Goal: Information Seeking & Learning: Learn about a topic

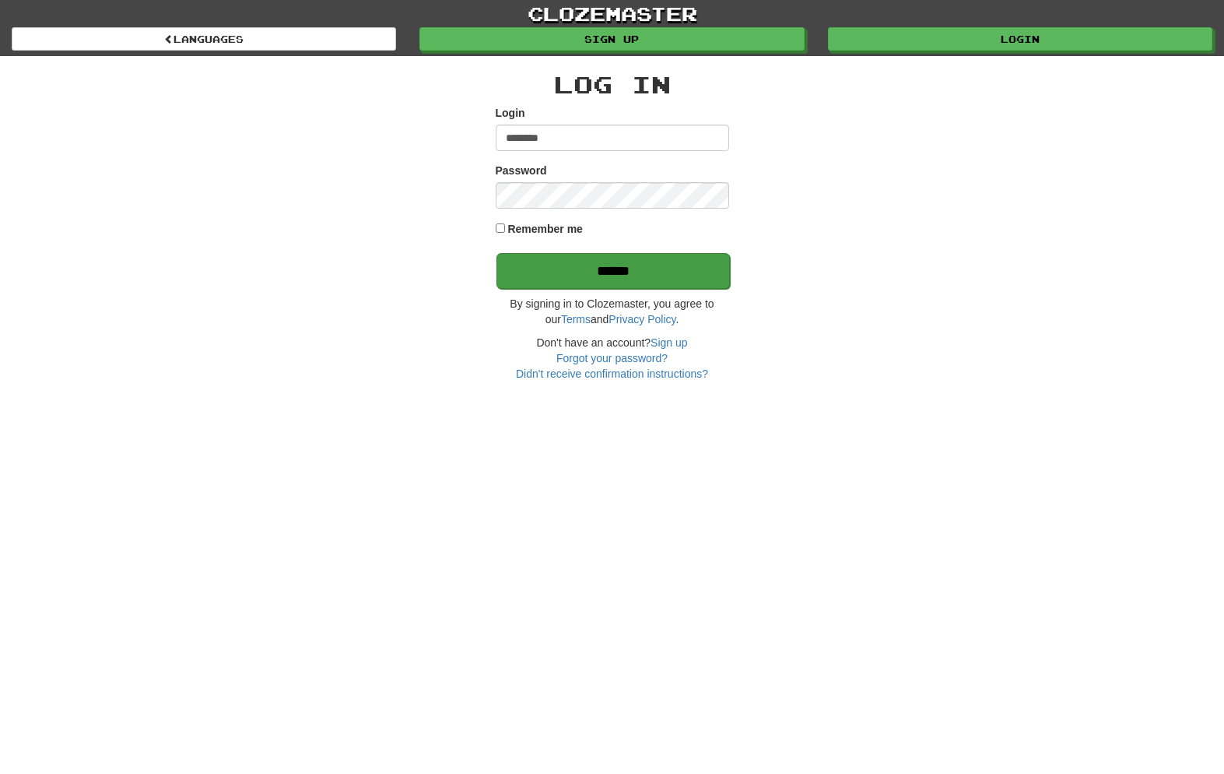
click at [603, 266] on input "******" at bounding box center [613, 271] width 233 height 36
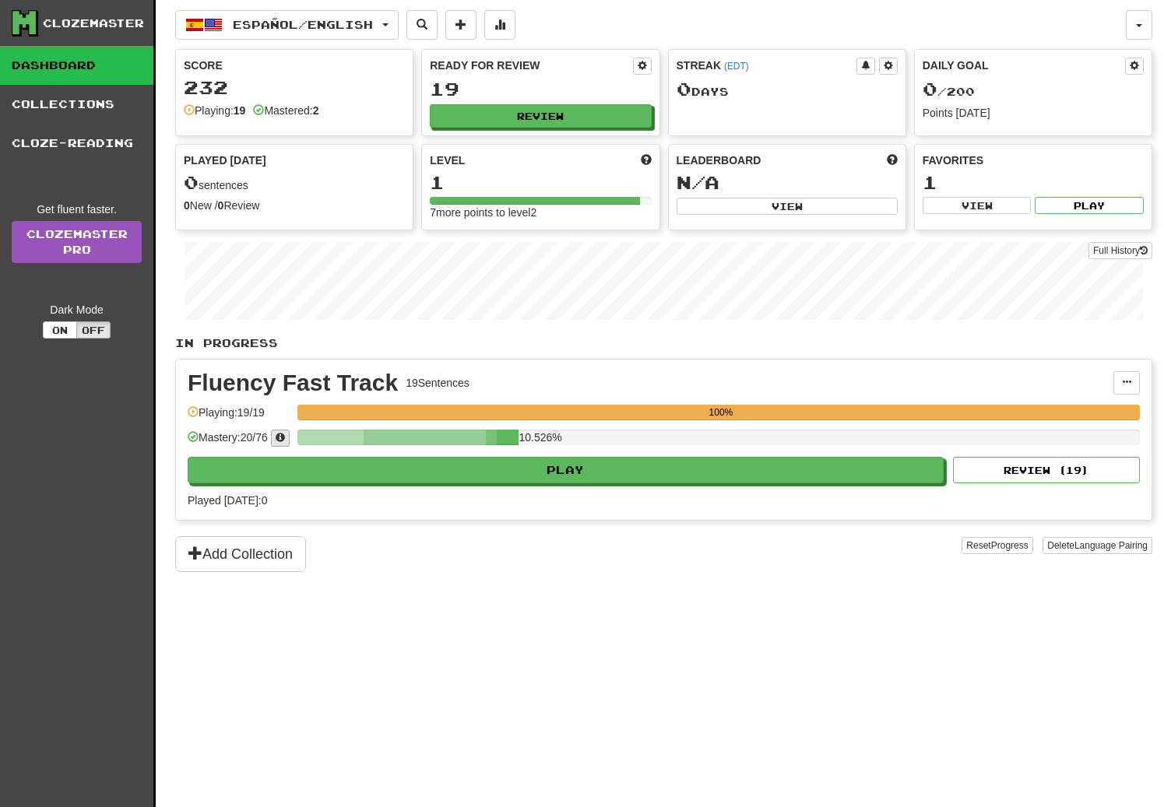
click at [285, 438] on span at bounding box center [280, 437] width 9 height 9
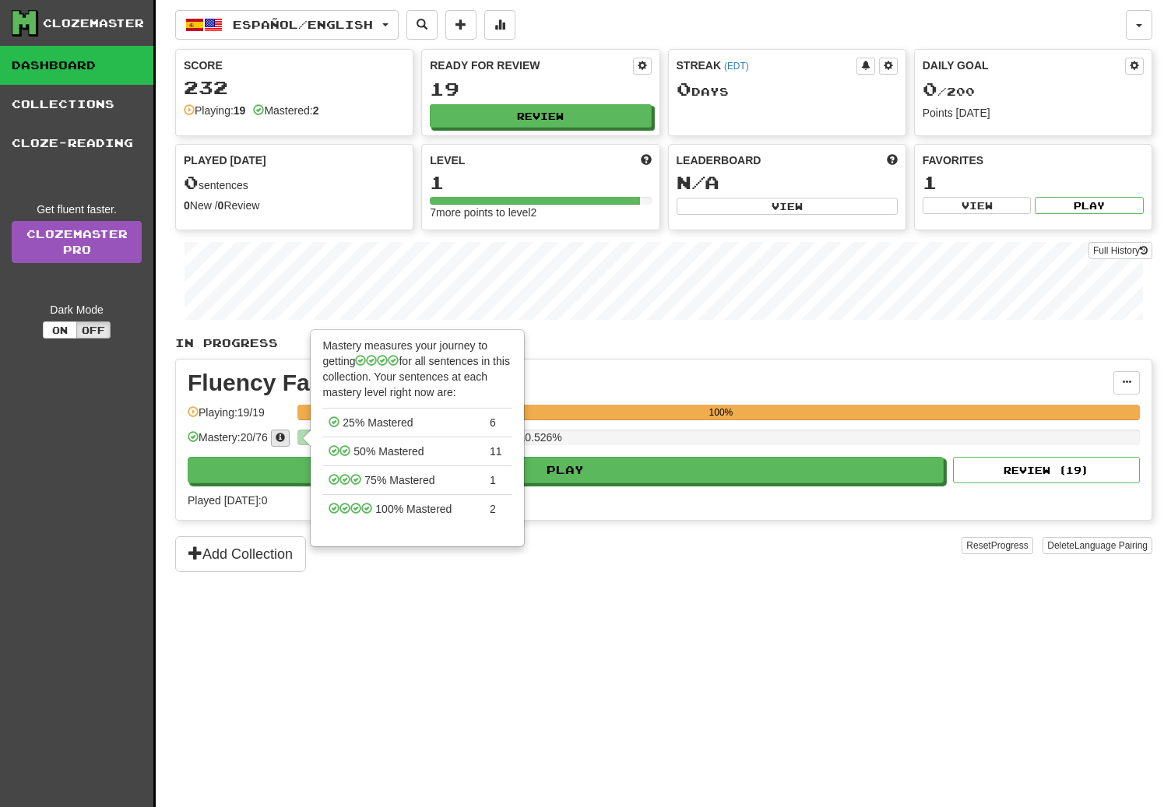
click at [285, 438] on span at bounding box center [280, 437] width 9 height 9
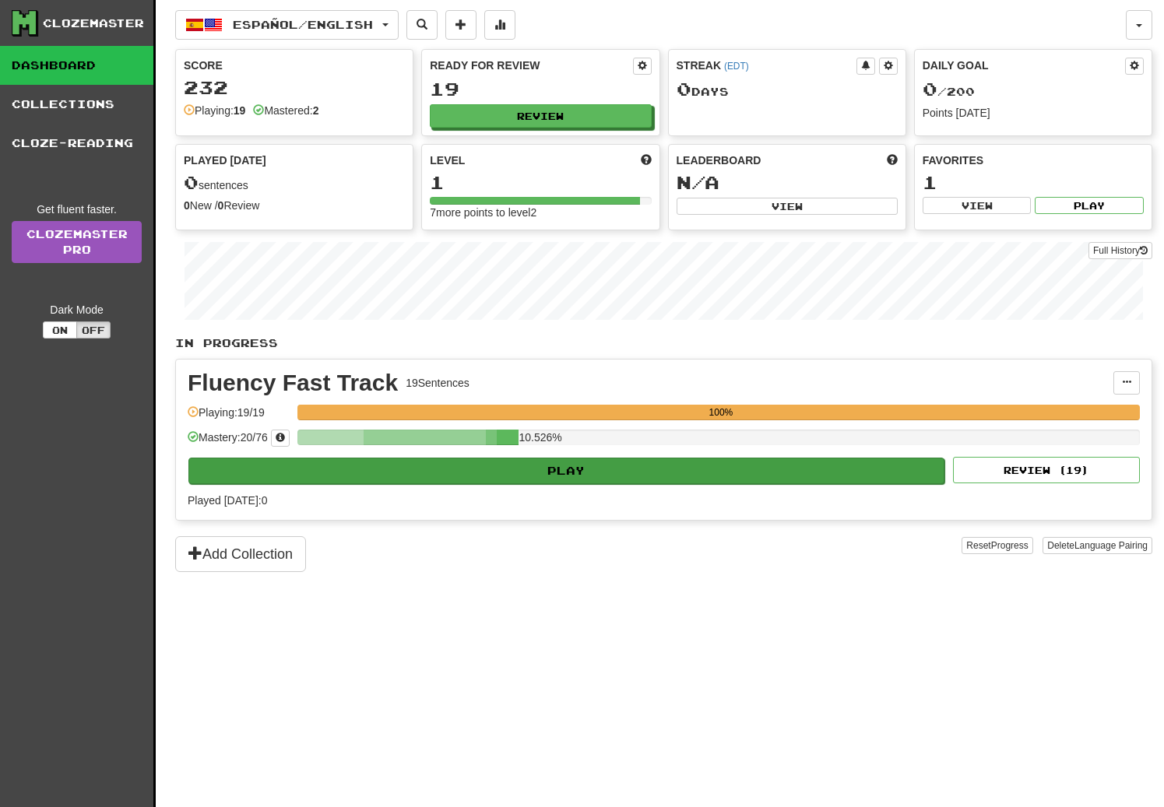
click at [579, 470] on button "Play" at bounding box center [566, 471] width 756 height 26
select select "**"
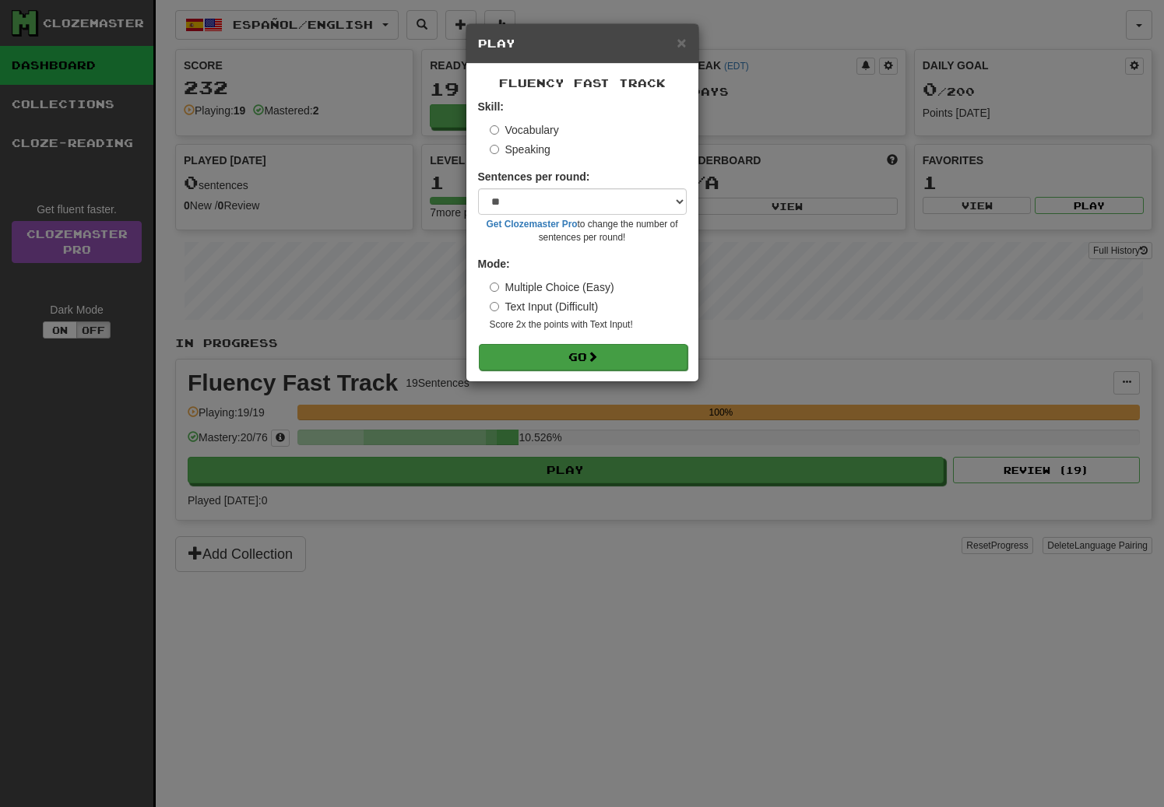
click at [562, 356] on button "Go" at bounding box center [583, 357] width 209 height 26
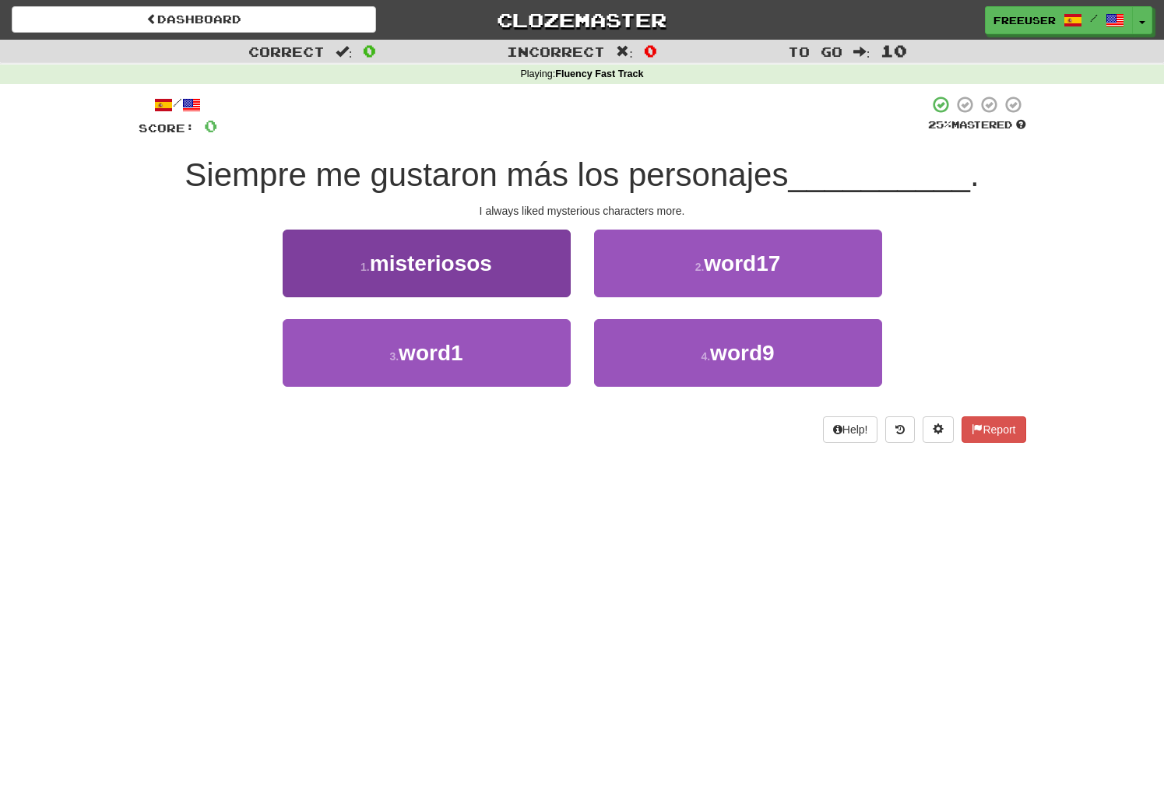
click at [423, 258] on span "misteriosos" at bounding box center [431, 263] width 122 height 24
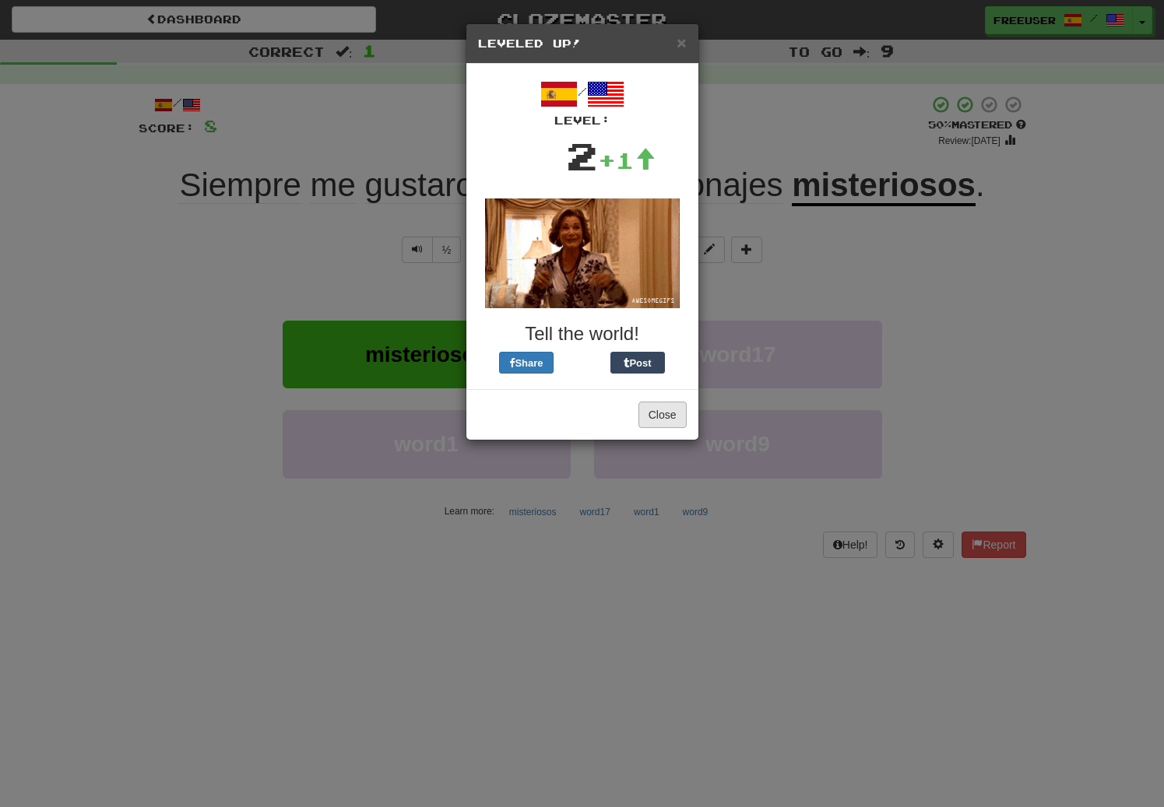
click at [663, 414] on button "Close" at bounding box center [662, 415] width 48 height 26
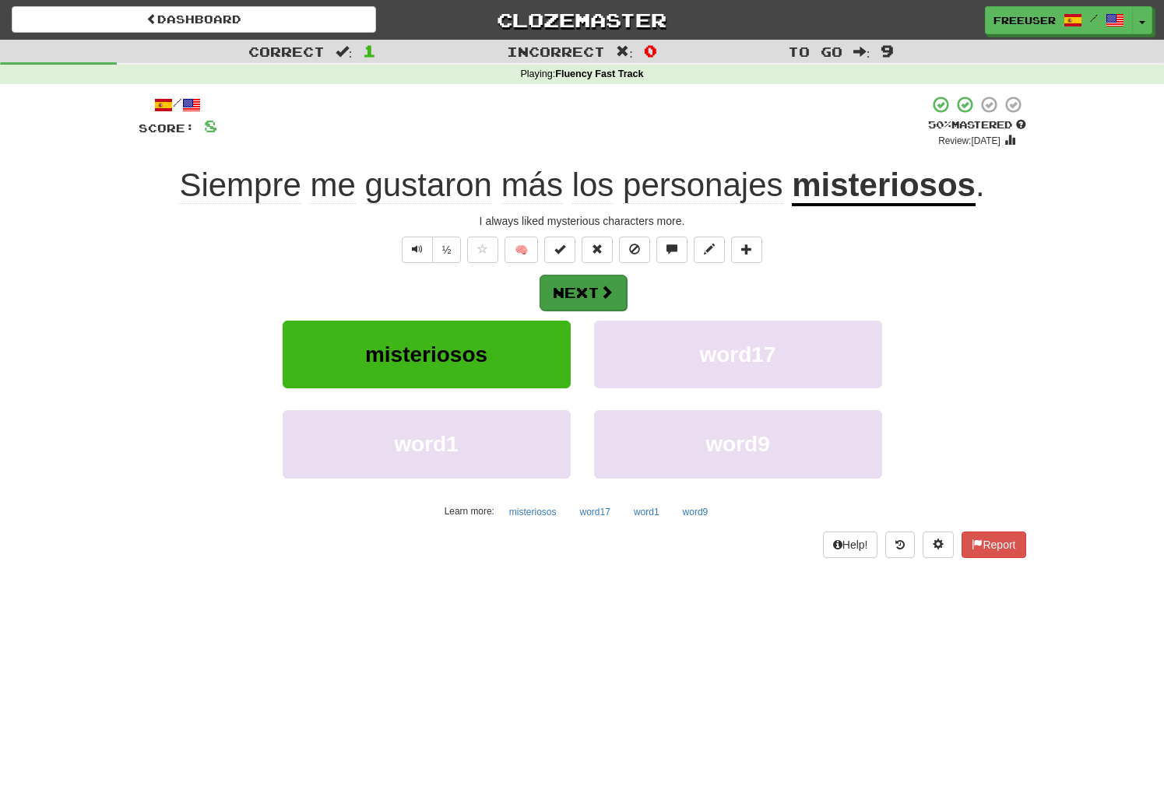
click at [567, 292] on button "Next" at bounding box center [582, 293] width 87 height 36
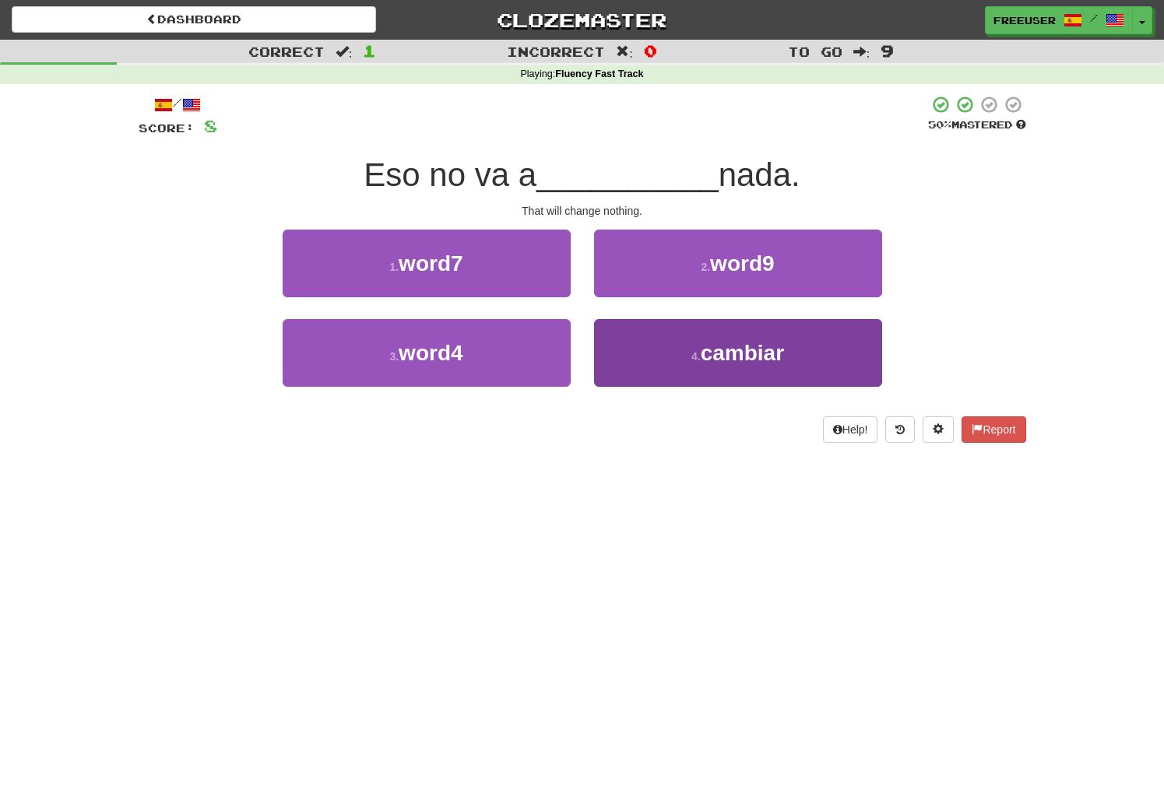
click at [806, 353] on button "4 . cambiar" at bounding box center [738, 353] width 288 height 68
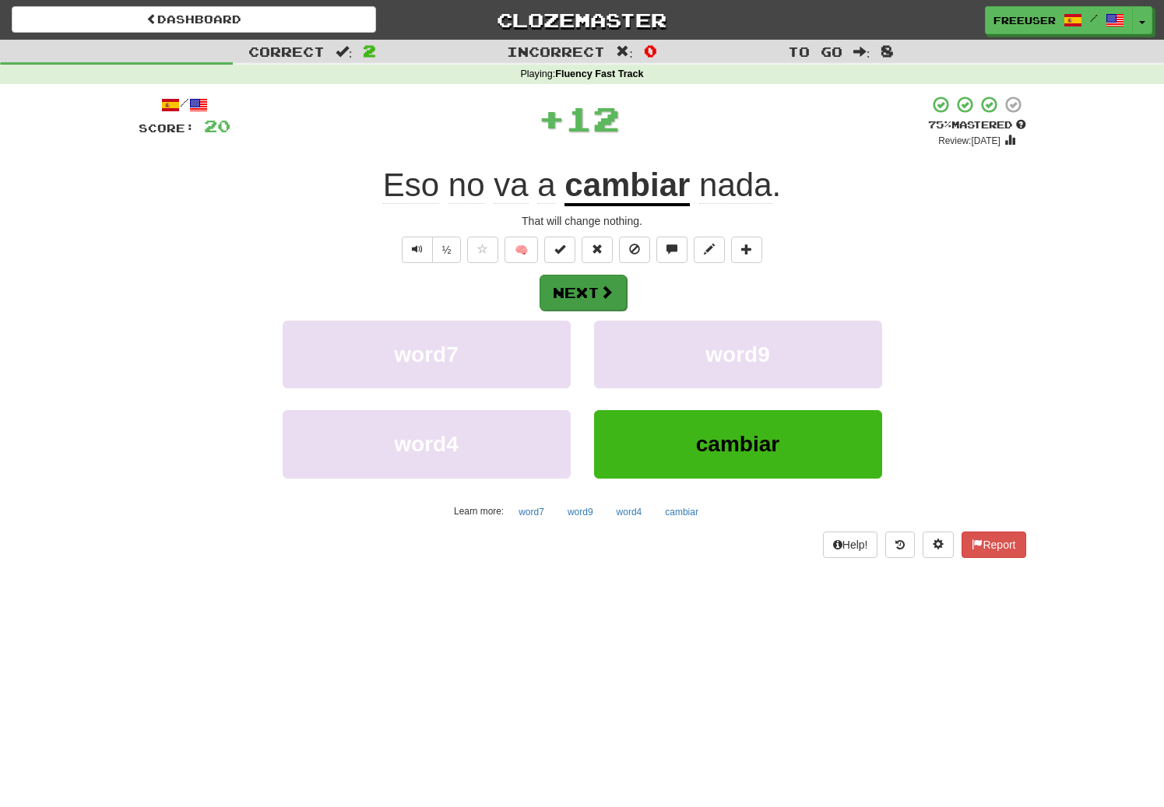
click at [582, 287] on button "Next" at bounding box center [582, 293] width 87 height 36
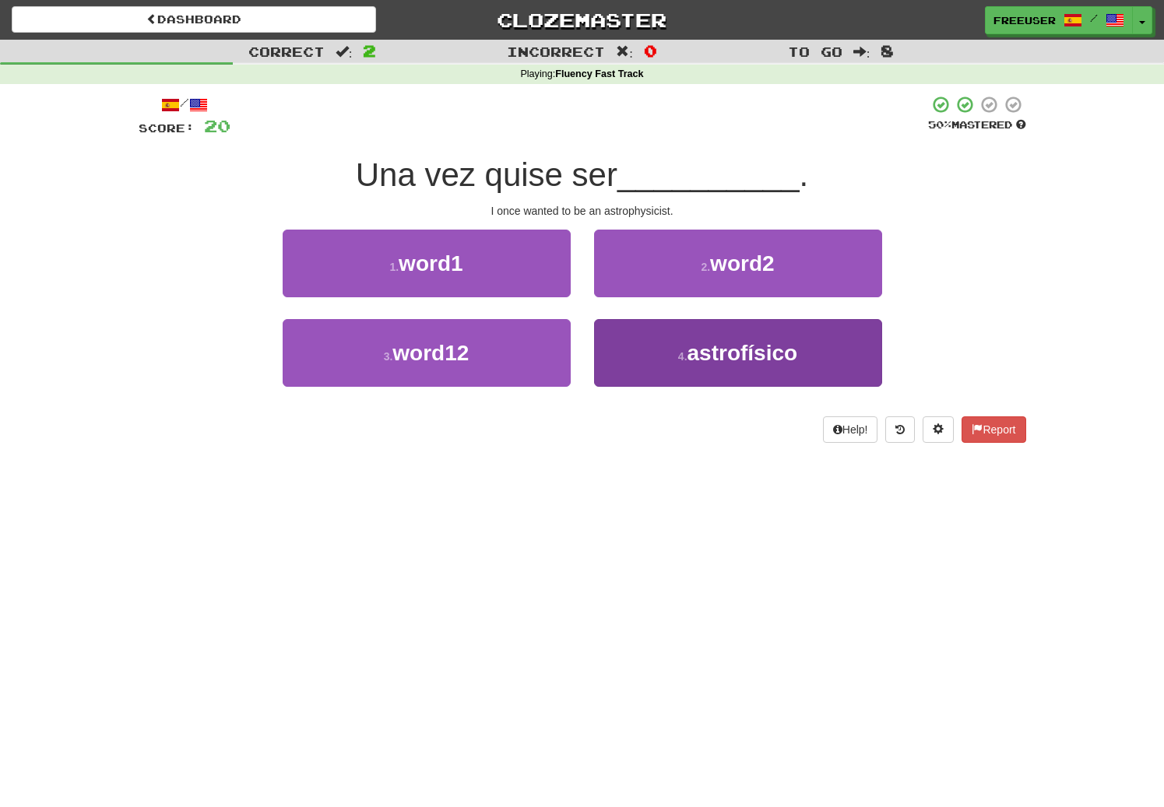
click at [743, 349] on span "astrofísico" at bounding box center [742, 353] width 111 height 24
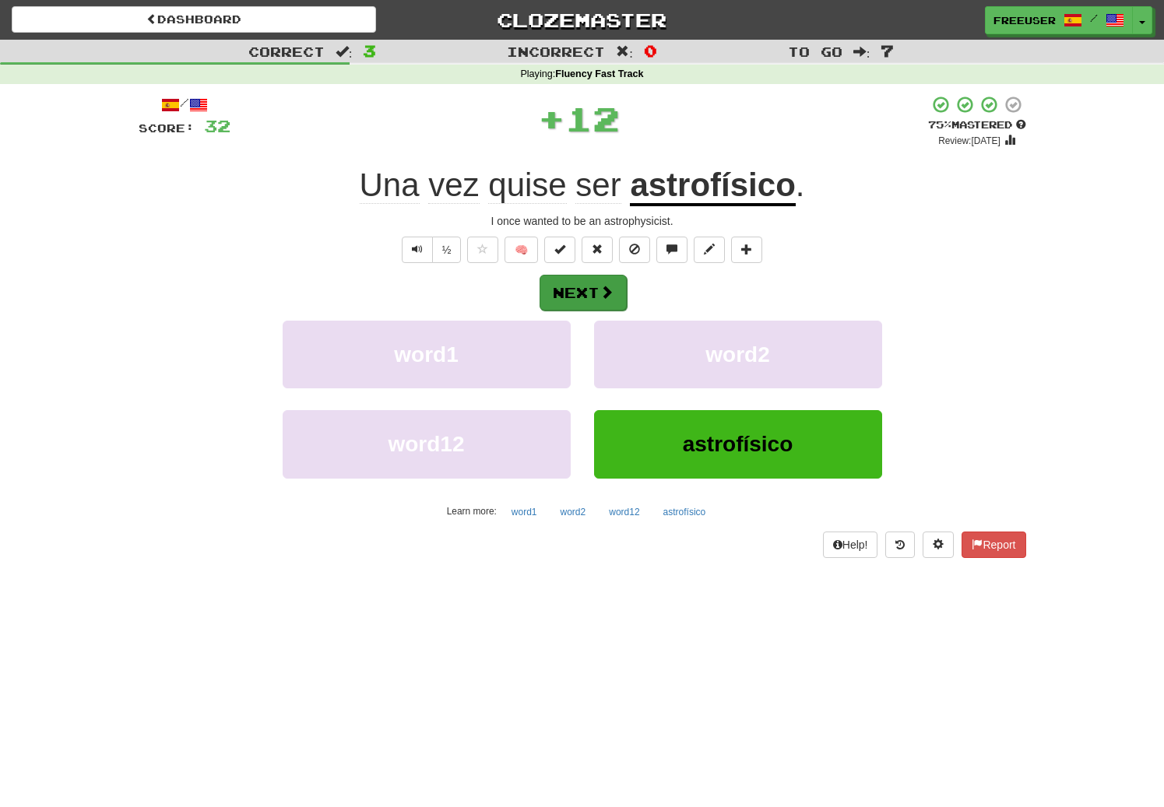
click at [591, 285] on button "Next" at bounding box center [582, 293] width 87 height 36
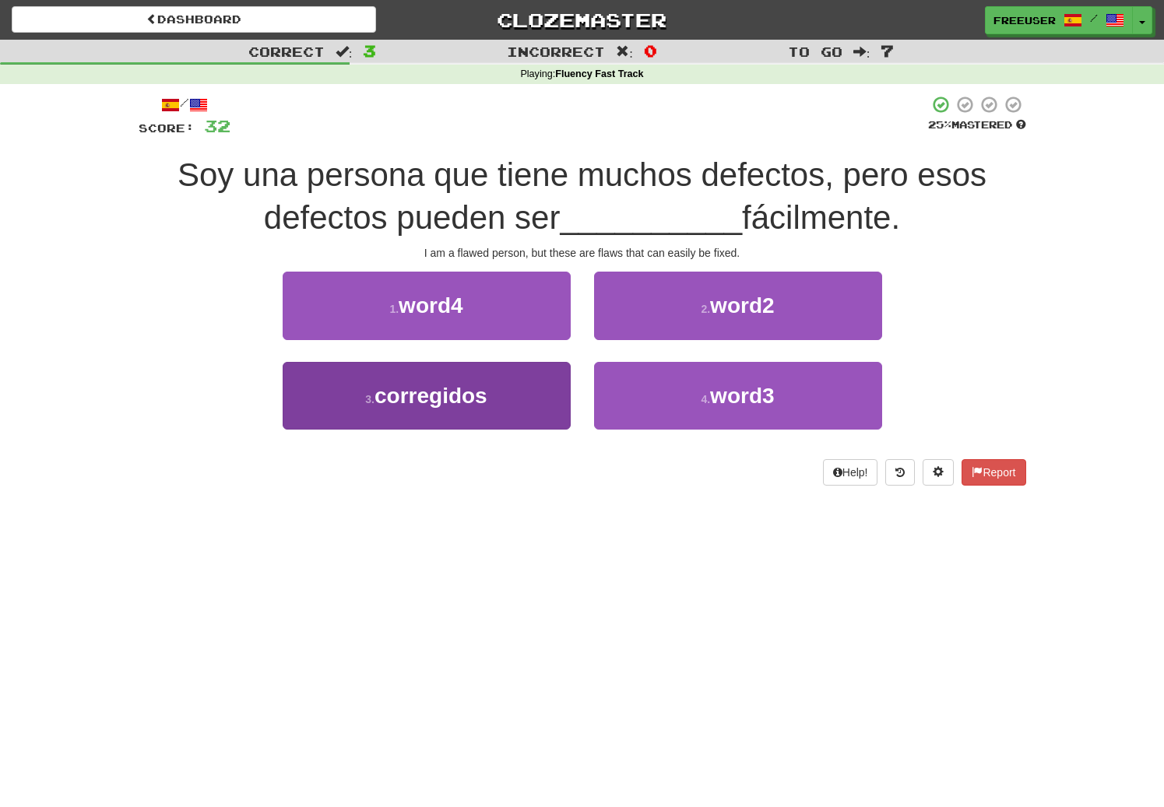
click at [470, 400] on span "corregidos" at bounding box center [430, 396] width 113 height 24
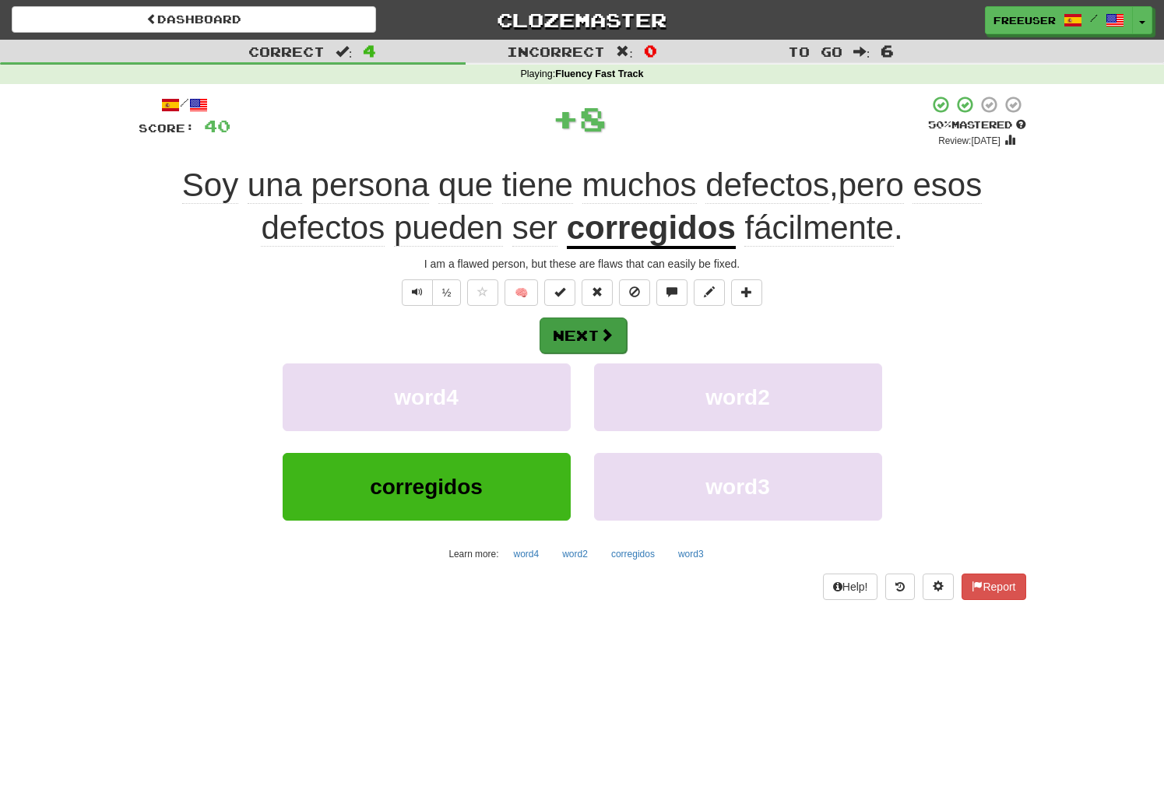
click at [598, 328] on button "Next" at bounding box center [582, 336] width 87 height 36
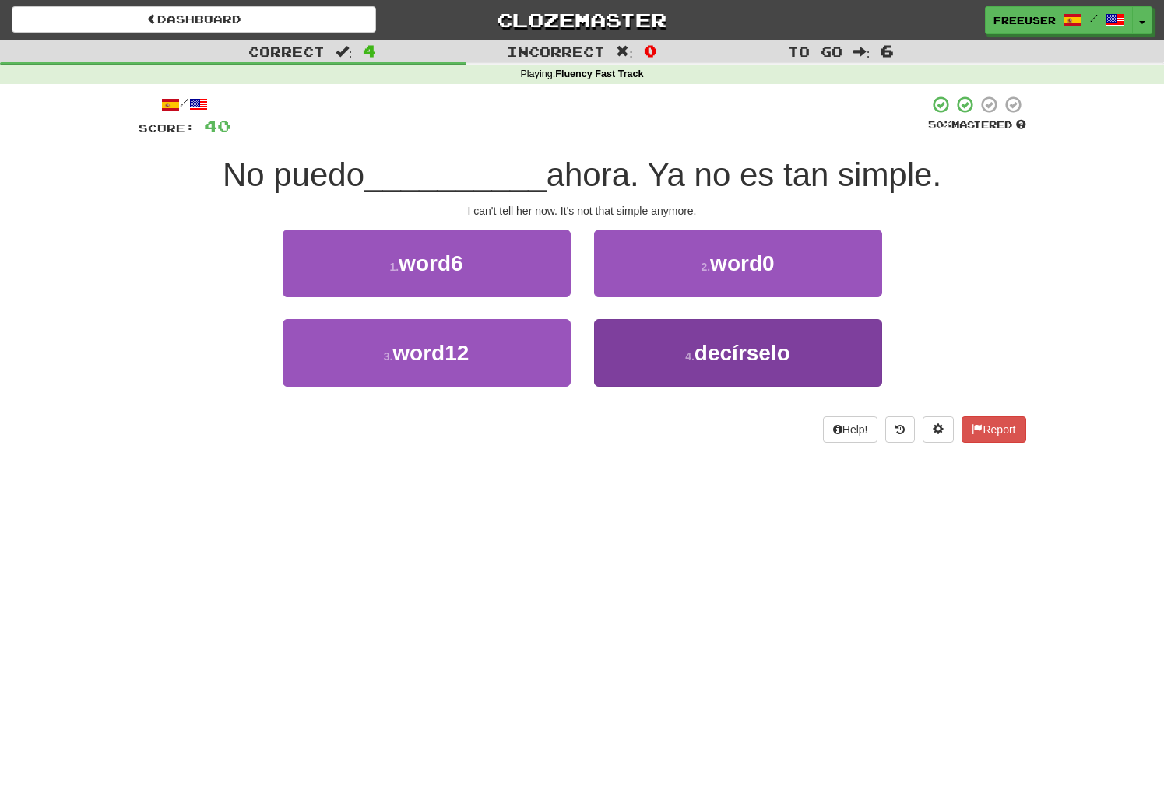
click at [746, 373] on button "4 . decírselo" at bounding box center [738, 353] width 288 height 68
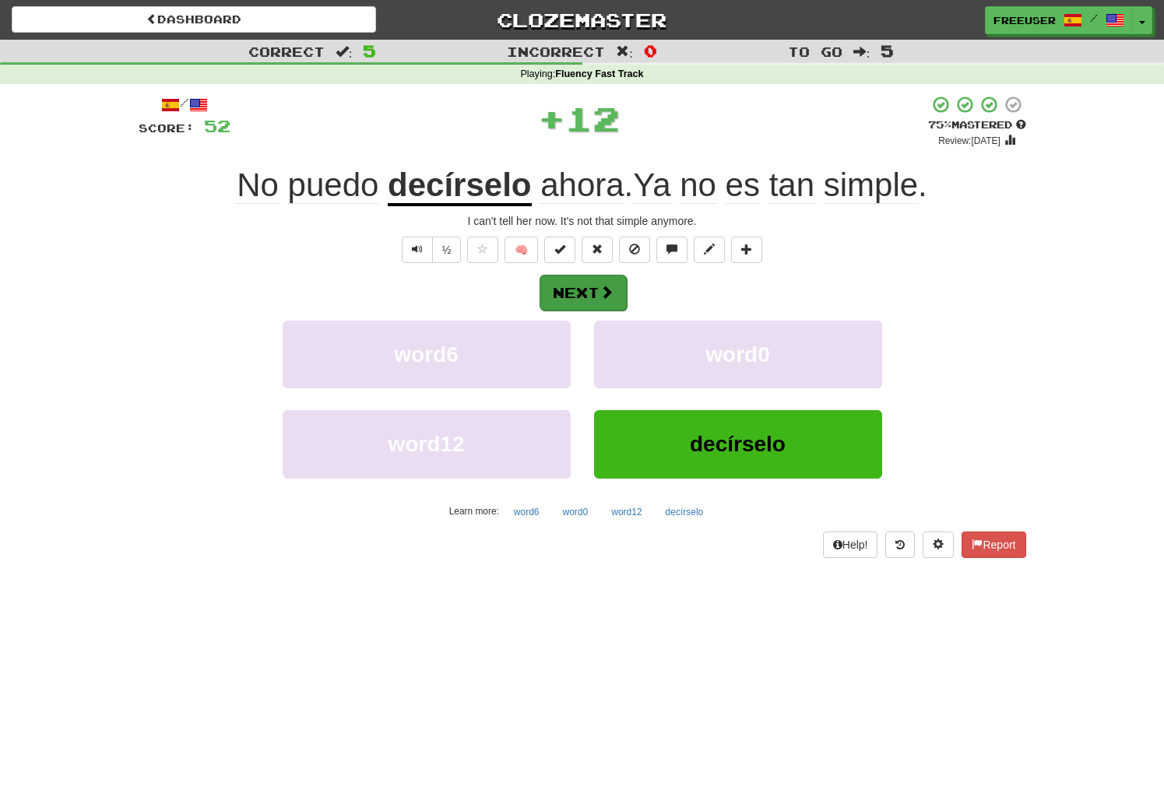
click at [577, 293] on button "Next" at bounding box center [582, 293] width 87 height 36
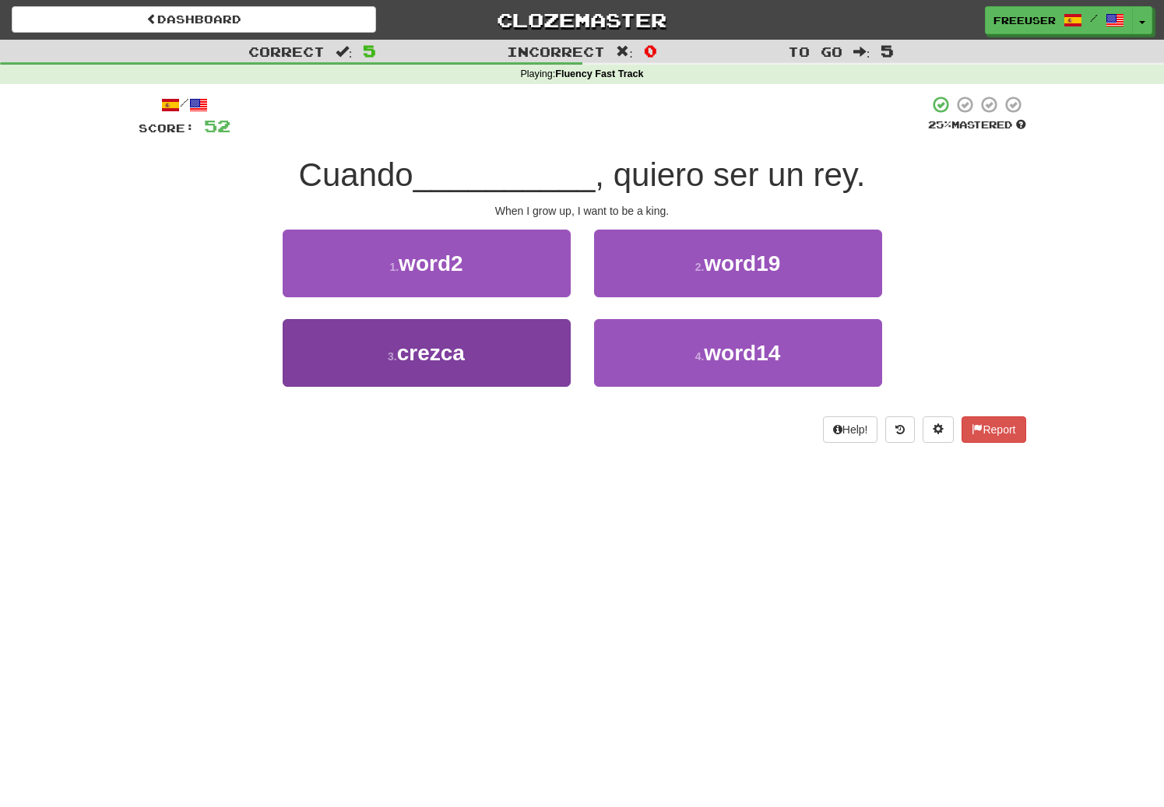
click at [424, 361] on span "crezca" at bounding box center [431, 353] width 68 height 24
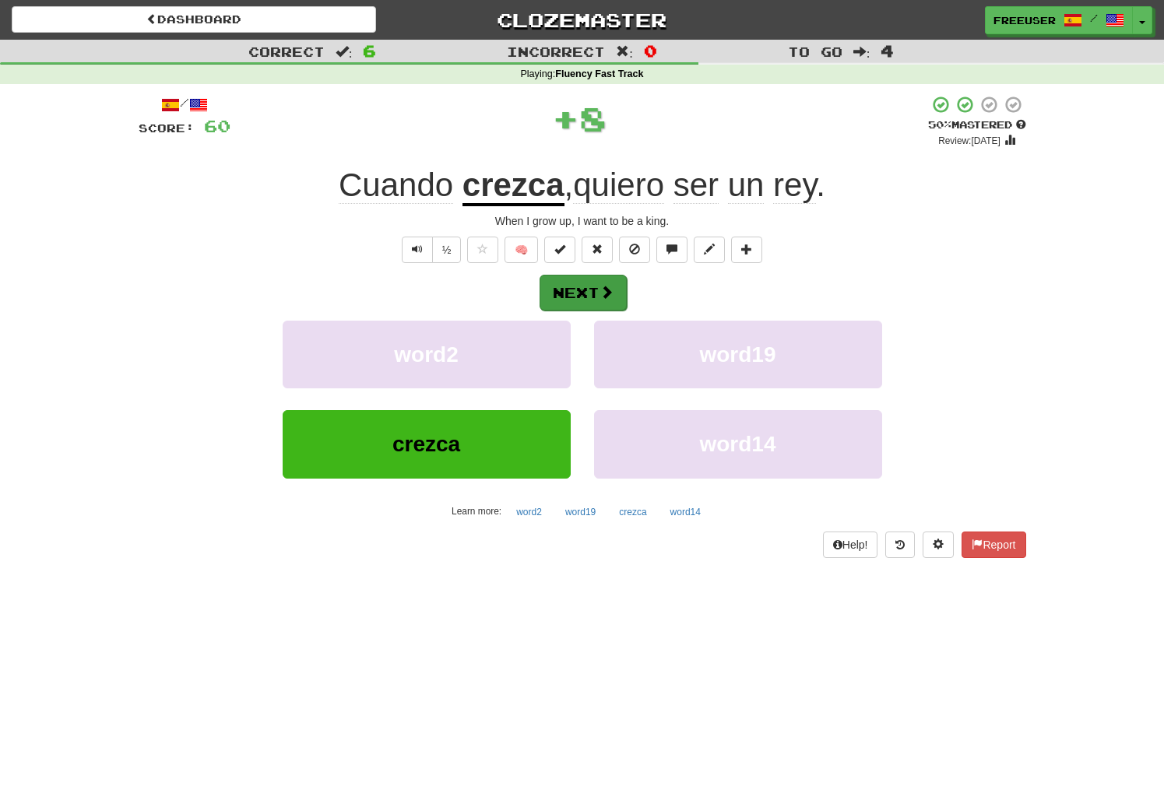
click at [586, 283] on button "Next" at bounding box center [582, 293] width 87 height 36
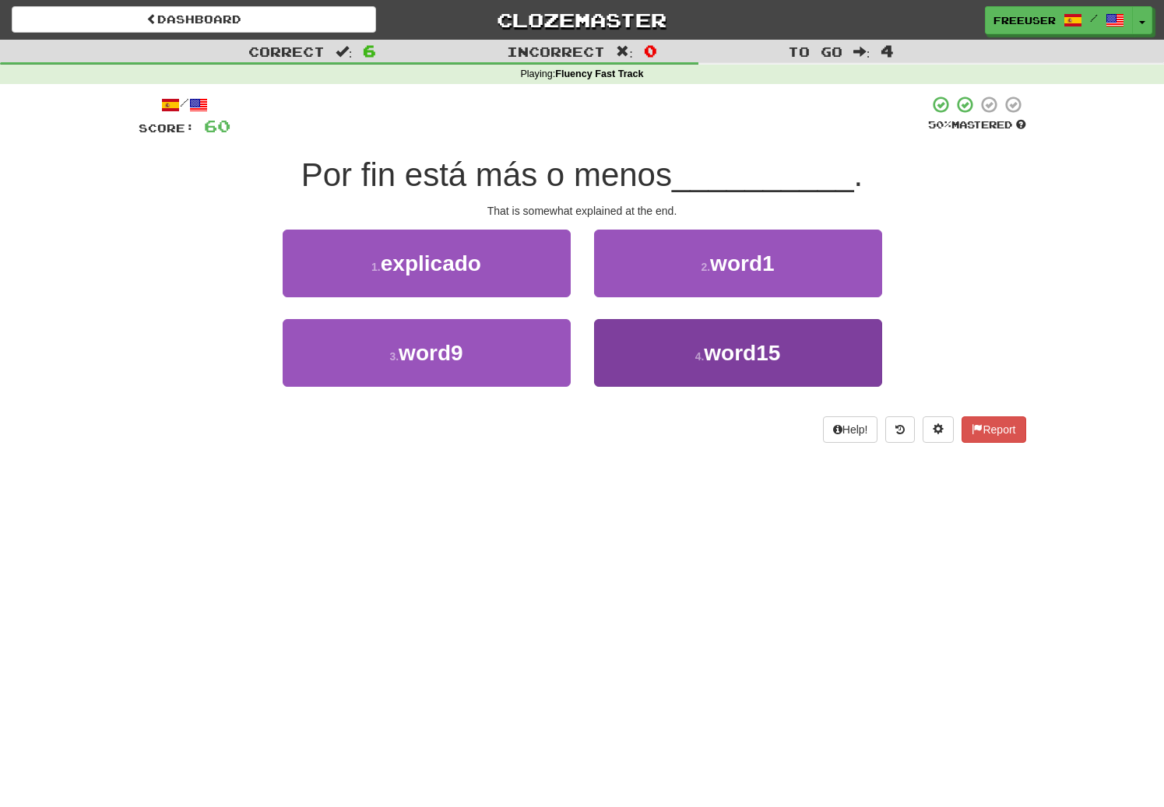
click at [764, 354] on span "word15" at bounding box center [742, 353] width 76 height 24
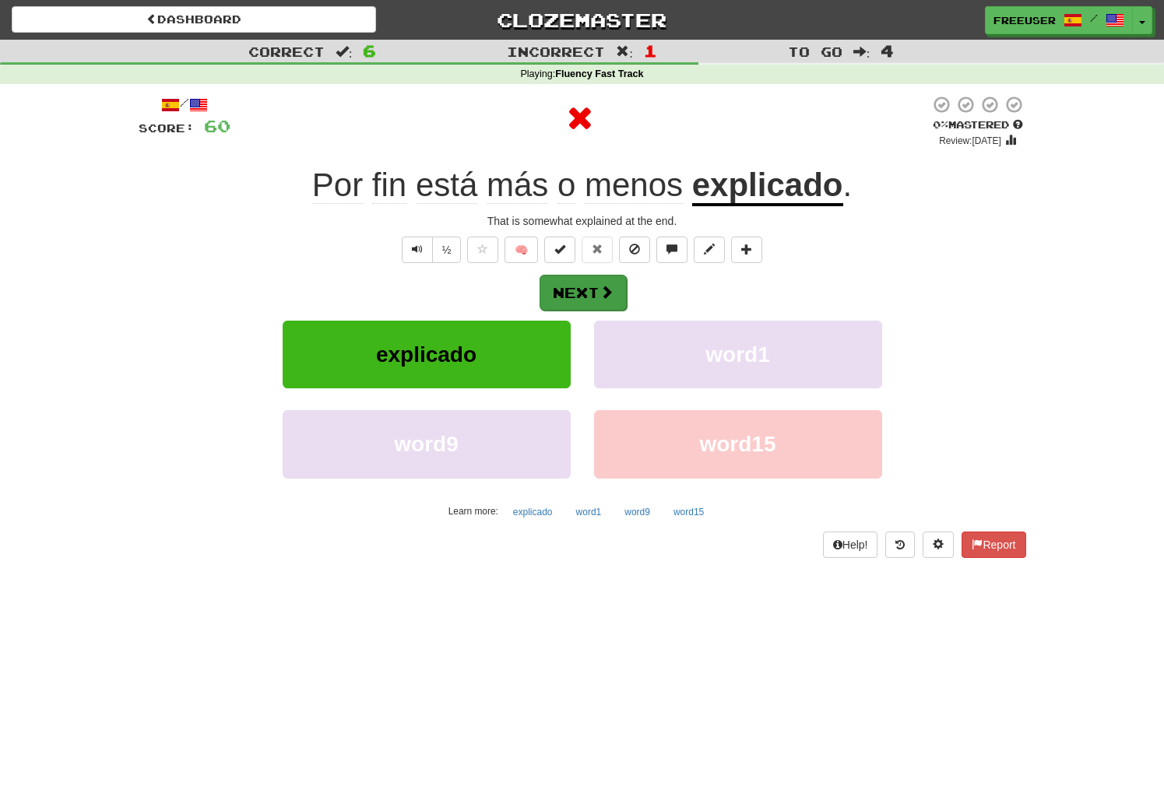
click at [581, 288] on button "Next" at bounding box center [582, 293] width 87 height 36
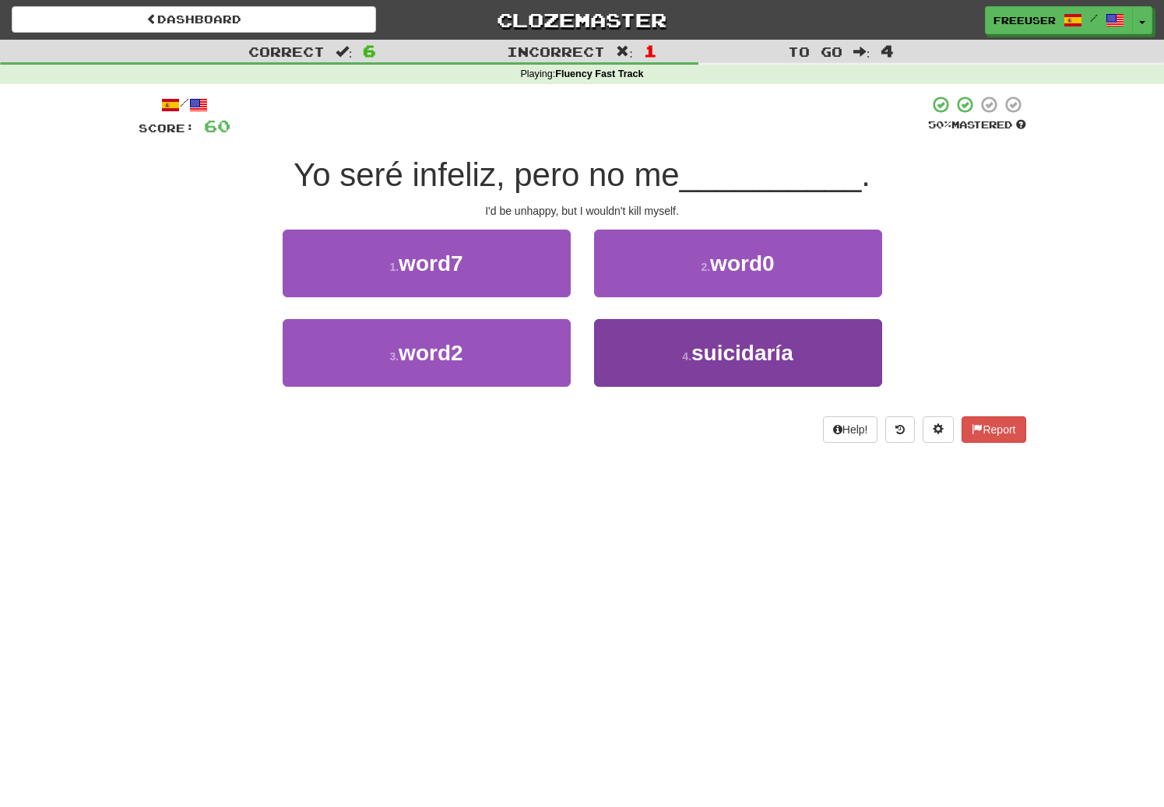
click at [780, 359] on span "suicidaría" at bounding box center [742, 353] width 102 height 24
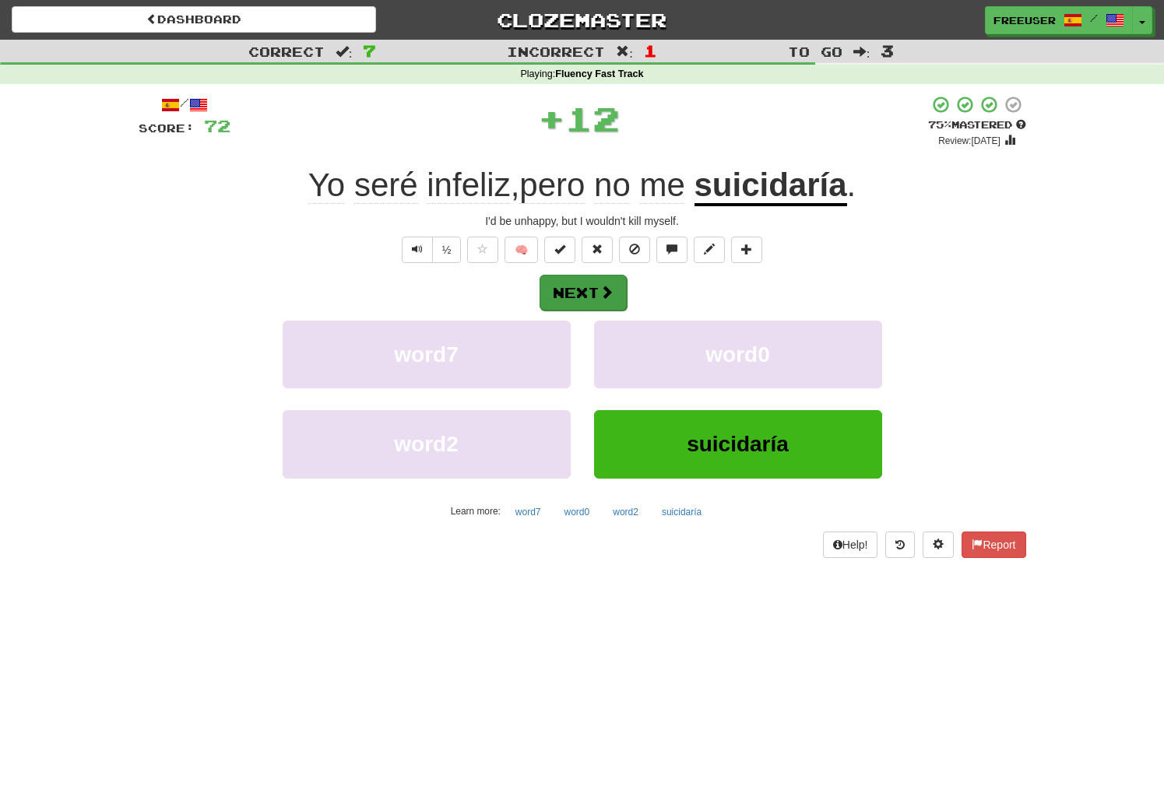
click at [573, 290] on button "Next" at bounding box center [582, 293] width 87 height 36
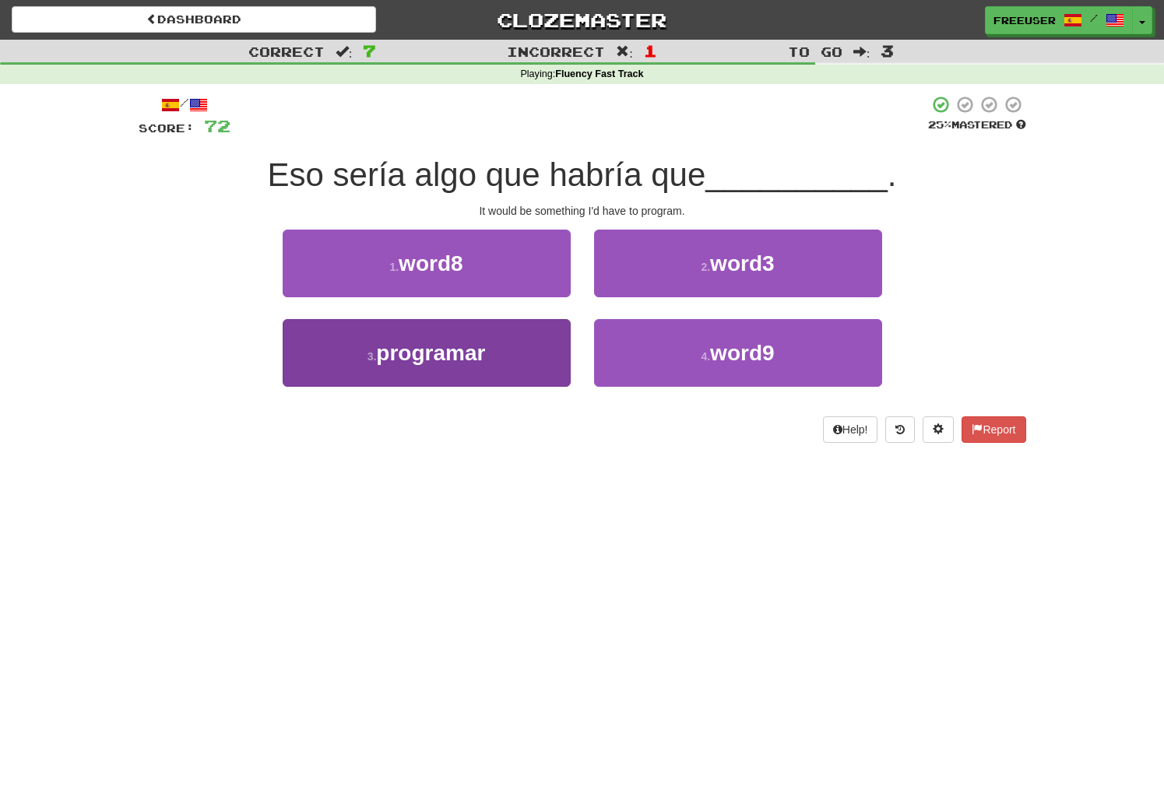
click at [452, 361] on span "programar" at bounding box center [430, 353] width 109 height 24
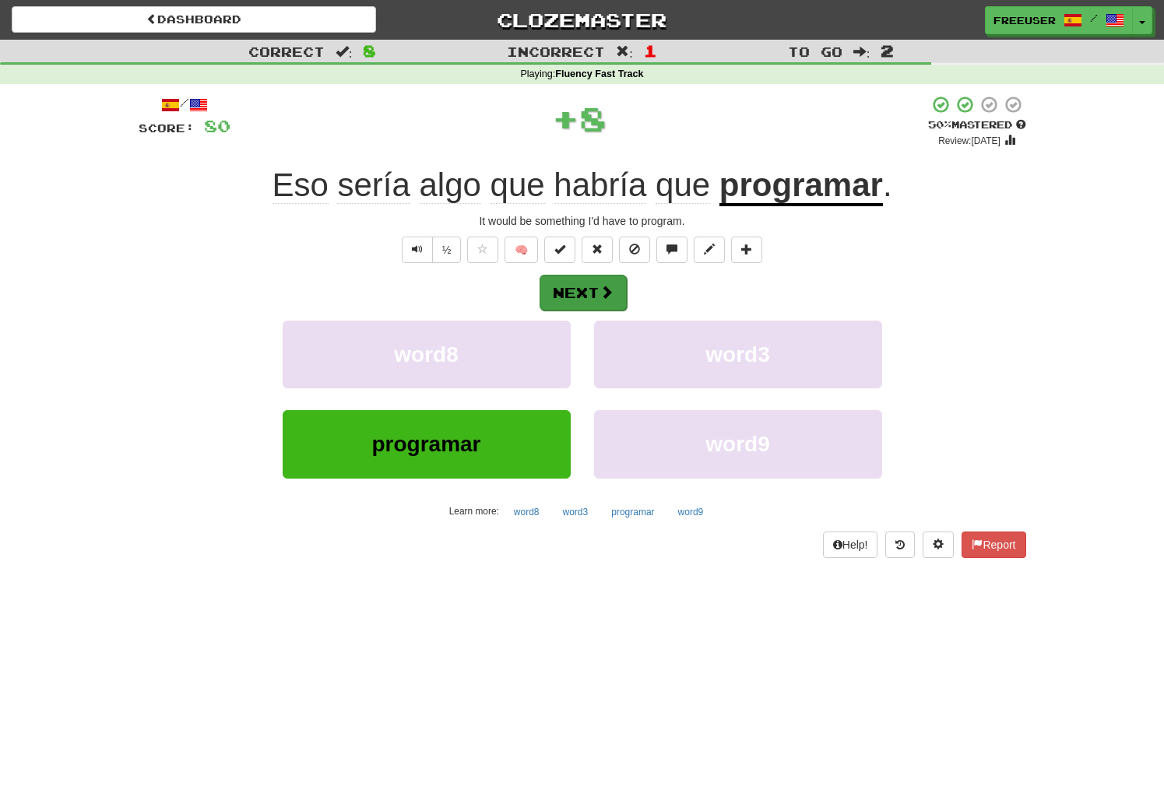
click at [571, 290] on button "Next" at bounding box center [582, 293] width 87 height 36
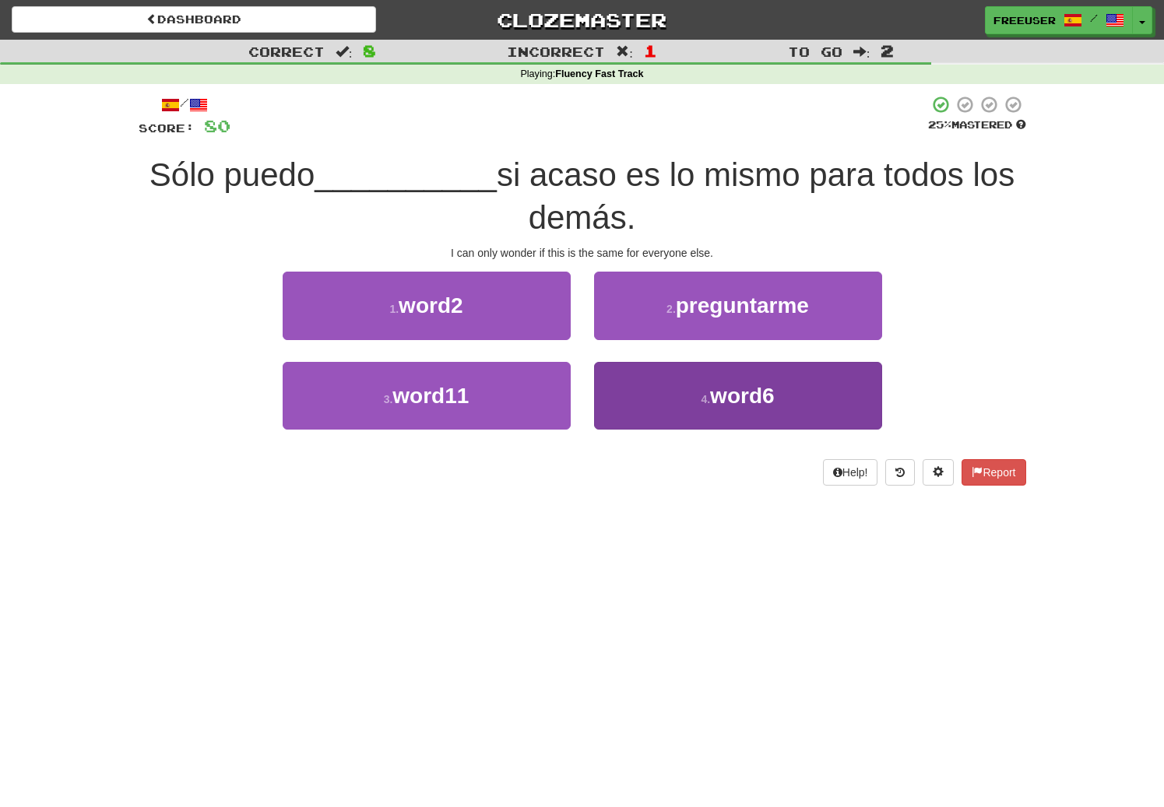
click at [739, 384] on span "word6" at bounding box center [742, 396] width 64 height 24
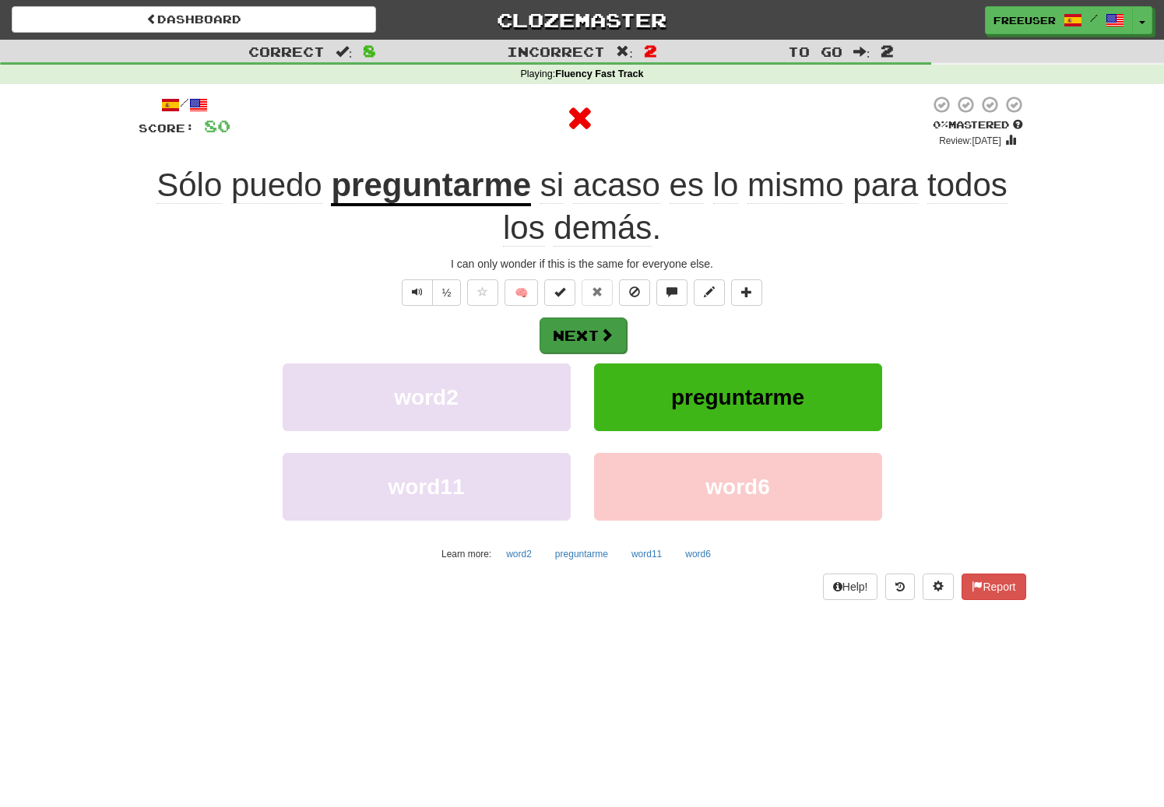
click at [588, 321] on button "Next" at bounding box center [582, 336] width 87 height 36
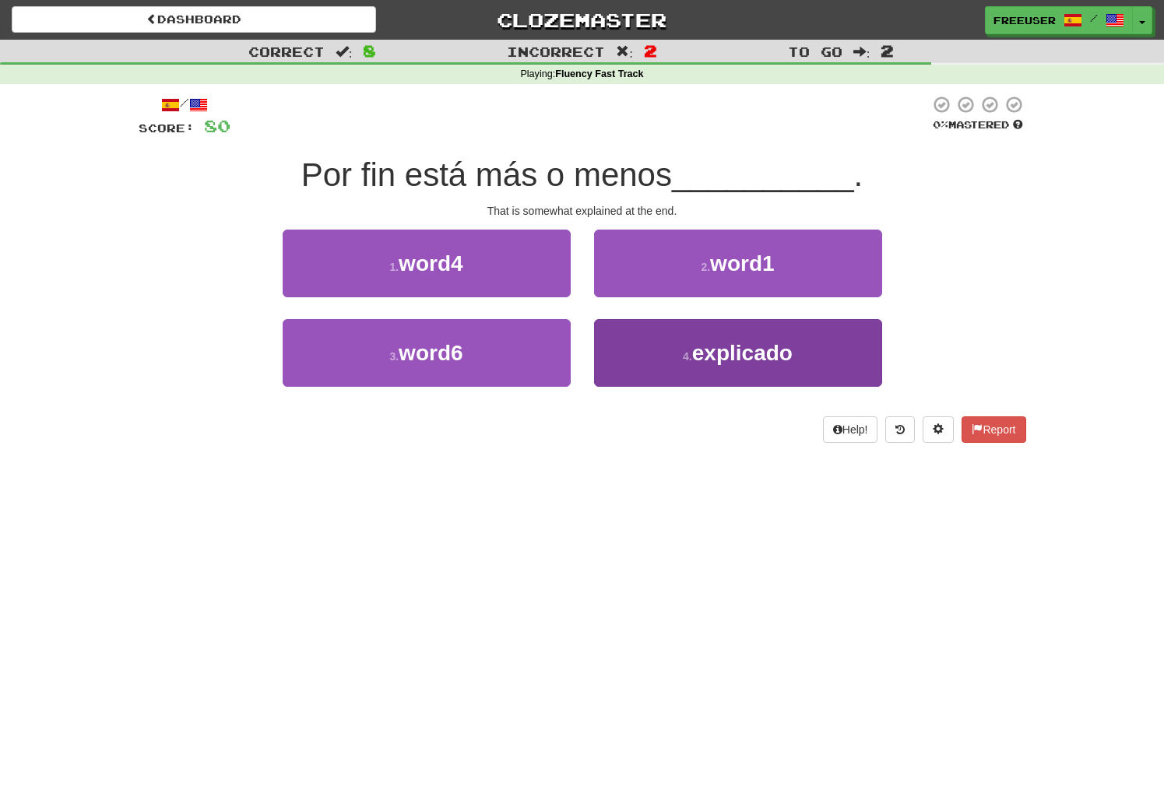
click at [726, 341] on span "explicado" at bounding box center [742, 353] width 100 height 24
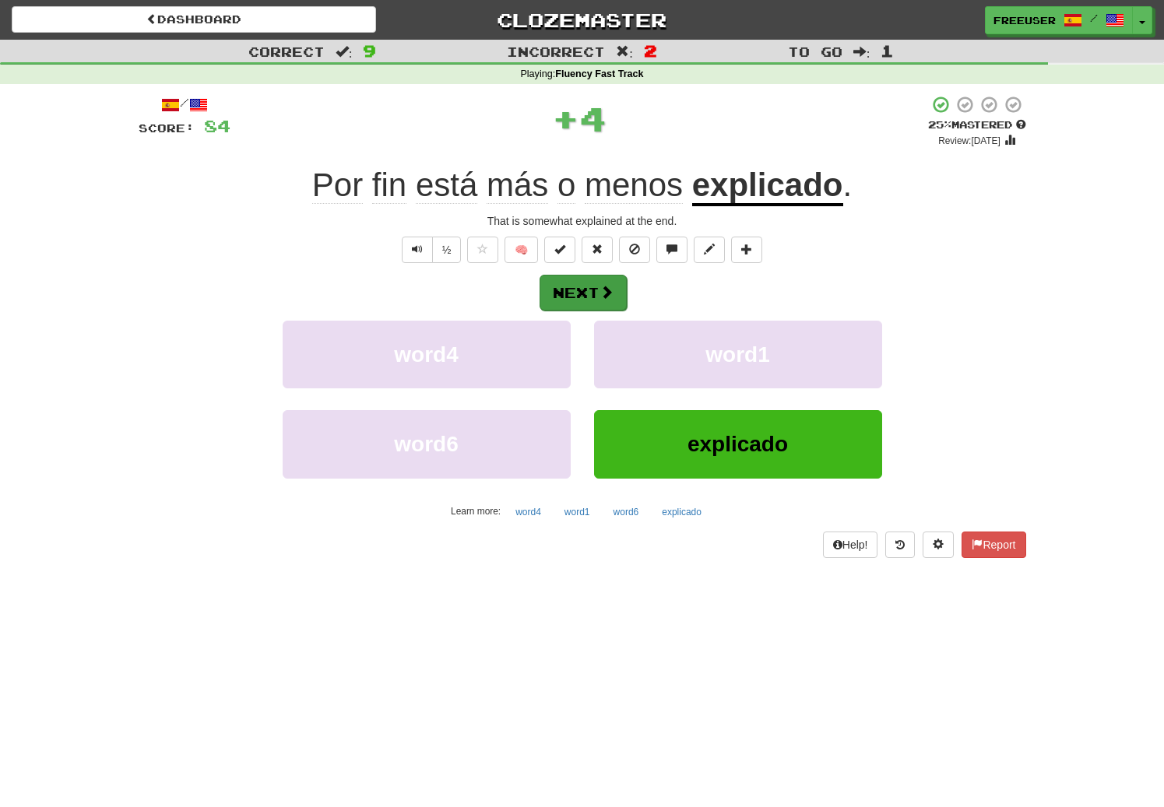
click at [583, 286] on button "Next" at bounding box center [582, 293] width 87 height 36
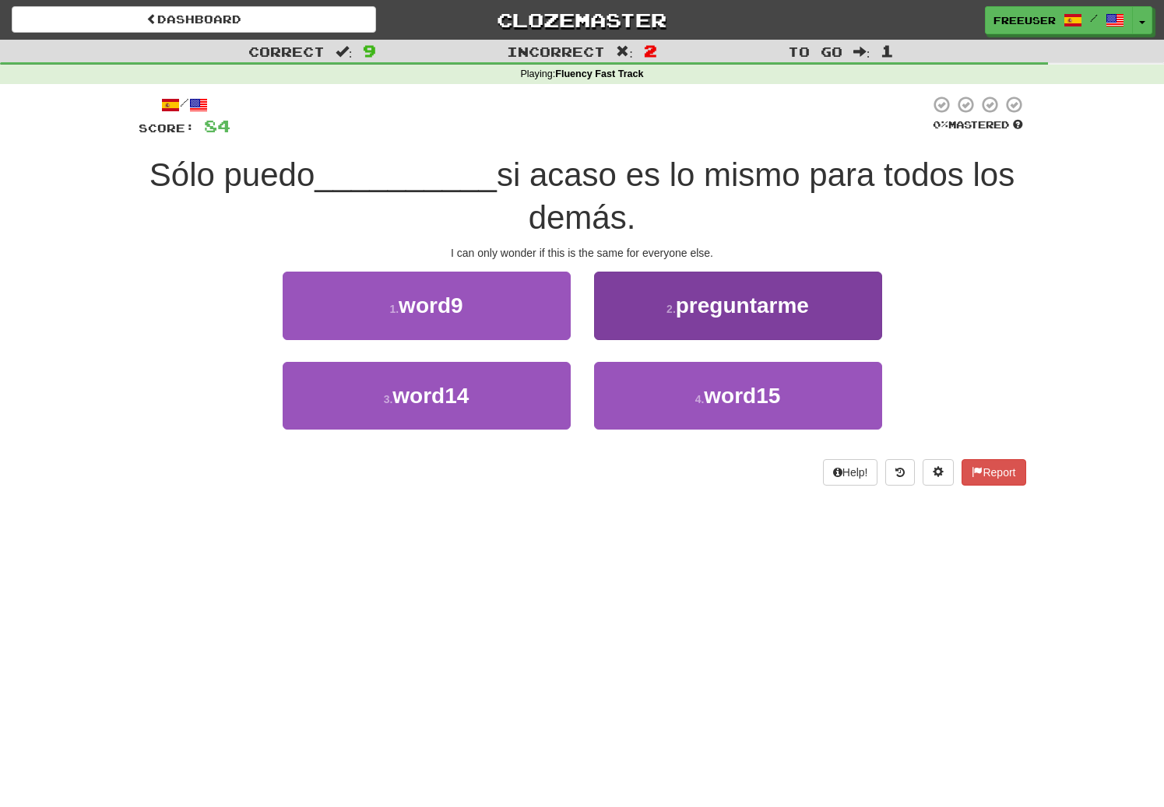
click at [725, 293] on span "preguntarme" at bounding box center [742, 305] width 133 height 24
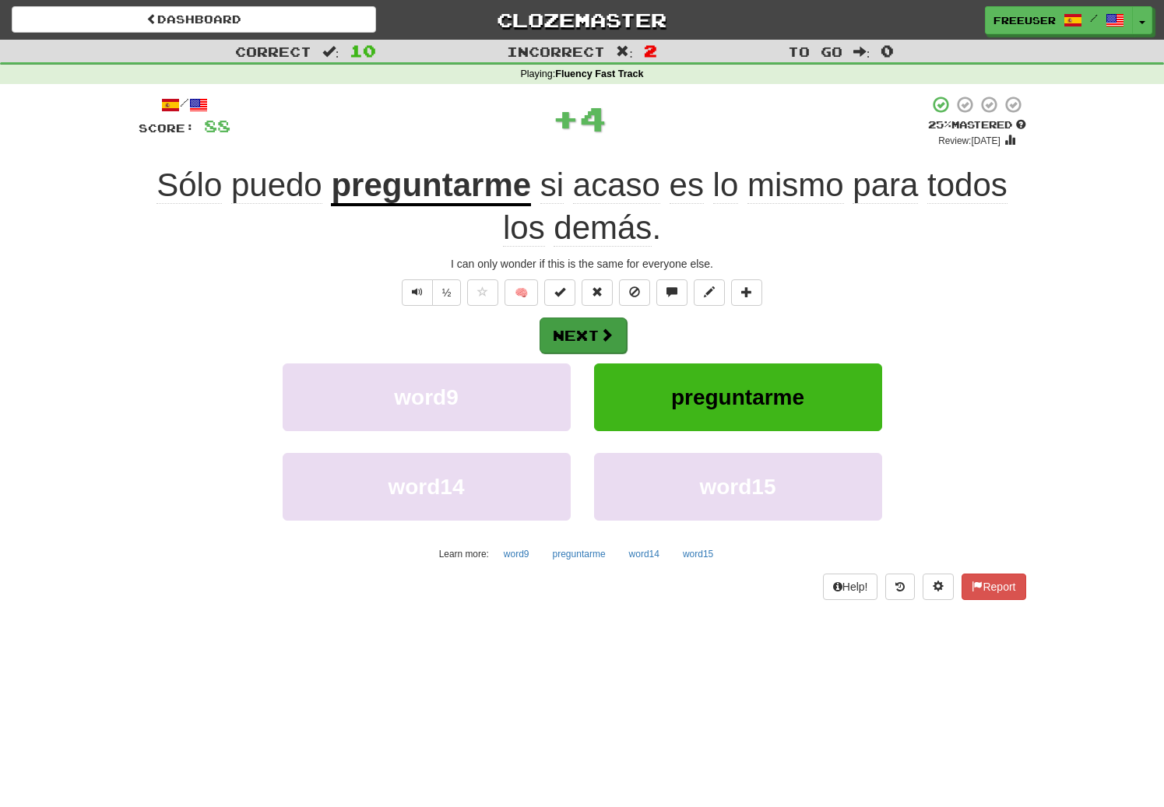
click at [585, 325] on button "Next" at bounding box center [582, 336] width 87 height 36
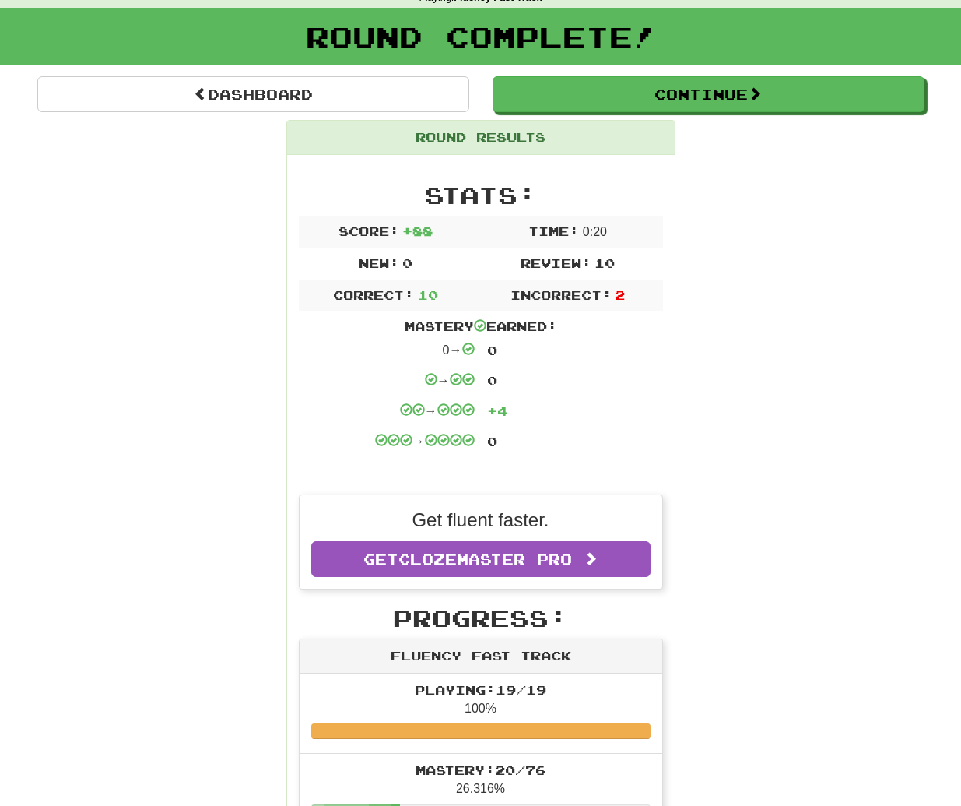
scroll to position [61, 0]
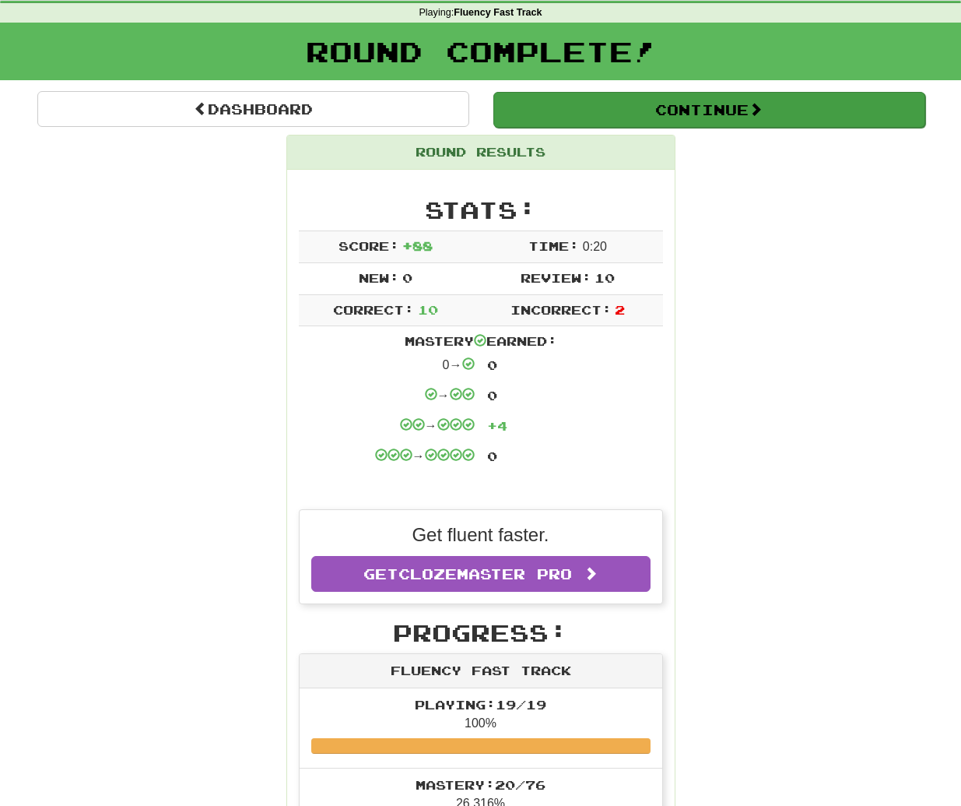
click at [700, 109] on button "Continue" at bounding box center [709, 110] width 432 height 36
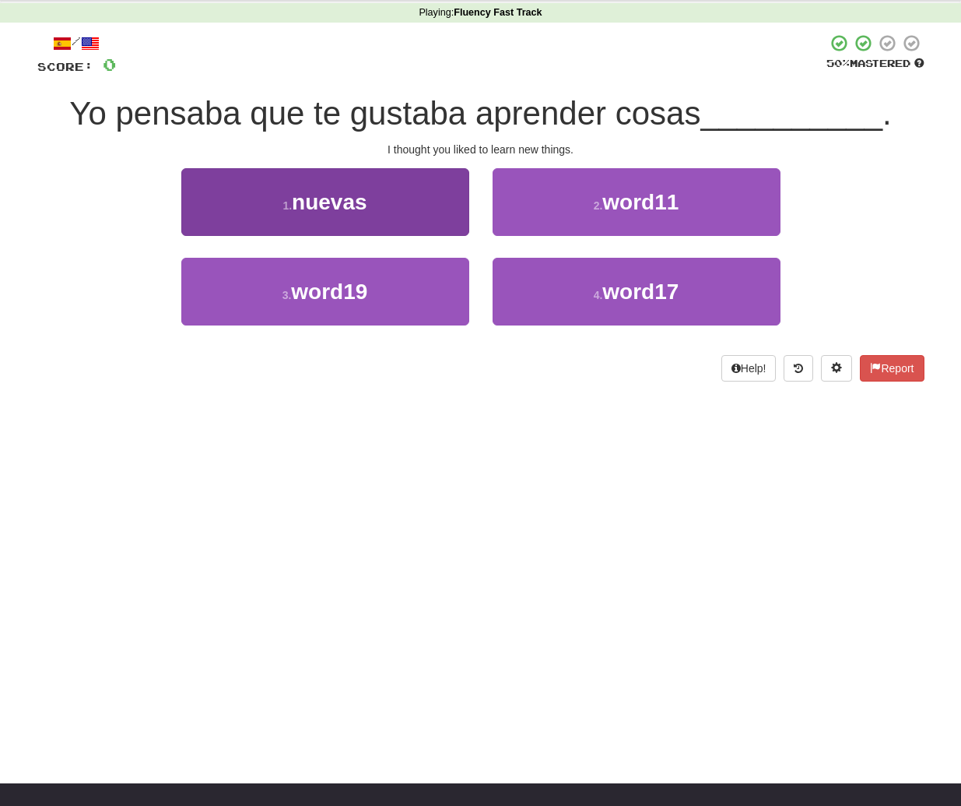
click at [319, 210] on span "nuevas" at bounding box center [329, 202] width 75 height 24
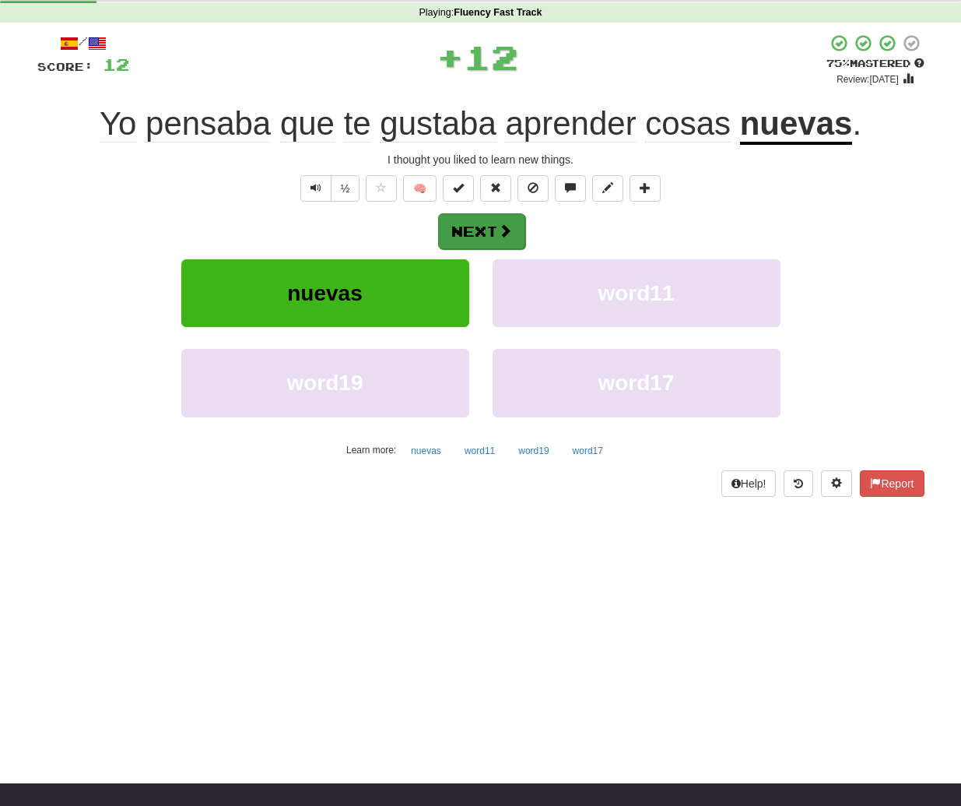
click at [511, 230] on span at bounding box center [505, 230] width 14 height 14
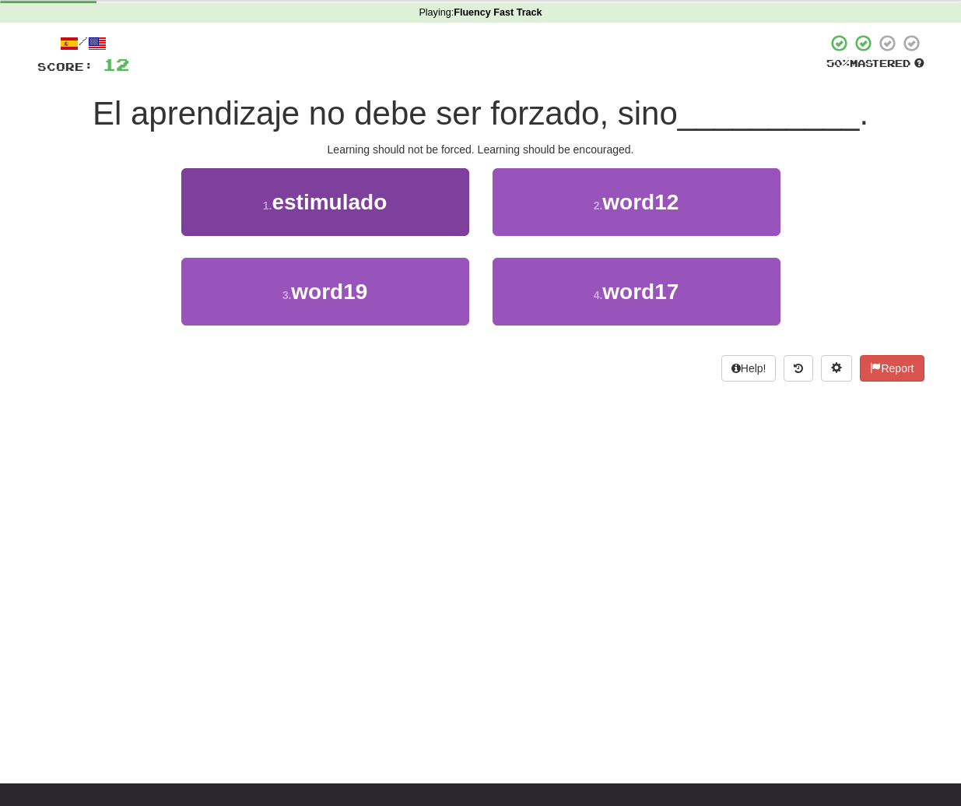
click at [328, 209] on span "estimulado" at bounding box center [329, 202] width 115 height 24
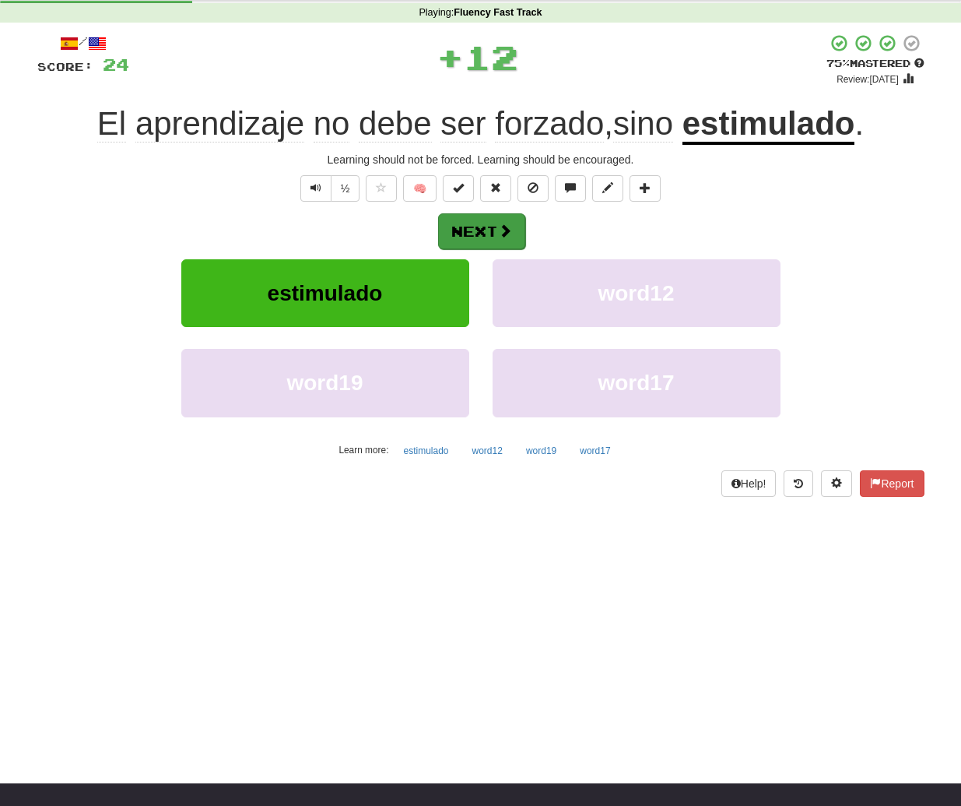
click at [490, 224] on button "Next" at bounding box center [481, 231] width 87 height 36
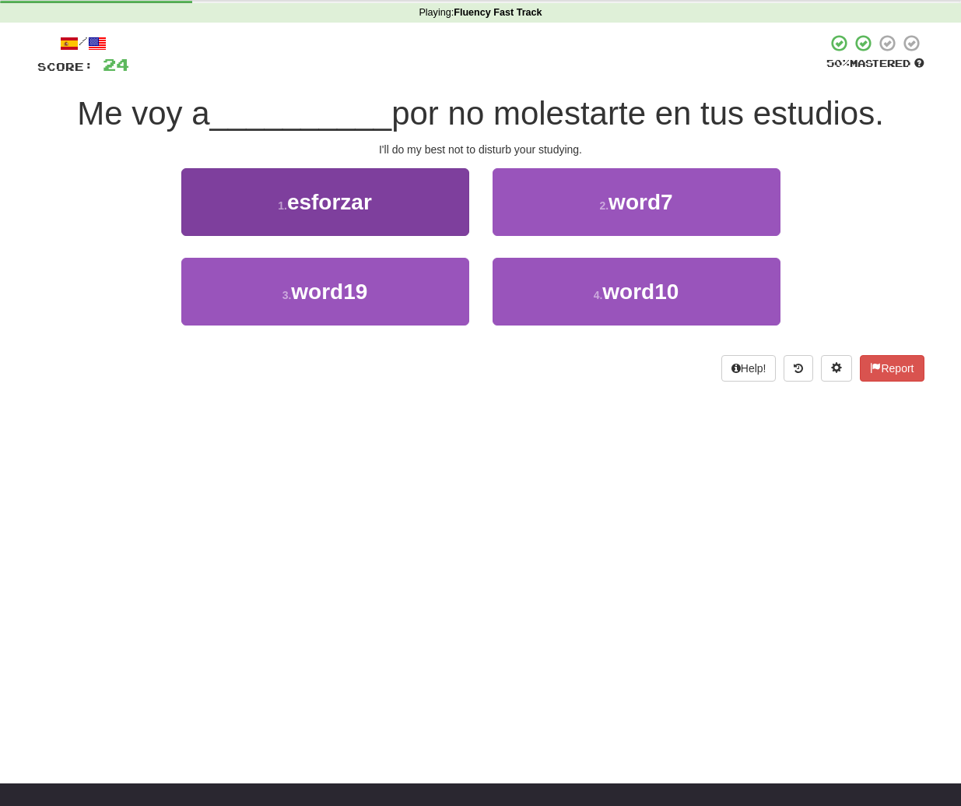
click at [337, 204] on span "esforzar" at bounding box center [329, 202] width 85 height 24
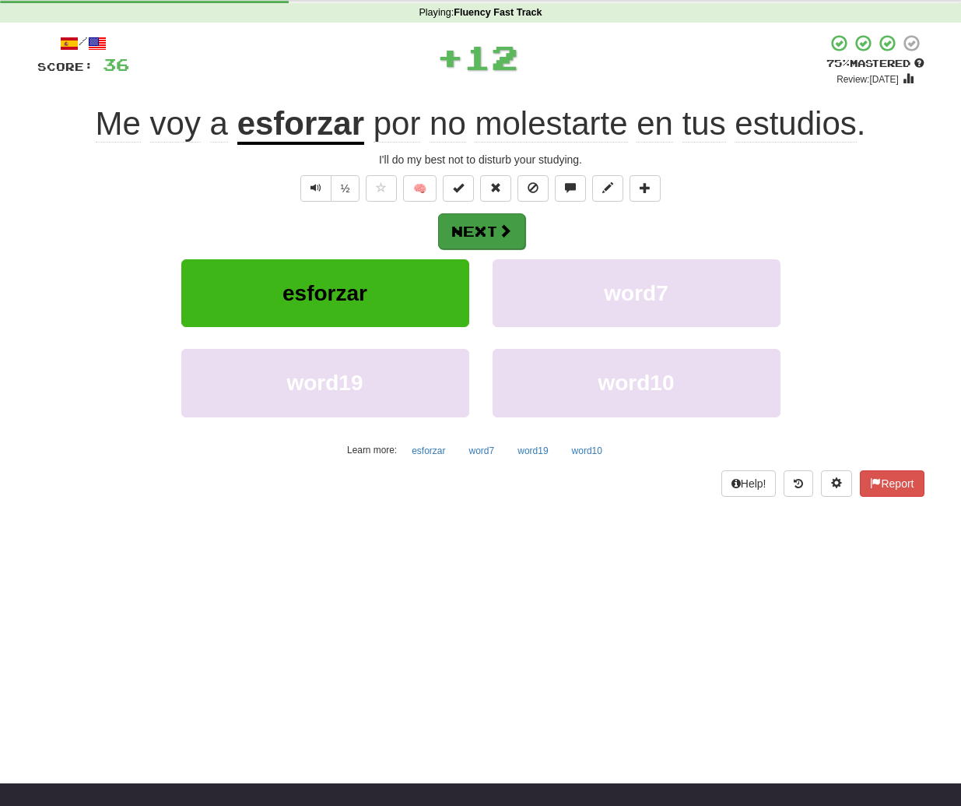
click at [484, 225] on button "Next" at bounding box center [481, 231] width 87 height 36
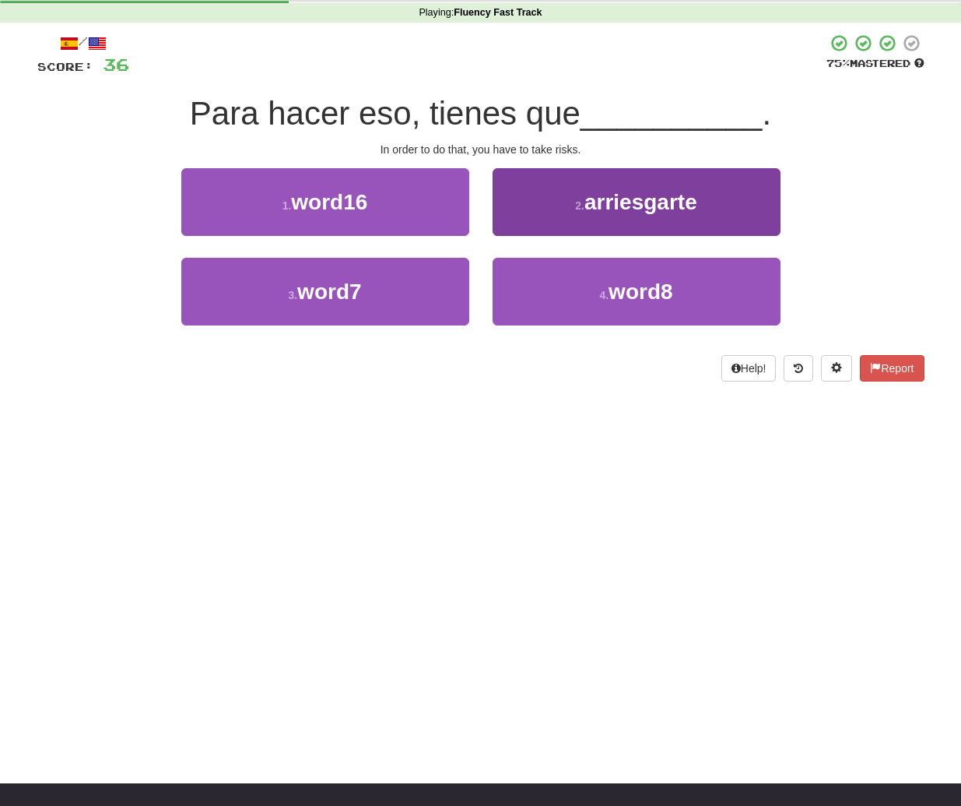
click at [617, 215] on button "2 . arriesgarte" at bounding box center [637, 202] width 288 height 68
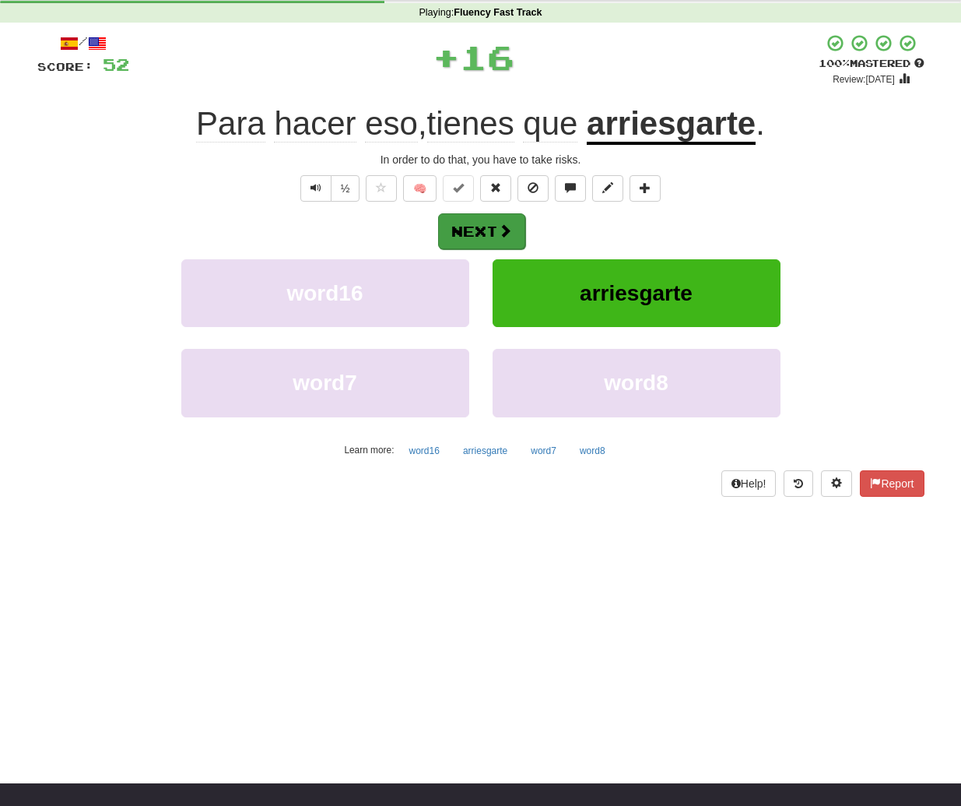
click at [472, 230] on button "Next" at bounding box center [481, 231] width 87 height 36
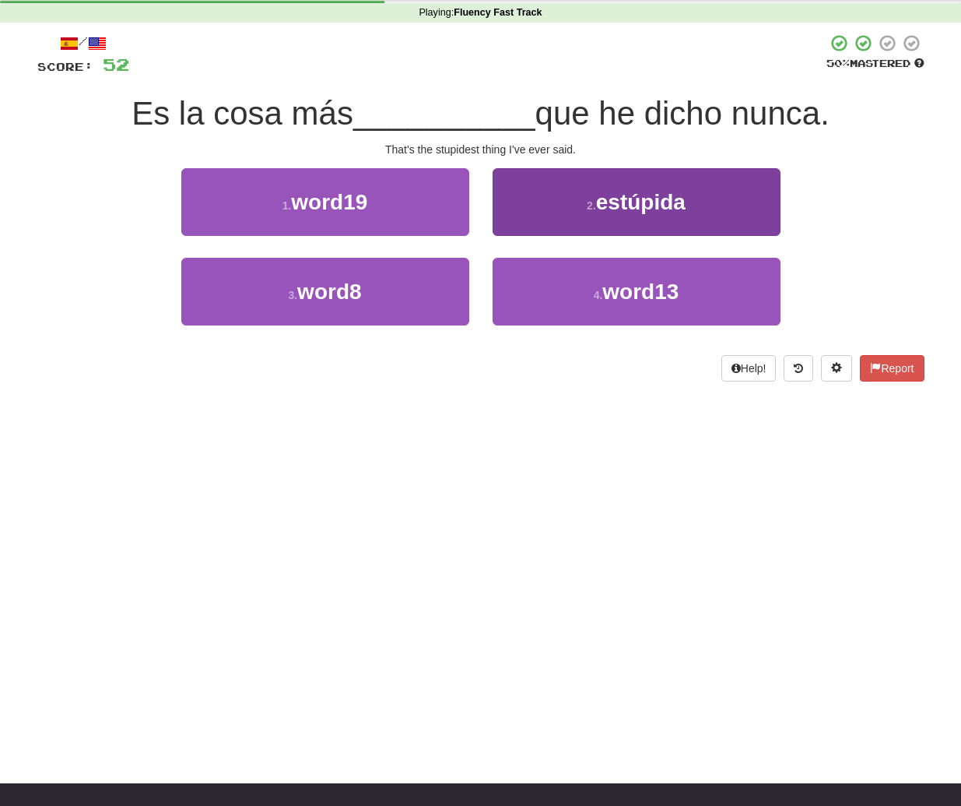
click at [637, 211] on span "estúpida" at bounding box center [641, 202] width 90 height 24
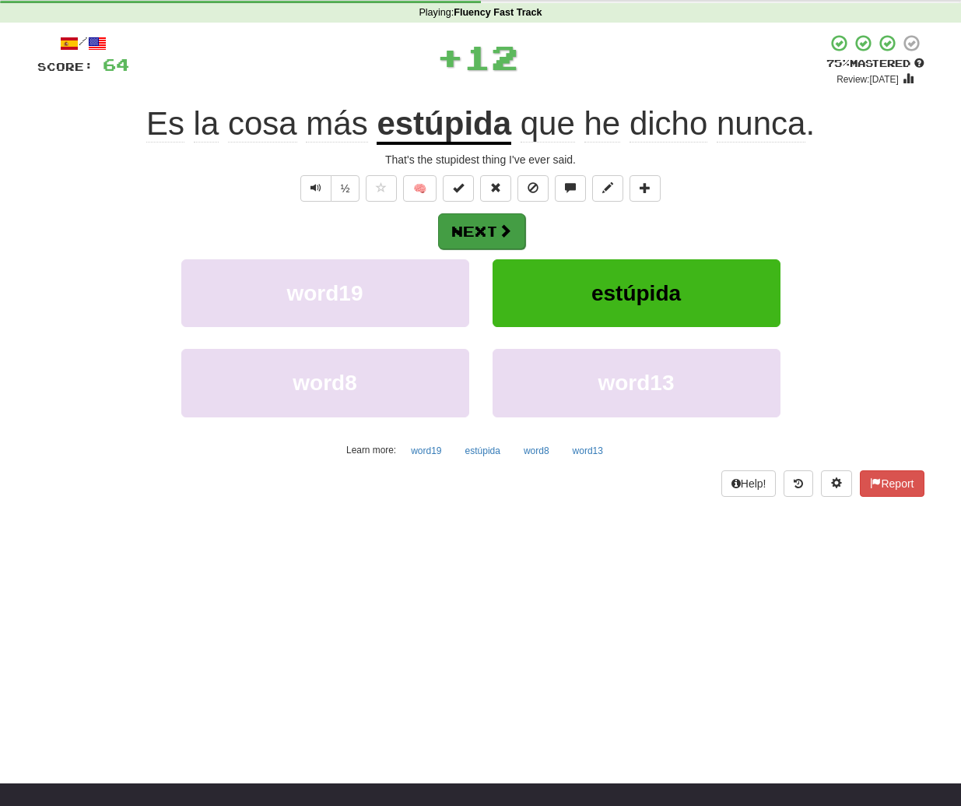
click at [486, 226] on button "Next" at bounding box center [481, 231] width 87 height 36
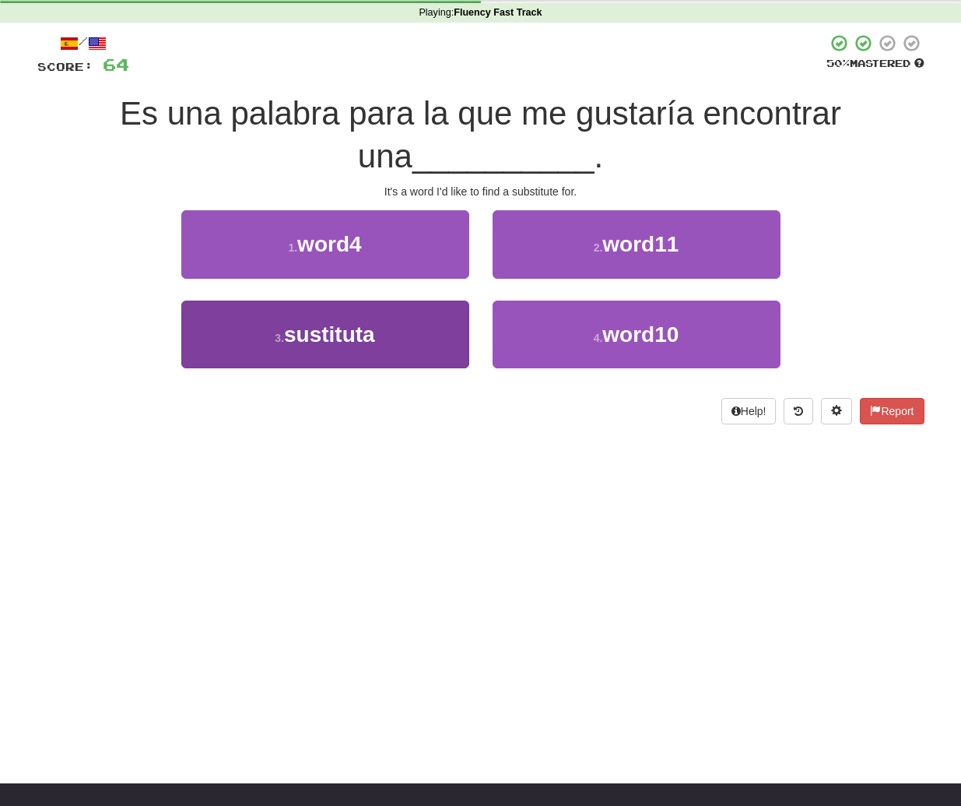
click at [321, 340] on span "sustituta" at bounding box center [329, 334] width 91 height 24
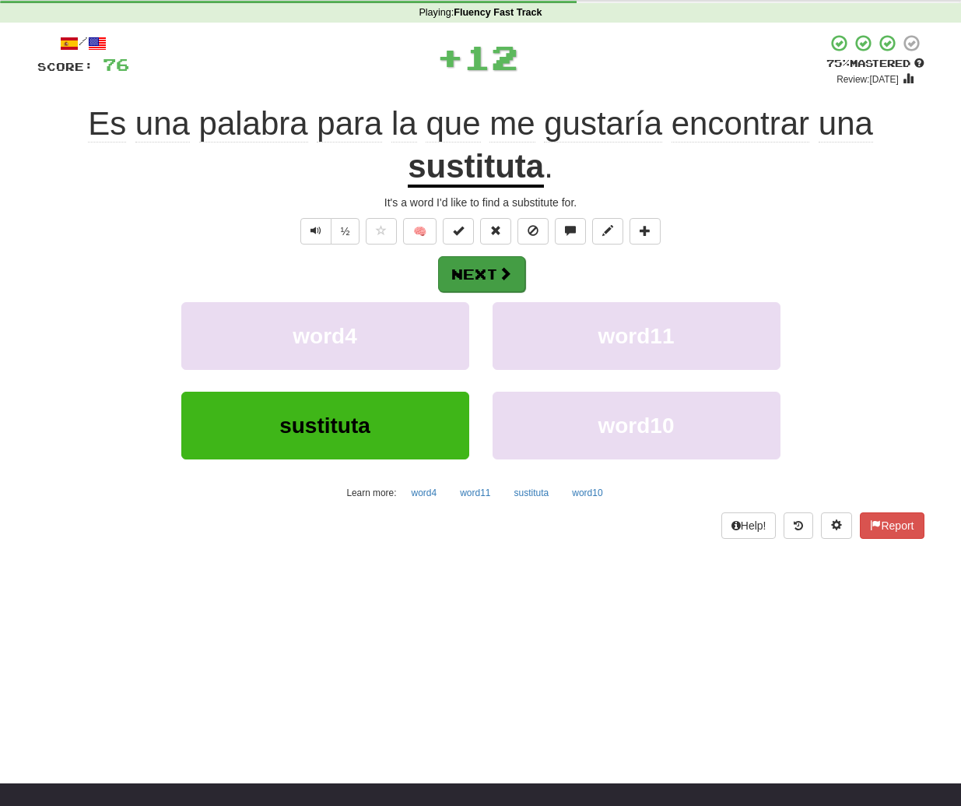
click at [485, 266] on button "Next" at bounding box center [481, 274] width 87 height 36
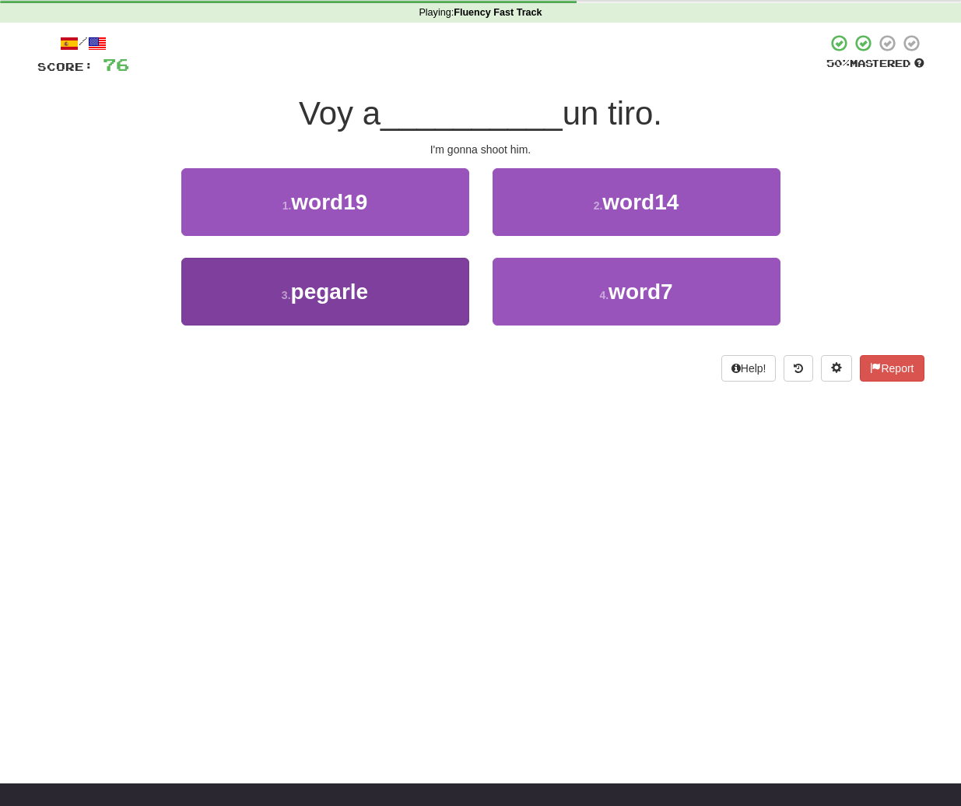
click at [328, 293] on span "pegarle" at bounding box center [330, 291] width 78 height 24
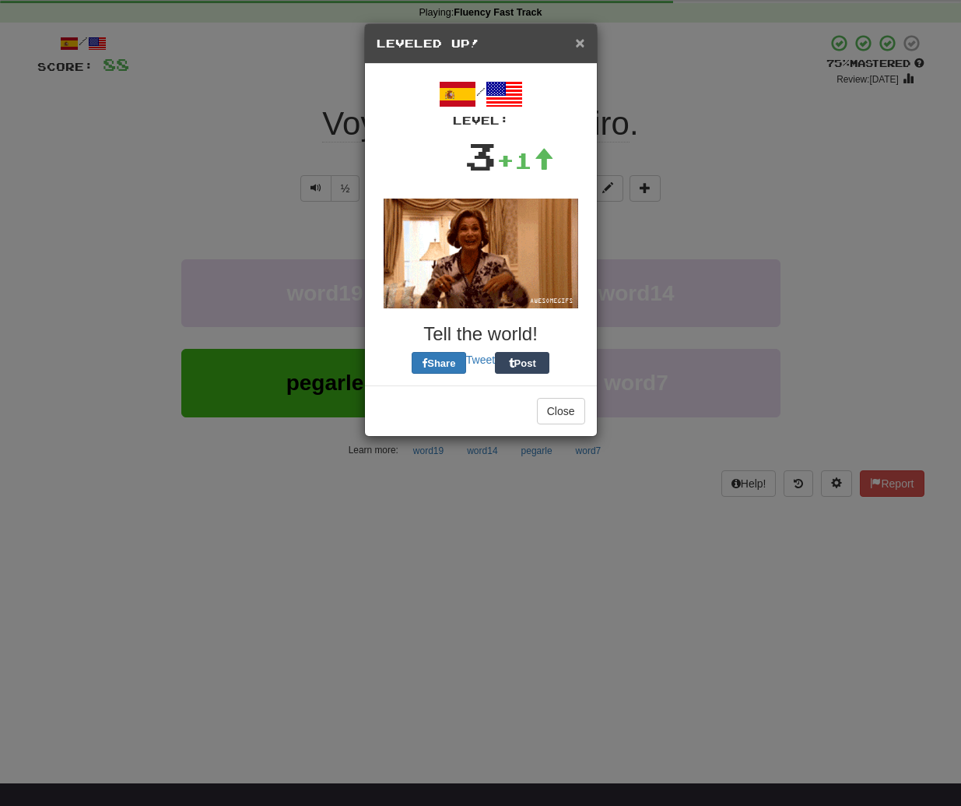
click at [579, 42] on span "×" at bounding box center [579, 42] width 9 height 18
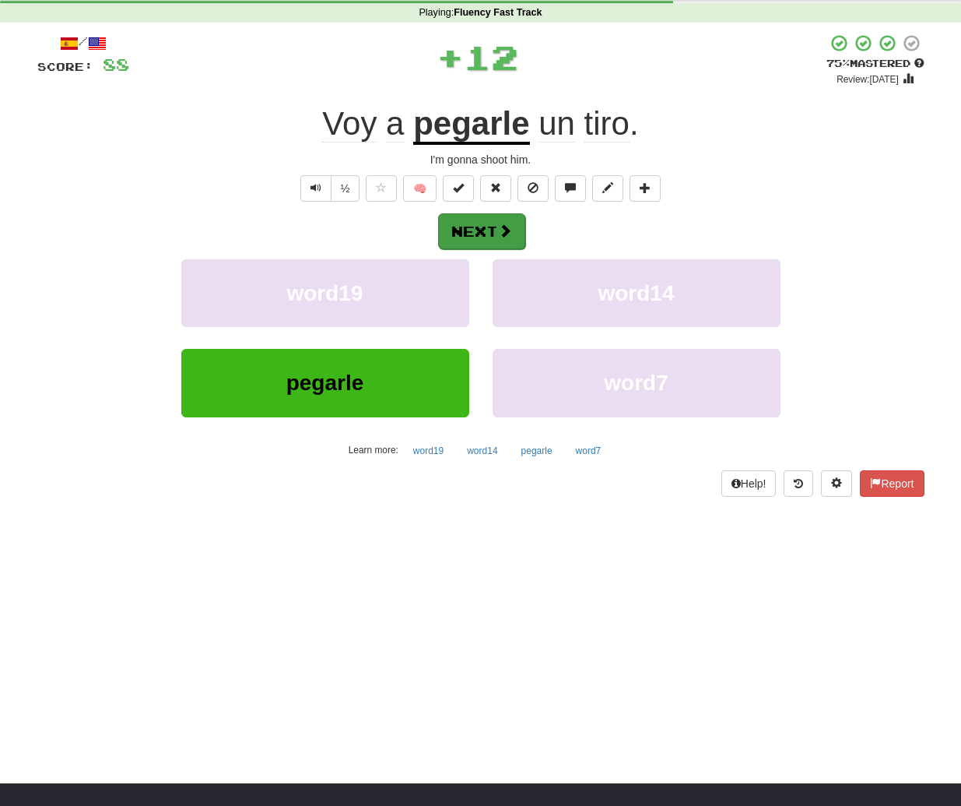
click at [476, 229] on button "Next" at bounding box center [481, 231] width 87 height 36
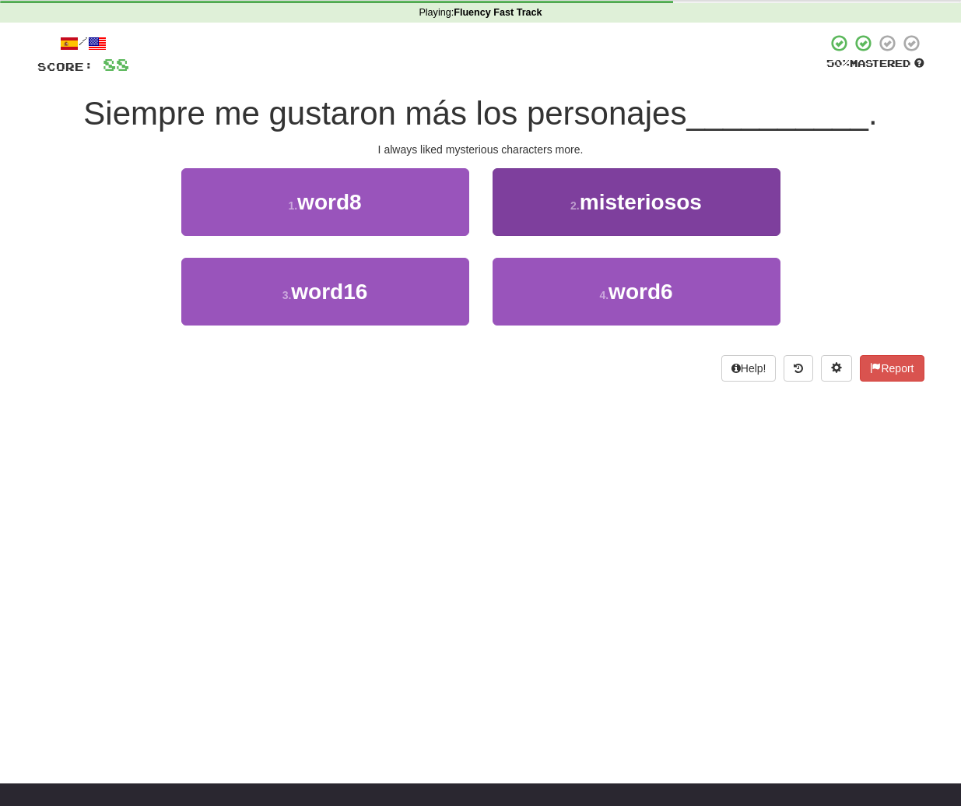
click at [604, 204] on span "misteriosos" at bounding box center [641, 202] width 122 height 24
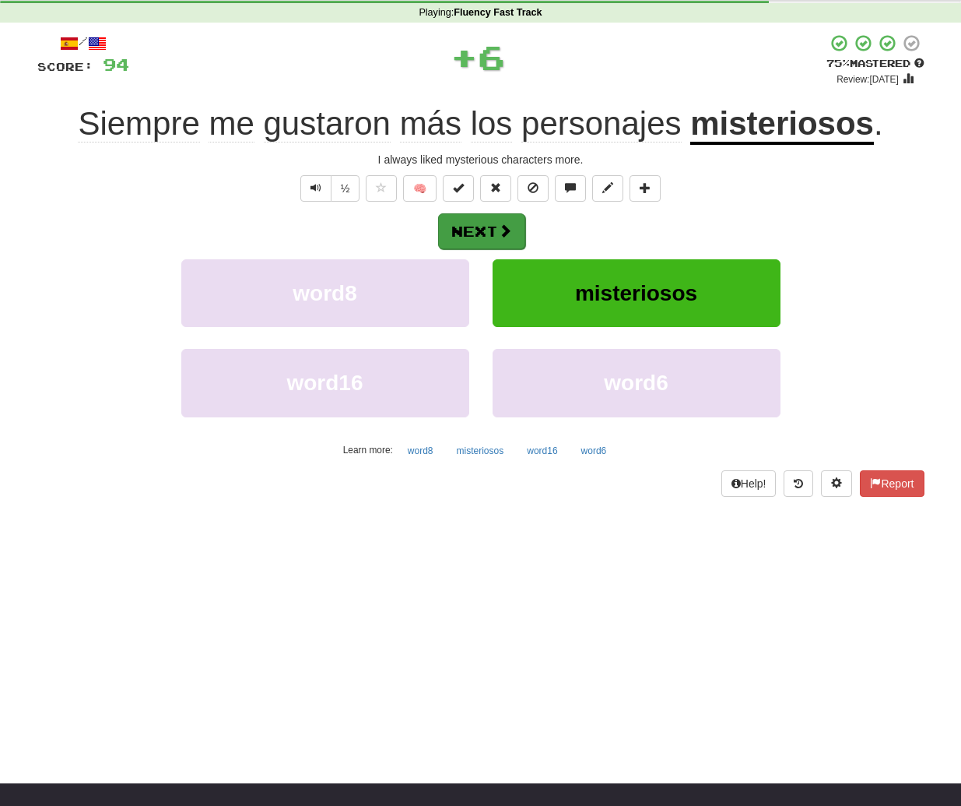
click at [483, 224] on button "Next" at bounding box center [481, 231] width 87 height 36
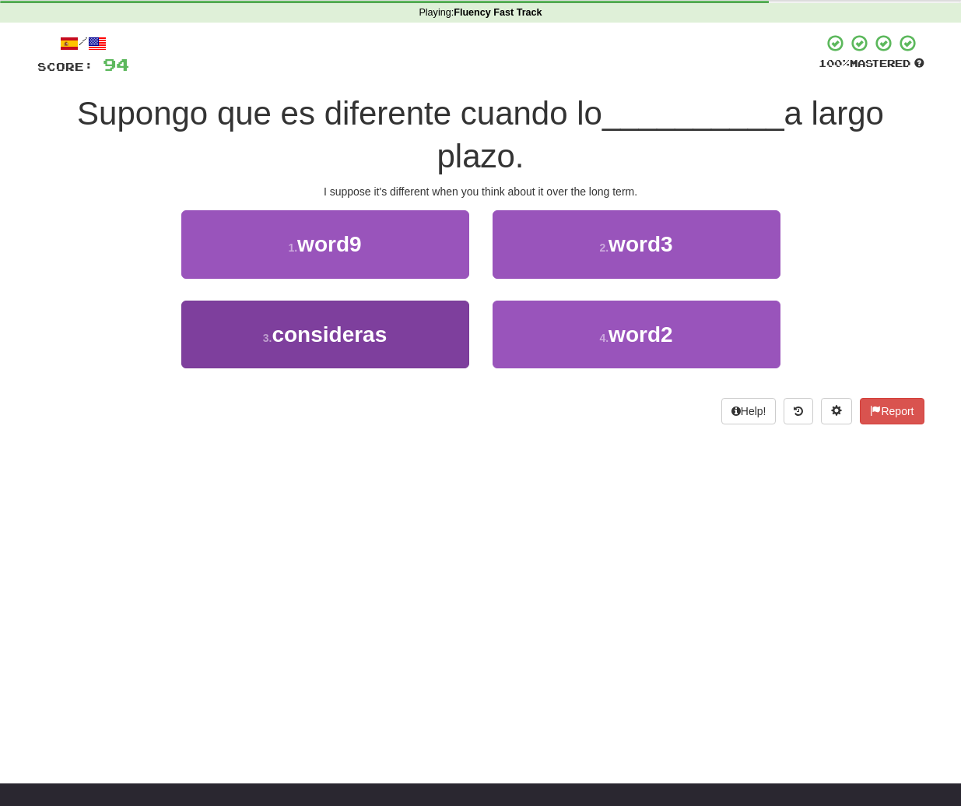
click at [350, 333] on span "consideras" at bounding box center [329, 334] width 115 height 24
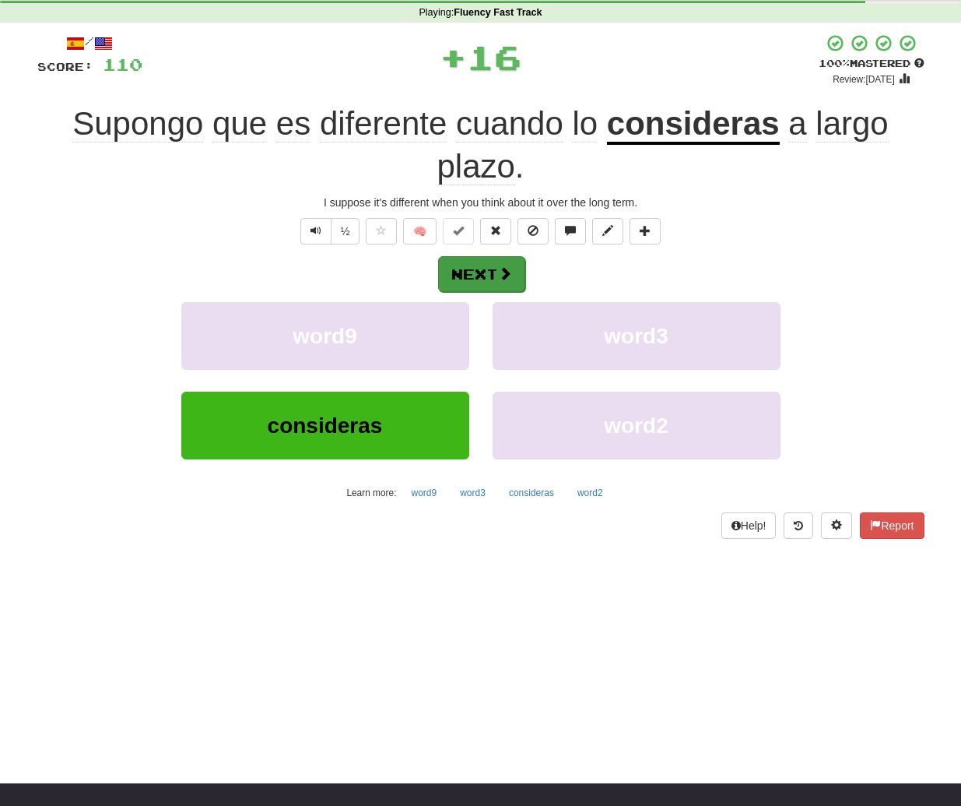
click at [486, 263] on button "Next" at bounding box center [481, 274] width 87 height 36
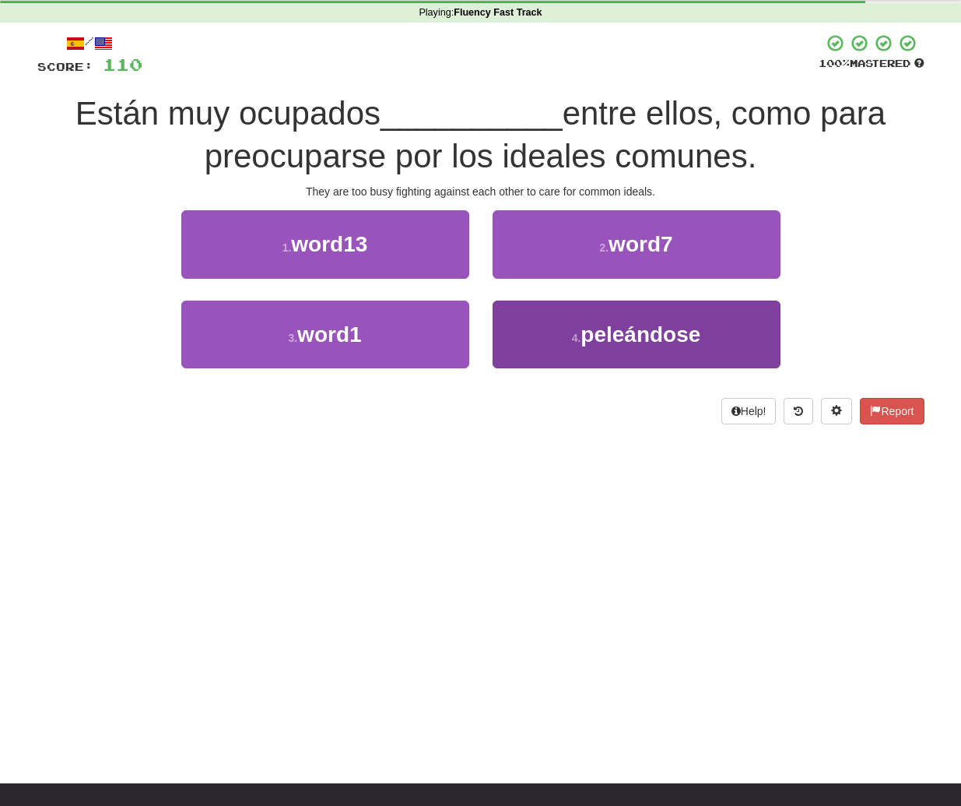
click at [653, 336] on span "peleándose" at bounding box center [641, 334] width 120 height 24
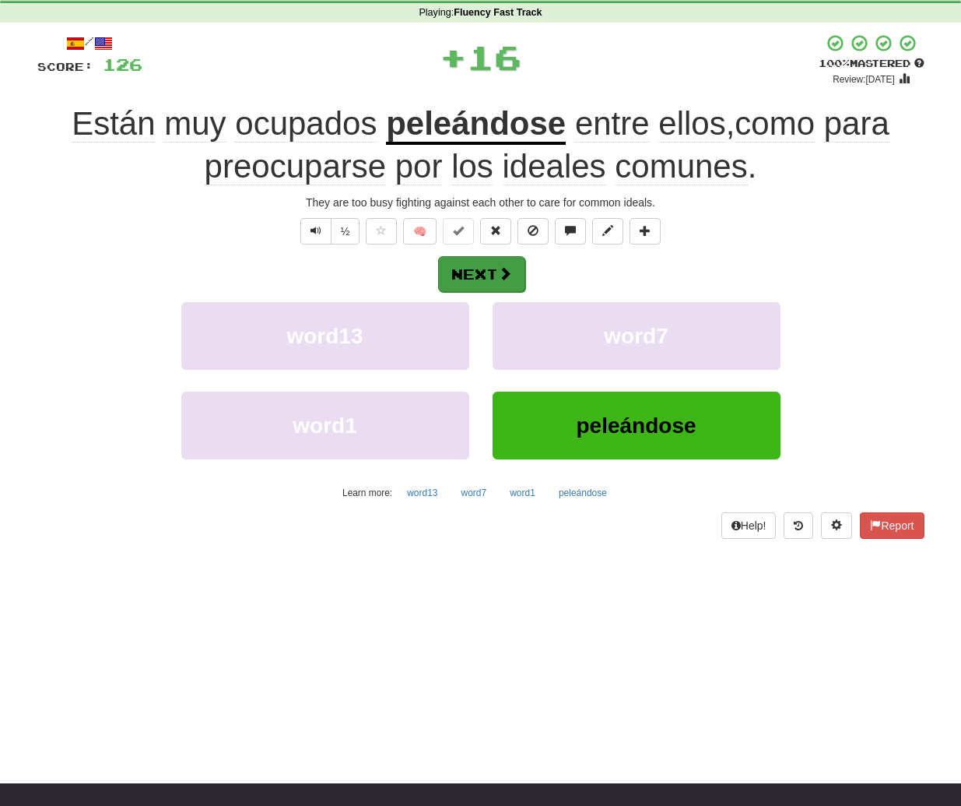
click at [462, 269] on button "Next" at bounding box center [481, 274] width 87 height 36
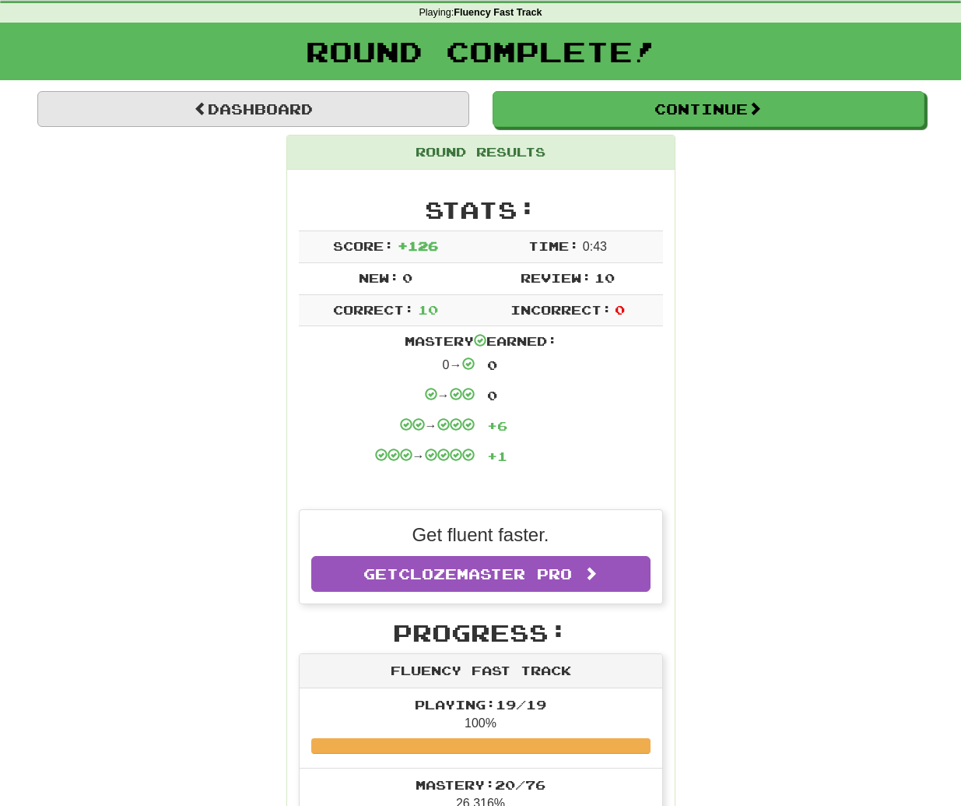
click at [207, 122] on link "Dashboard" at bounding box center [253, 109] width 432 height 36
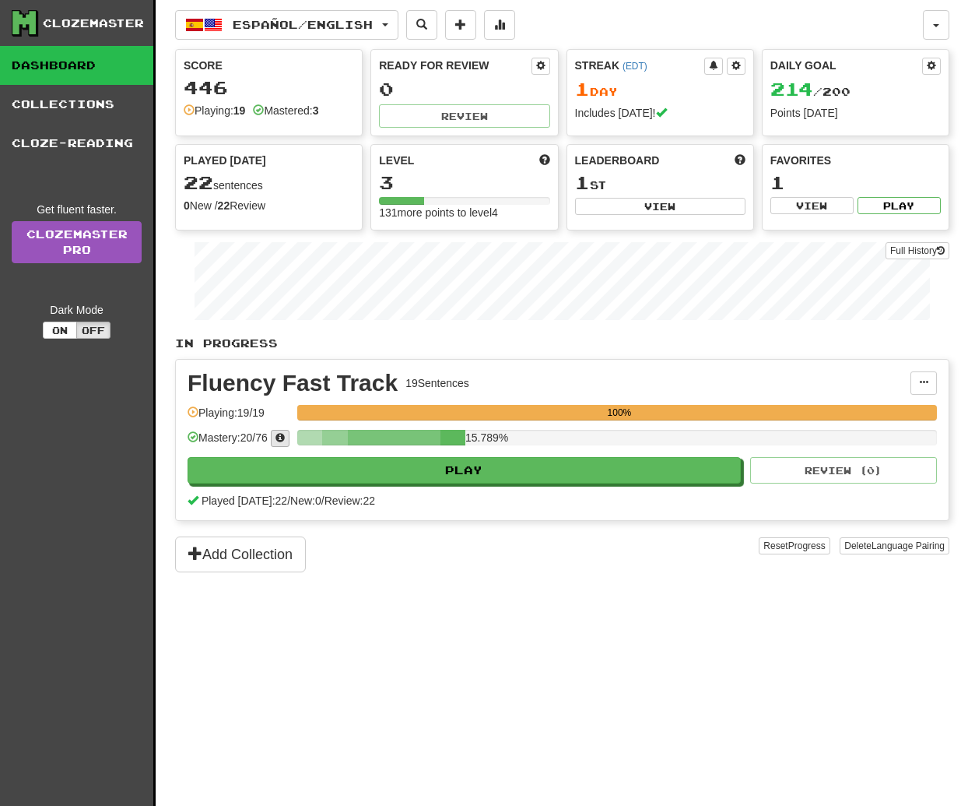
click at [285, 439] on span at bounding box center [280, 437] width 9 height 9
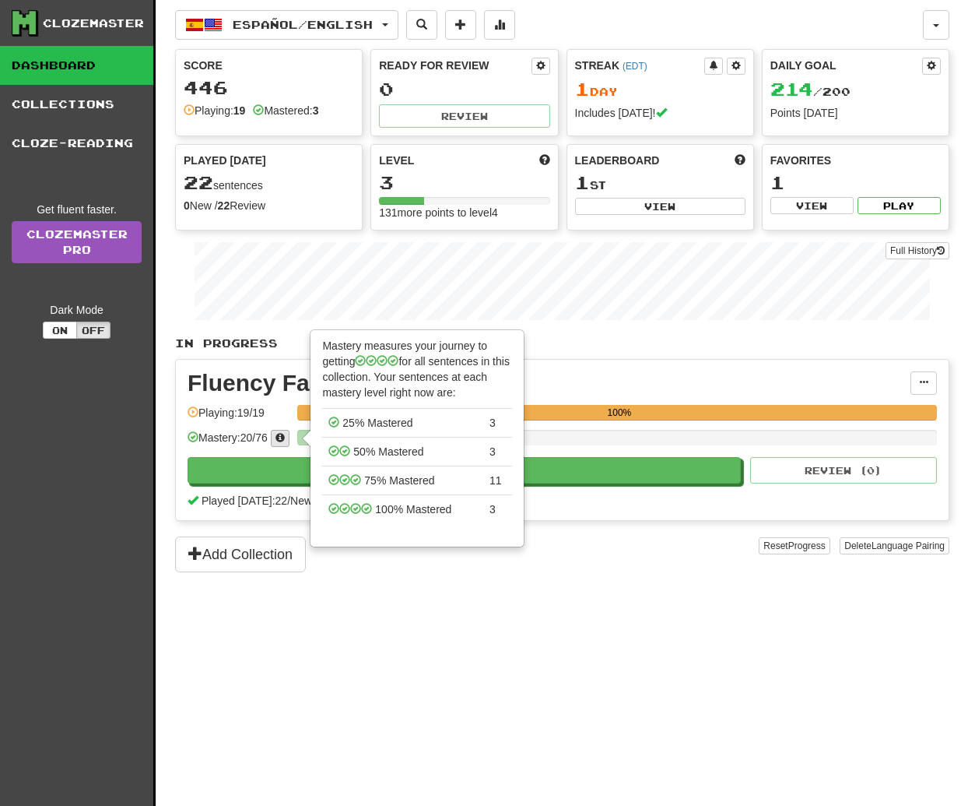
click at [285, 439] on span at bounding box center [280, 437] width 9 height 9
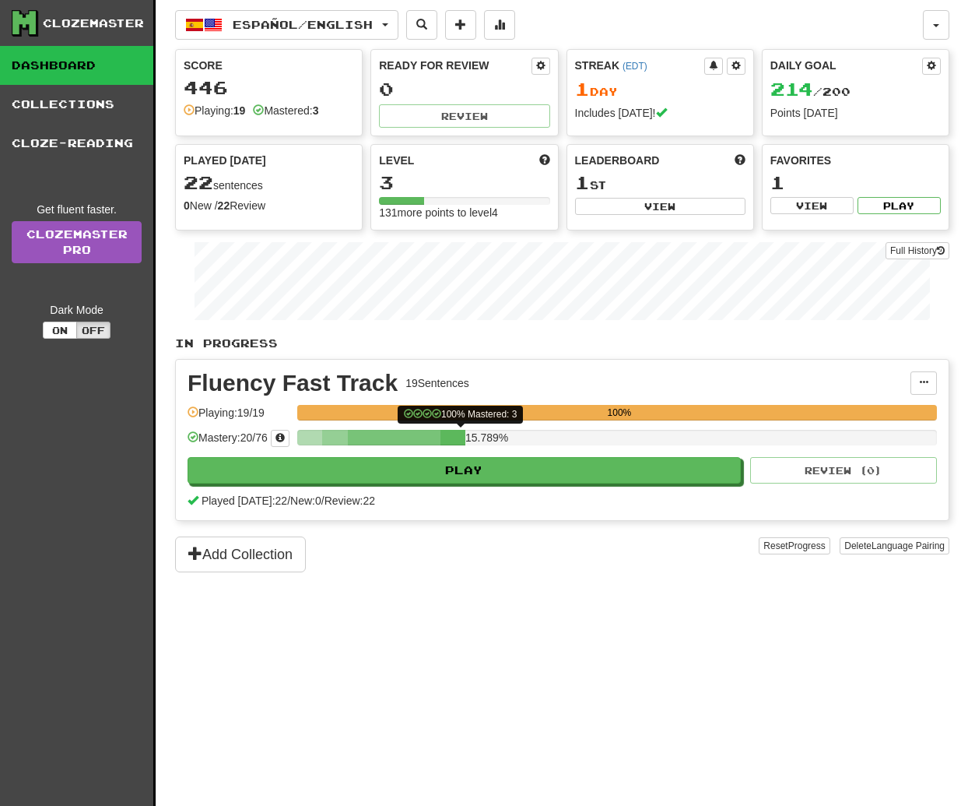
click at [465, 436] on div at bounding box center [453, 438] width 25 height 16
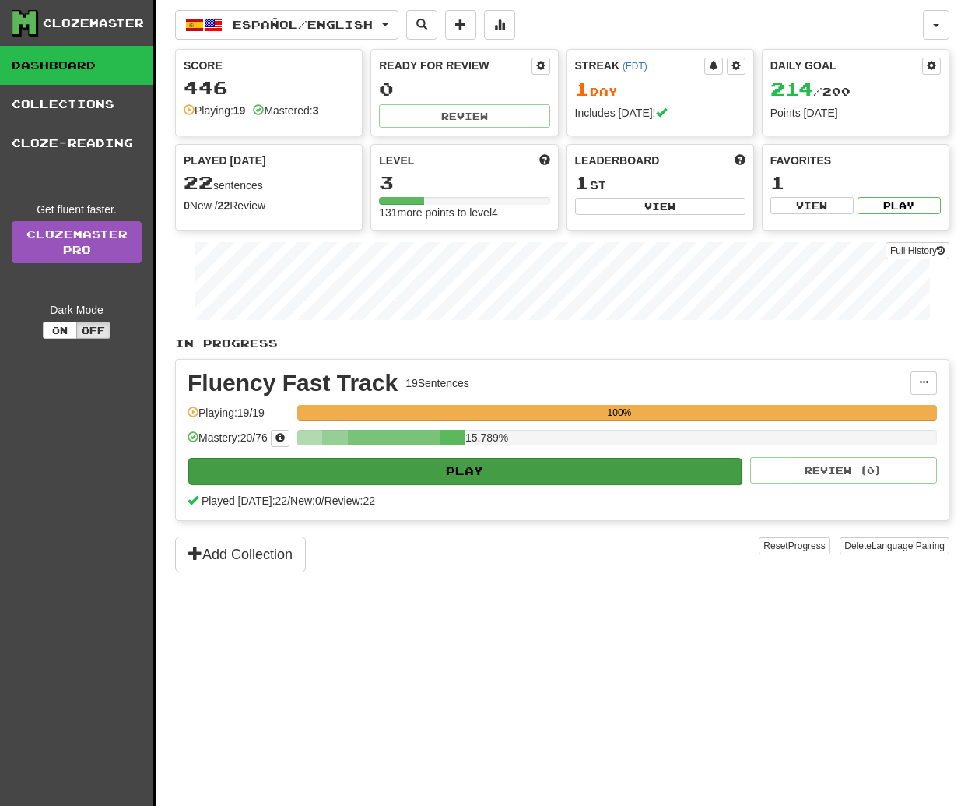
click at [513, 476] on button "Play" at bounding box center [464, 471] width 553 height 26
select select "**"
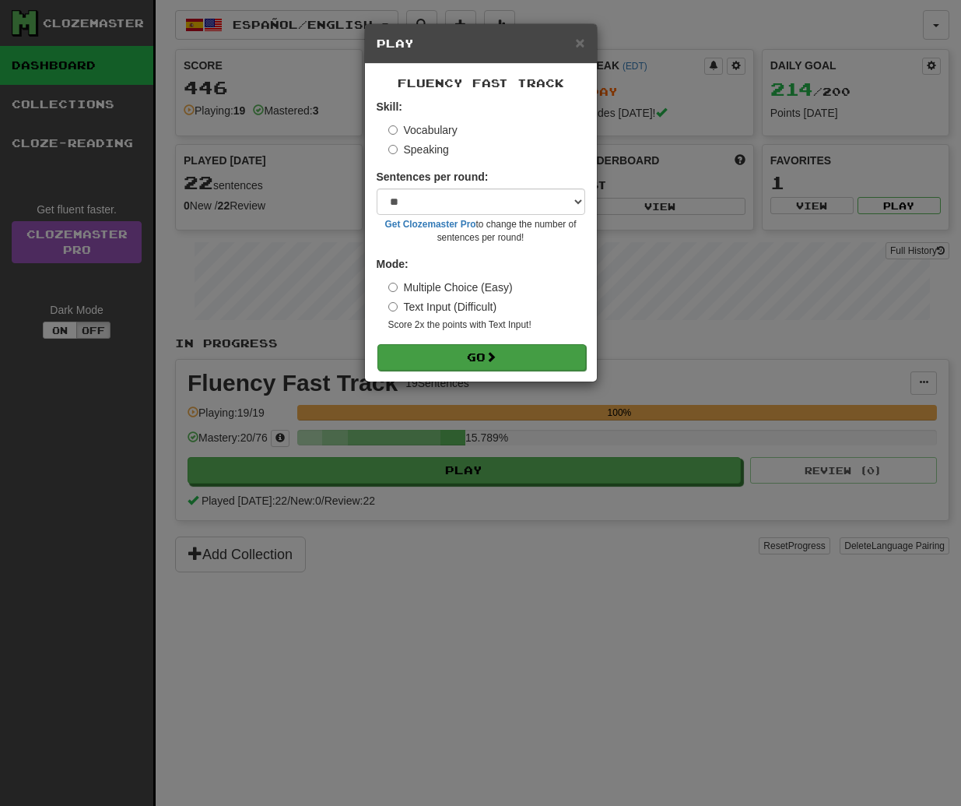
click at [425, 357] on button "Go" at bounding box center [481, 357] width 209 height 26
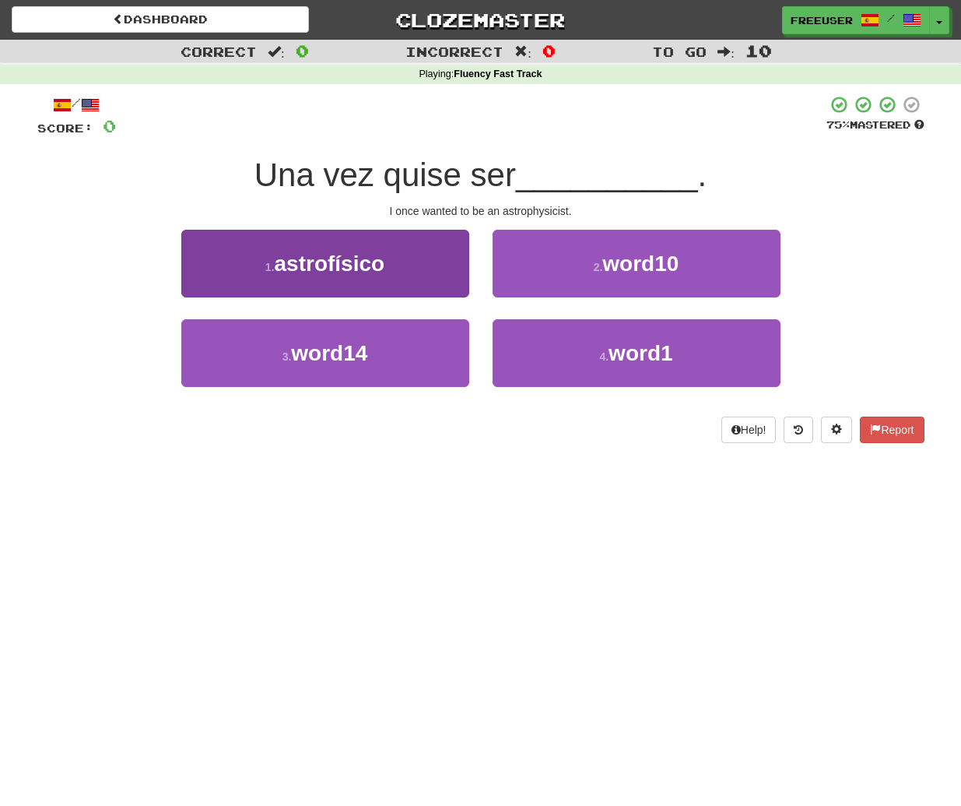
click at [313, 251] on span "astrofísico" at bounding box center [330, 263] width 111 height 24
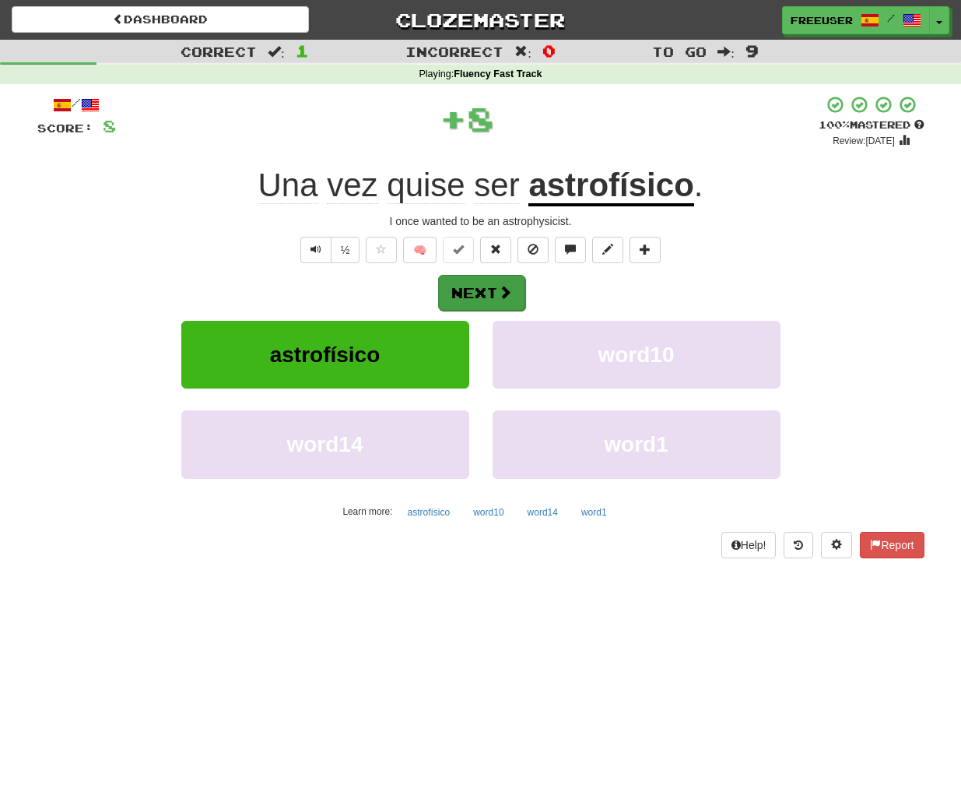
click at [489, 290] on button "Next" at bounding box center [481, 293] width 87 height 36
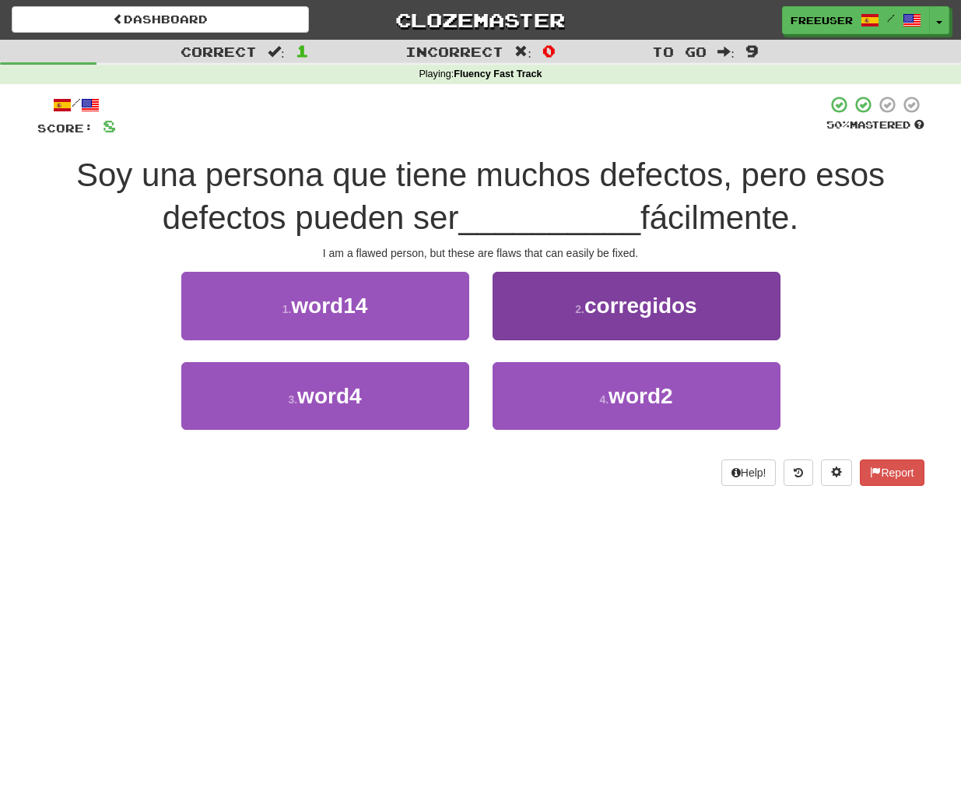
click at [606, 293] on span "corregidos" at bounding box center [640, 305] width 113 height 24
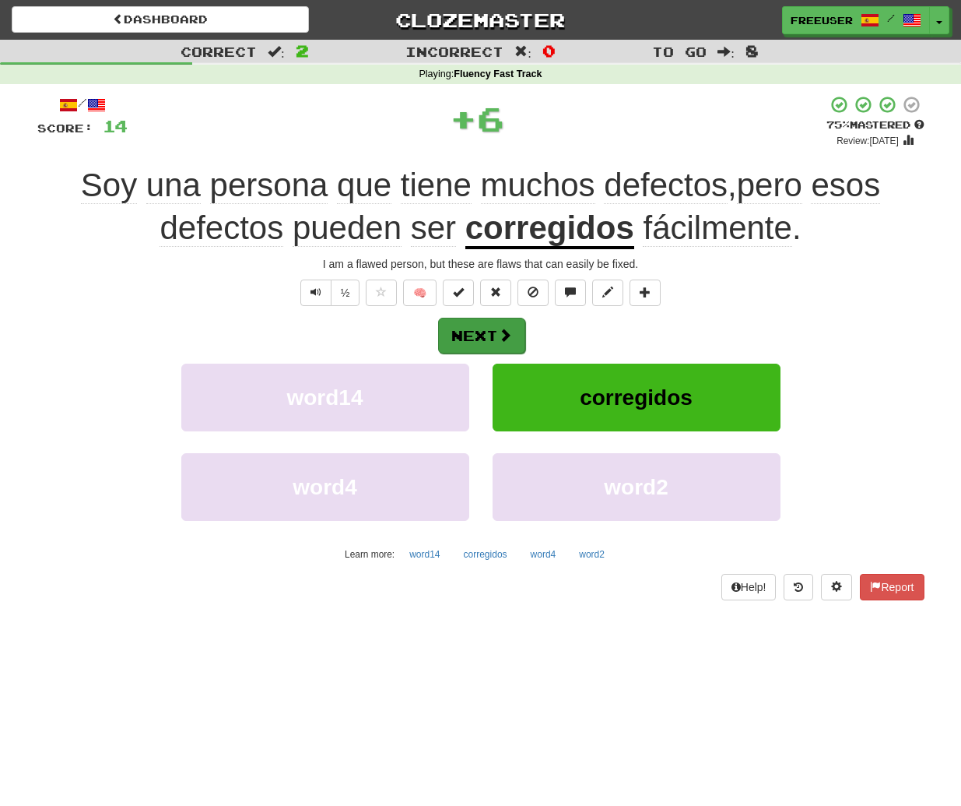
click at [483, 334] on button "Next" at bounding box center [481, 336] width 87 height 36
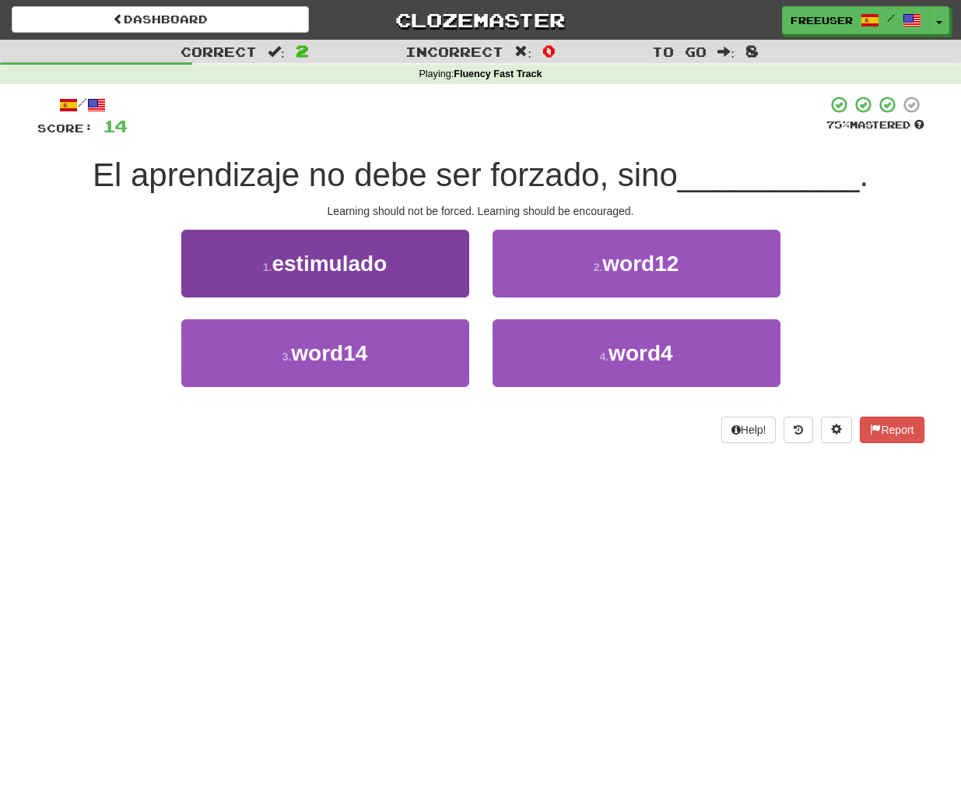
click at [346, 251] on span "estimulado" at bounding box center [329, 263] width 115 height 24
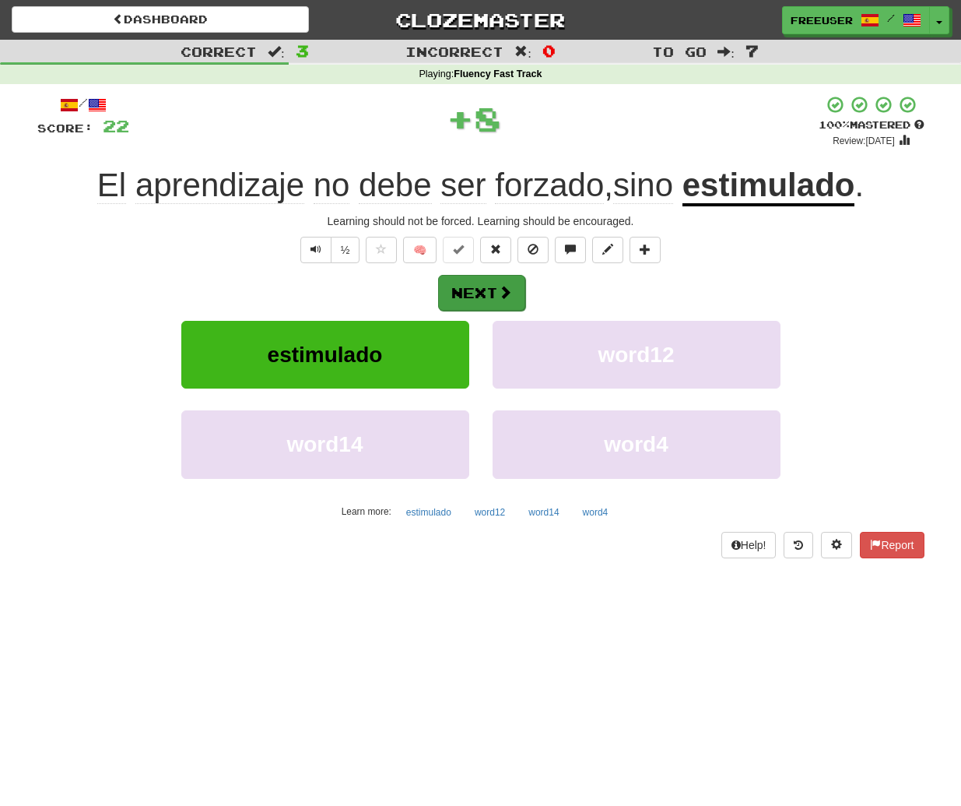
click at [495, 290] on button "Next" at bounding box center [481, 293] width 87 height 36
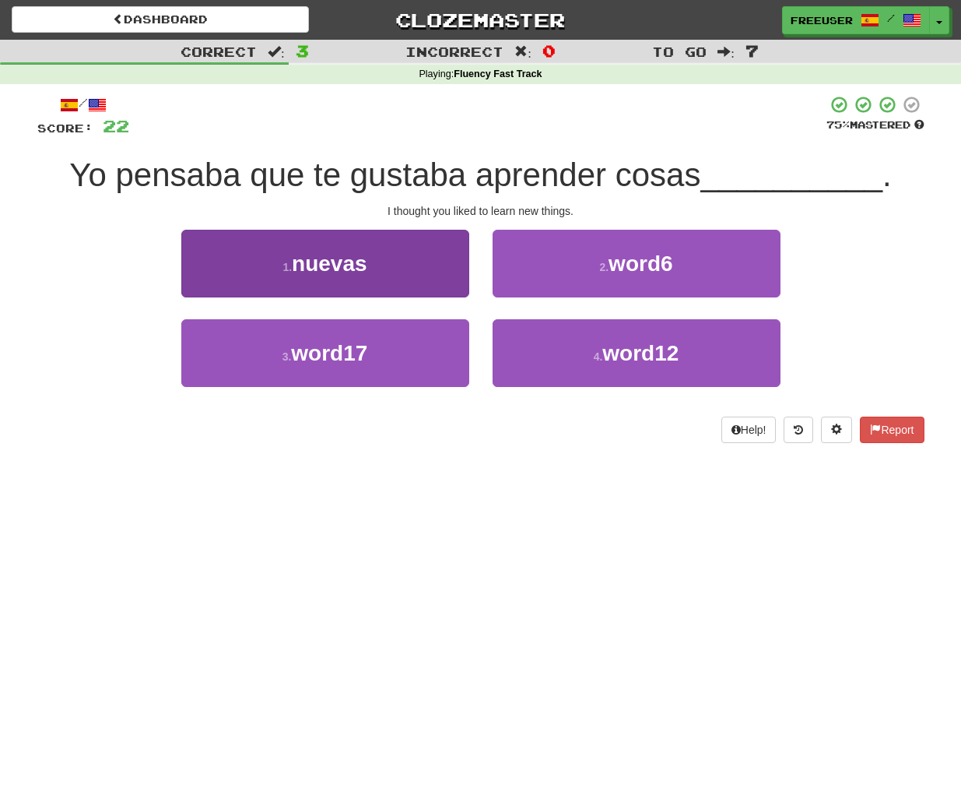
click at [325, 262] on span "nuevas" at bounding box center [329, 263] width 75 height 24
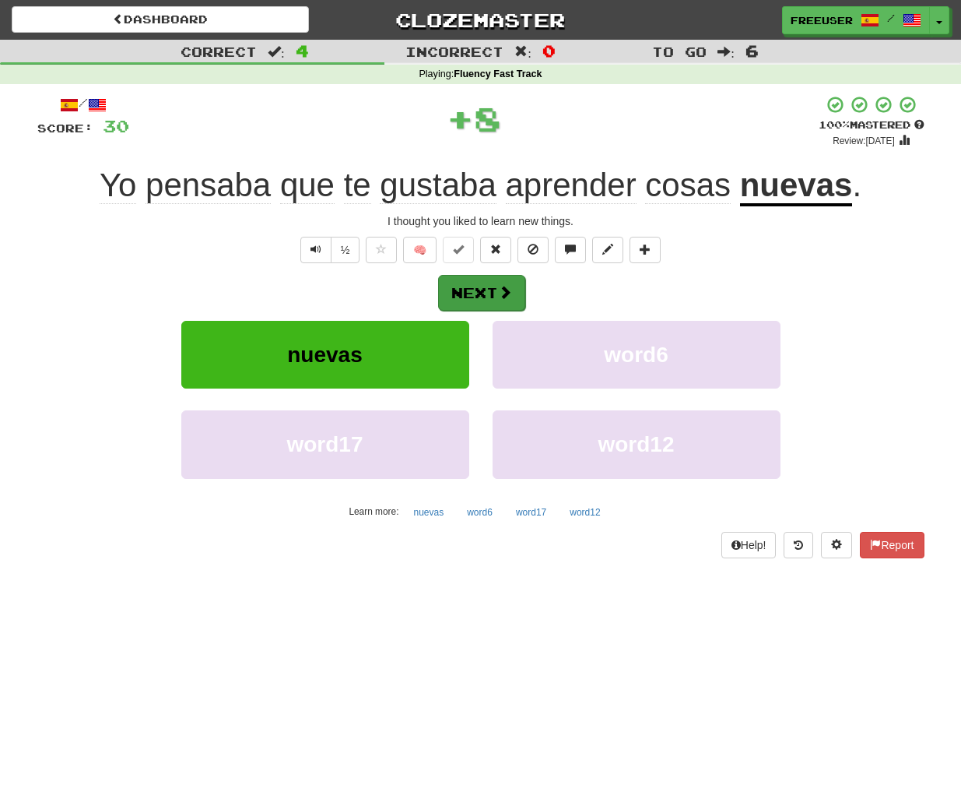
click at [491, 287] on button "Next" at bounding box center [481, 293] width 87 height 36
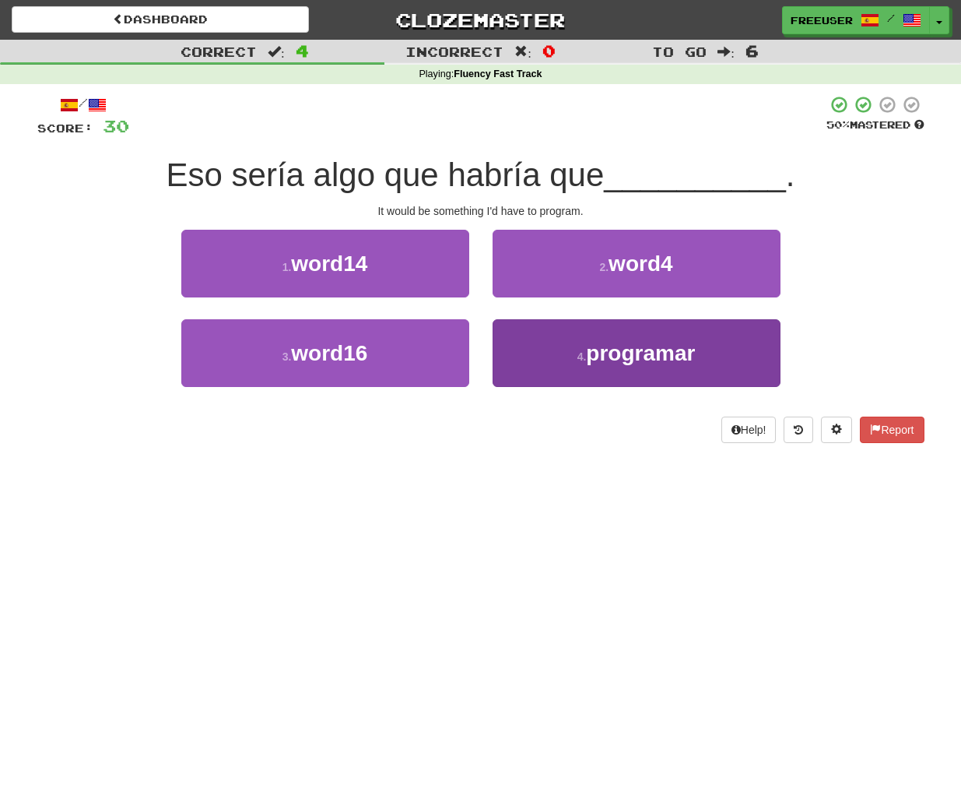
click at [627, 360] on span "programar" at bounding box center [640, 353] width 109 height 24
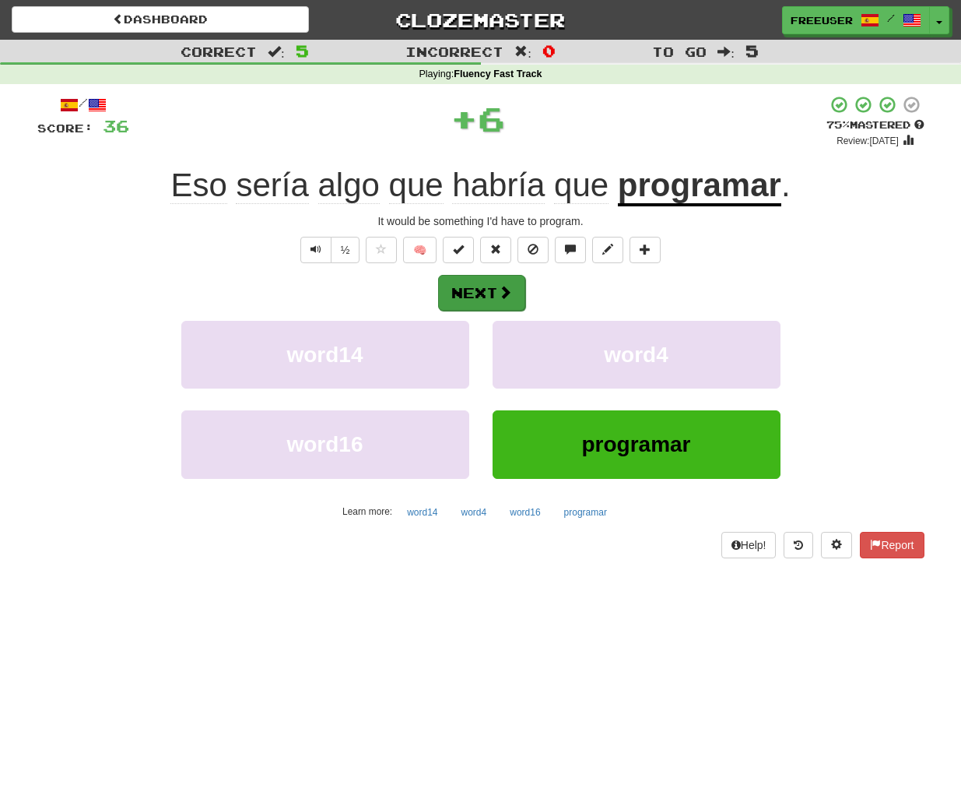
click at [492, 288] on button "Next" at bounding box center [481, 293] width 87 height 36
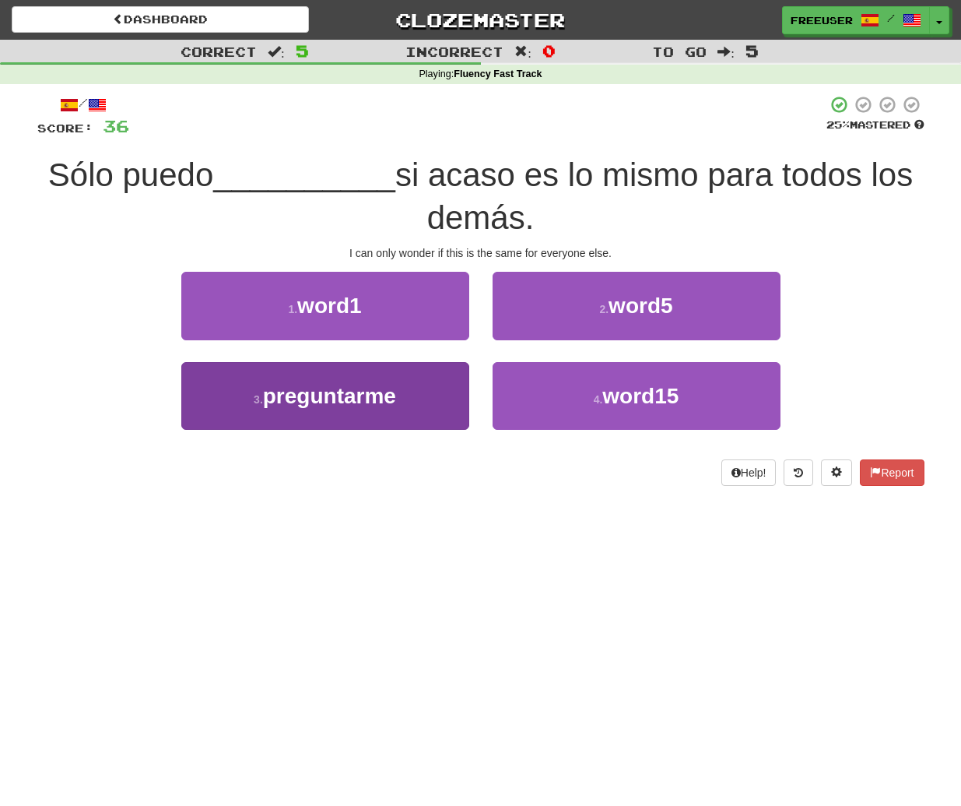
click at [304, 388] on span "preguntarme" at bounding box center [329, 396] width 133 height 24
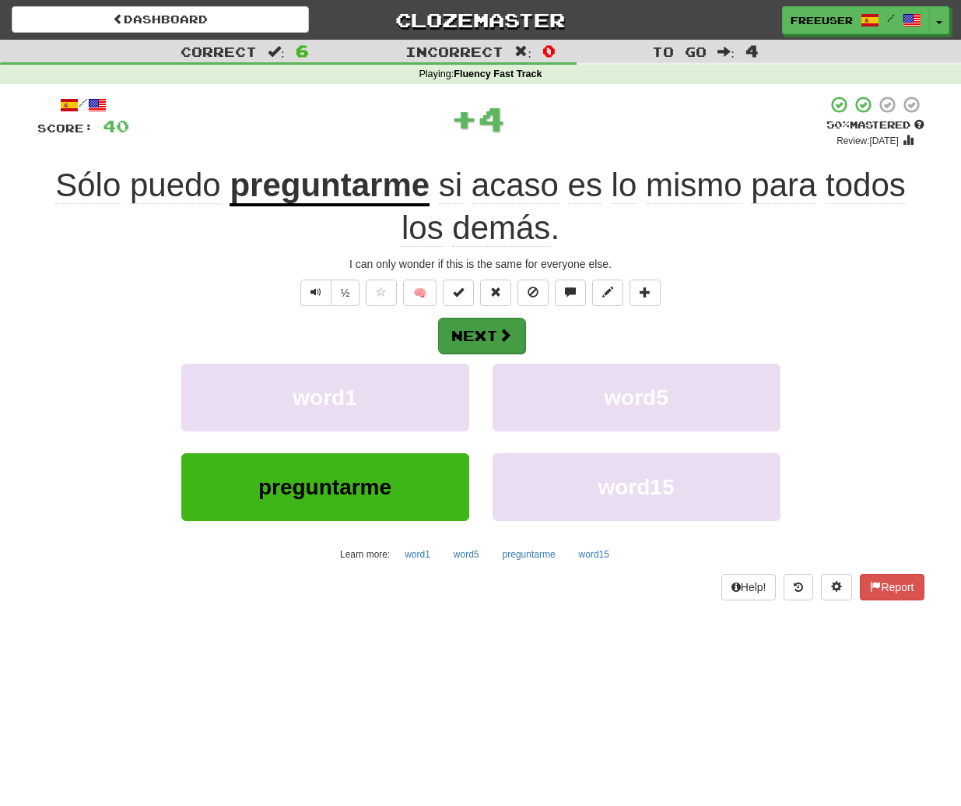
click at [477, 328] on button "Next" at bounding box center [481, 336] width 87 height 36
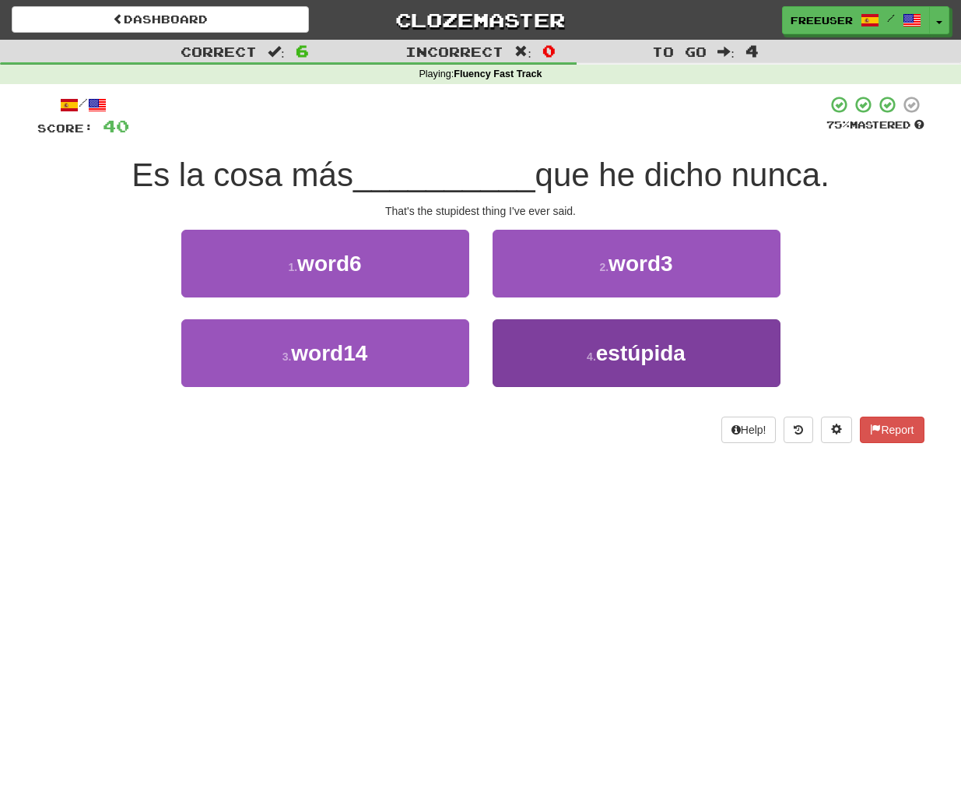
click at [674, 354] on span "estúpida" at bounding box center [641, 353] width 90 height 24
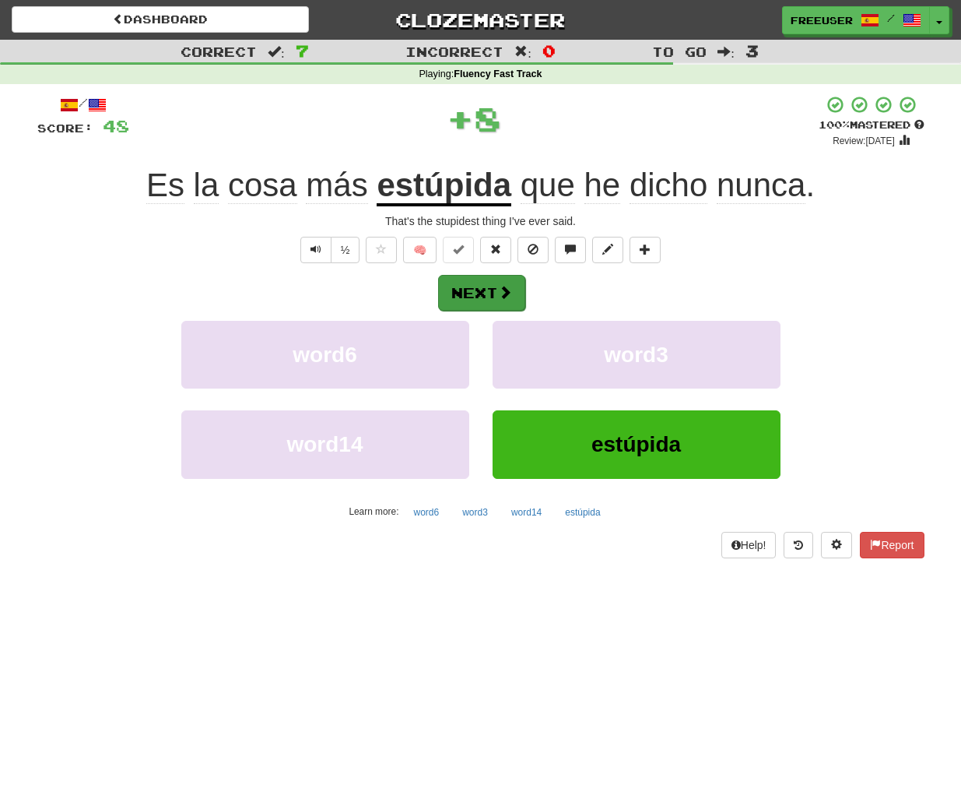
click at [472, 286] on button "Next" at bounding box center [481, 293] width 87 height 36
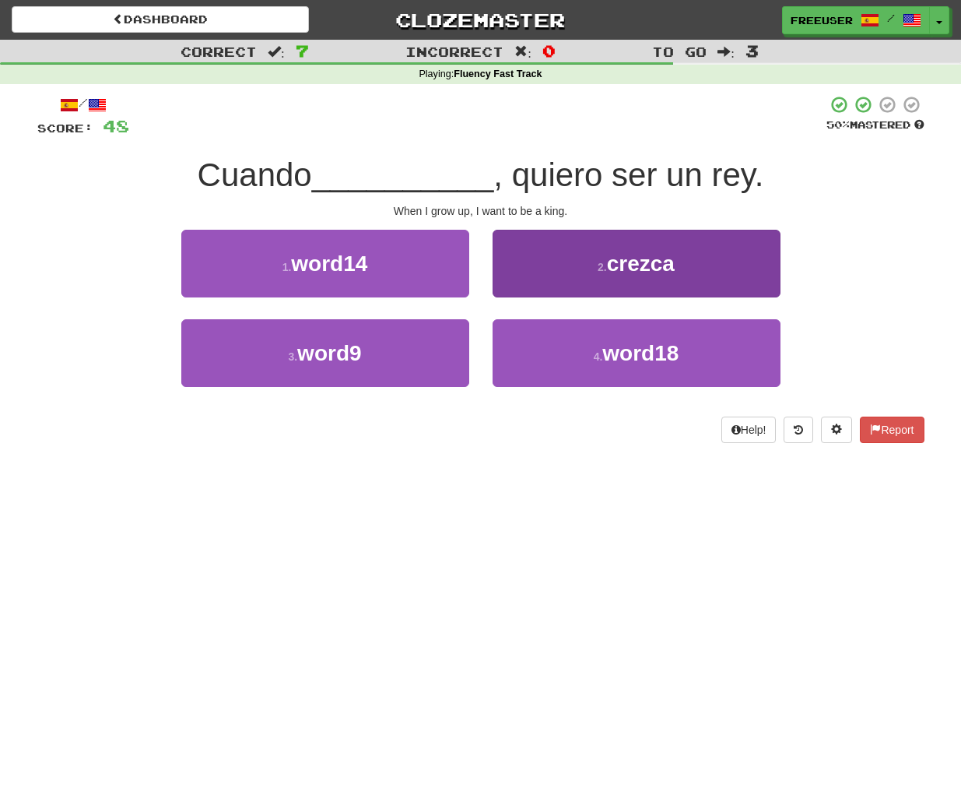
click at [630, 262] on span "crezca" at bounding box center [641, 263] width 68 height 24
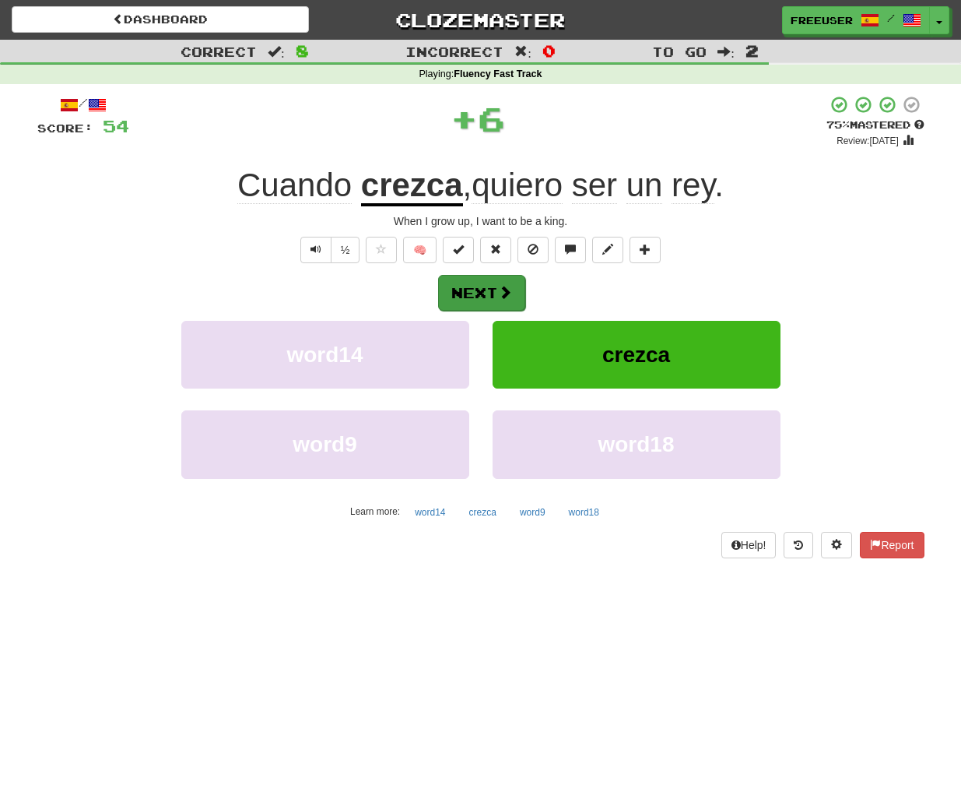
click at [486, 284] on button "Next" at bounding box center [481, 293] width 87 height 36
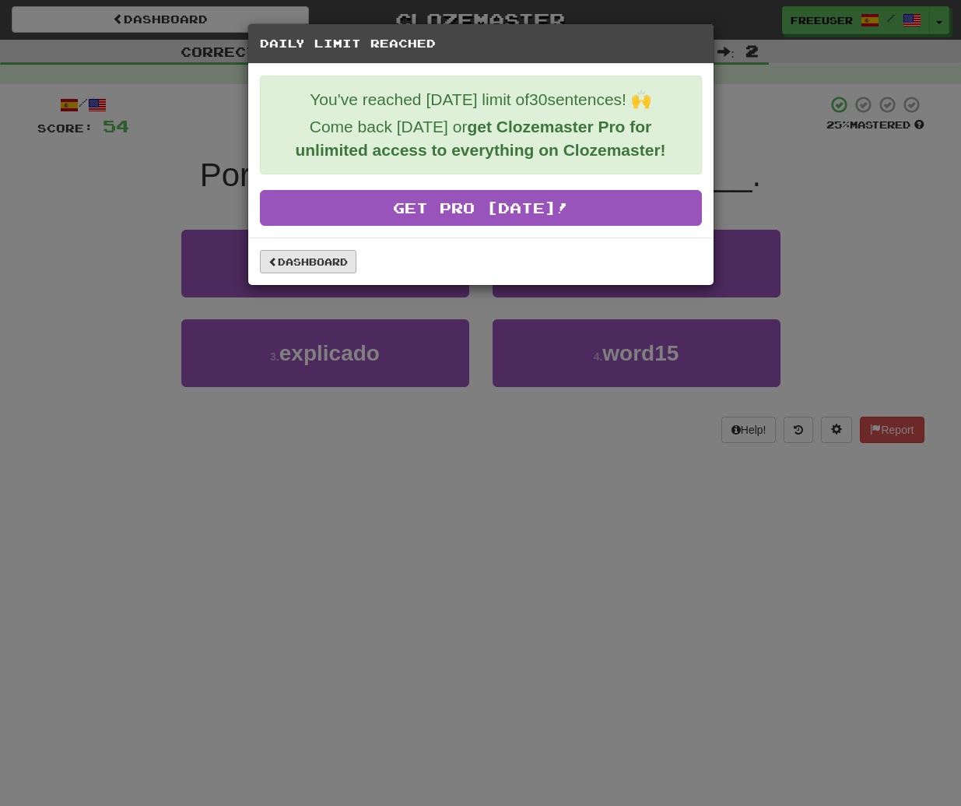
click at [316, 266] on link "Dashboard" at bounding box center [308, 261] width 97 height 23
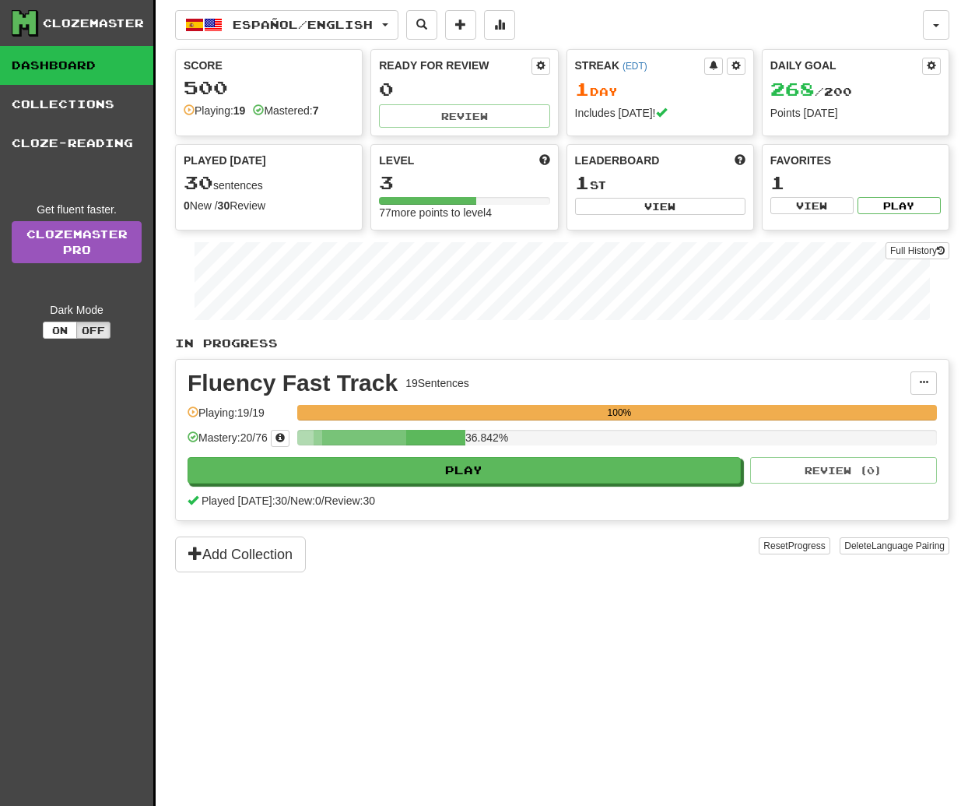
drag, startPoint x: 279, startPoint y: 436, endPoint x: 247, endPoint y: 437, distance: 31.1
click at [247, 437] on div "Mastery: 20 / 76" at bounding box center [239, 438] width 102 height 17
click at [444, 436] on div at bounding box center [435, 438] width 59 height 16
drag, startPoint x: 279, startPoint y: 437, endPoint x: 247, endPoint y: 438, distance: 31.9
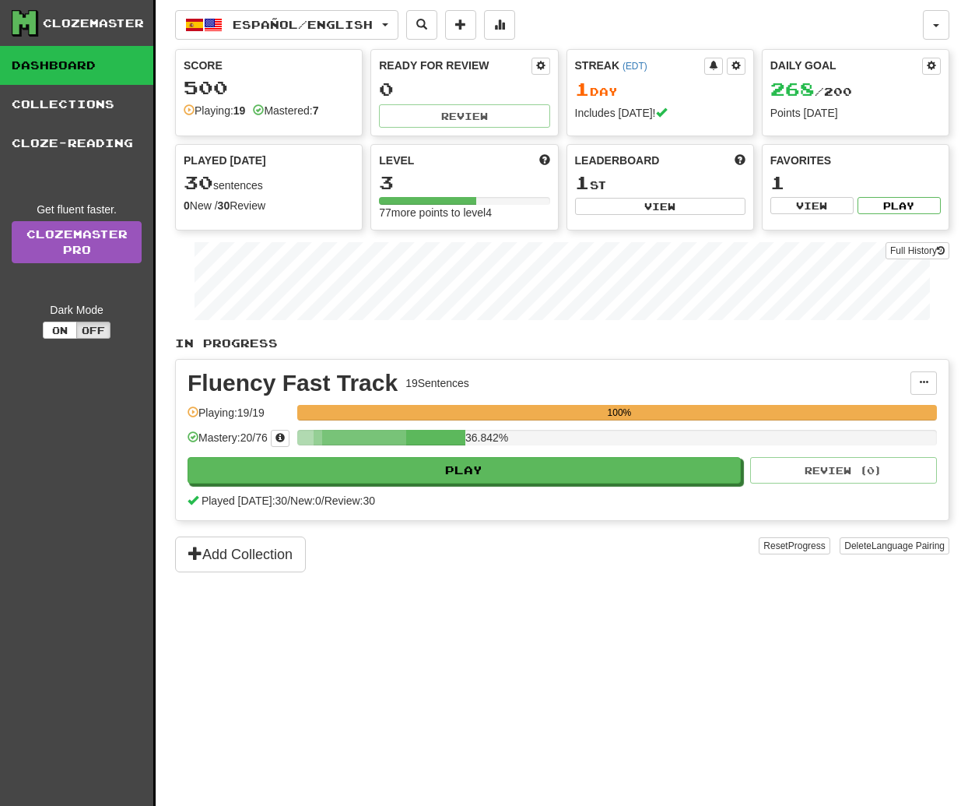
click at [247, 438] on div "Mastery: 20 / 76" at bounding box center [239, 438] width 102 height 17
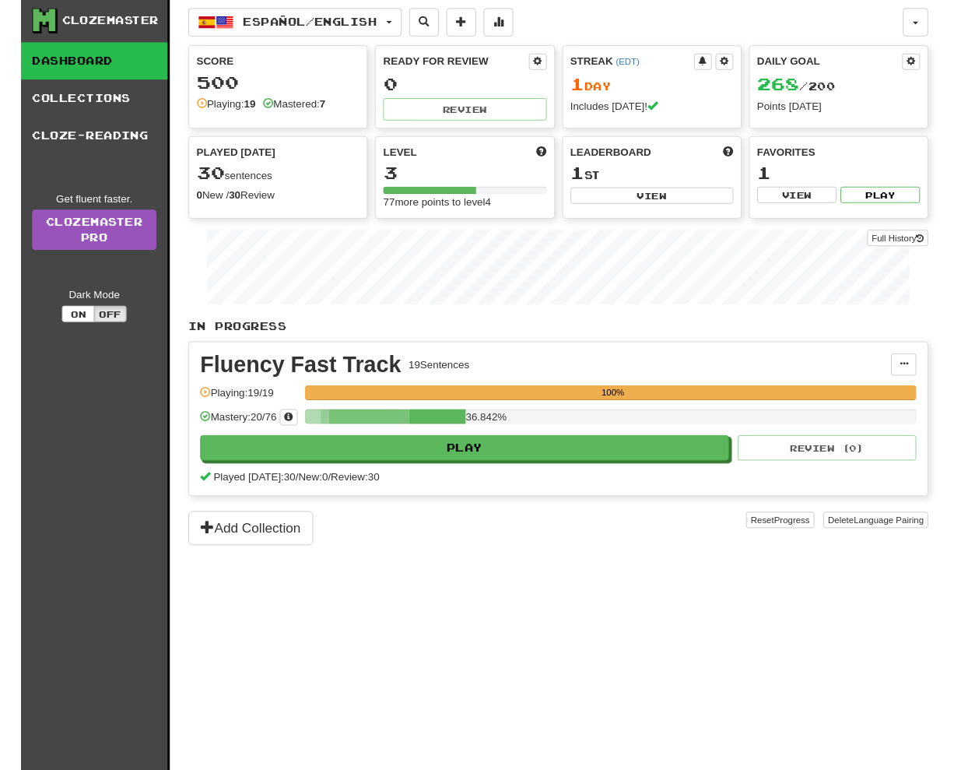
scroll to position [4, 0]
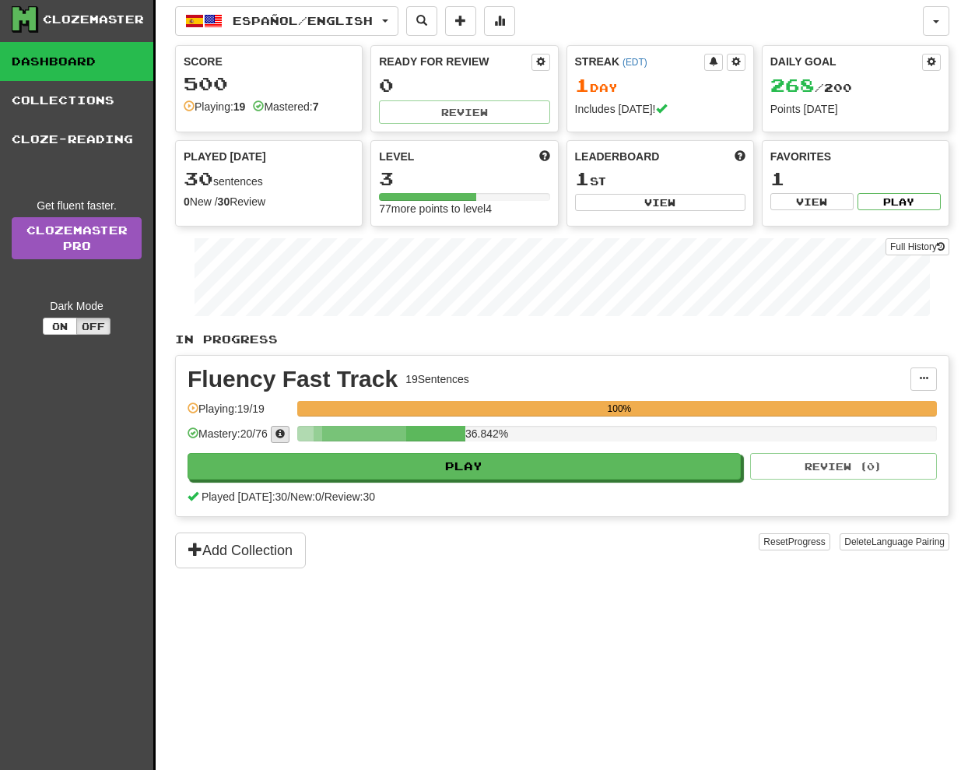
click at [285, 432] on span at bounding box center [280, 433] width 9 height 9
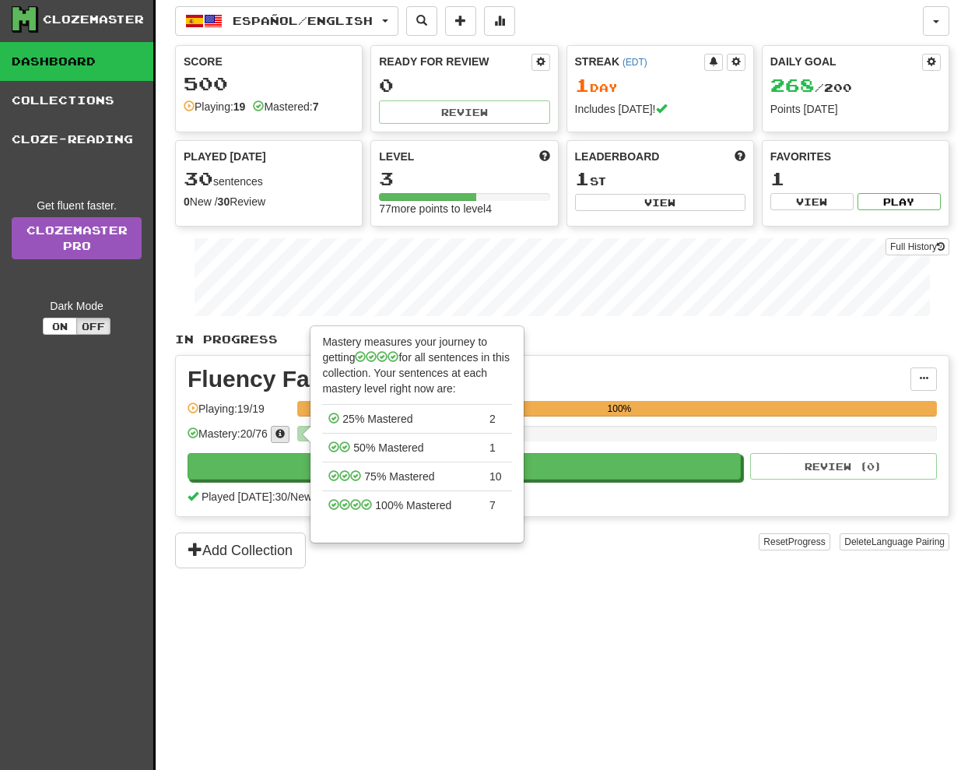
click at [285, 432] on span at bounding box center [280, 433] width 9 height 9
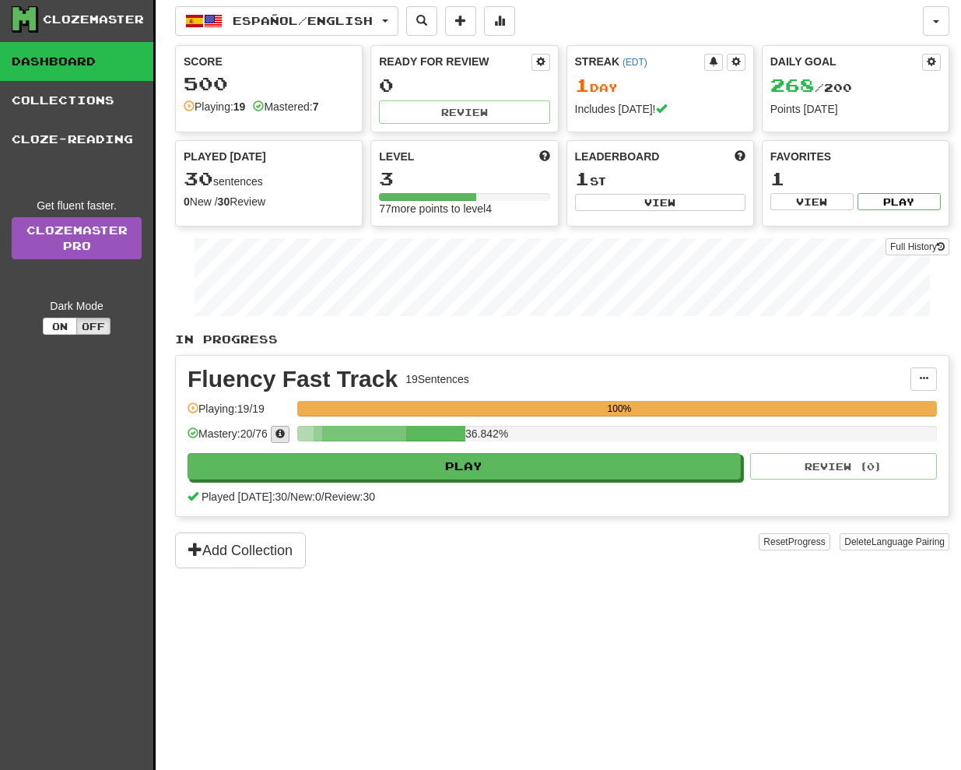
click at [285, 432] on span at bounding box center [280, 433] width 9 height 9
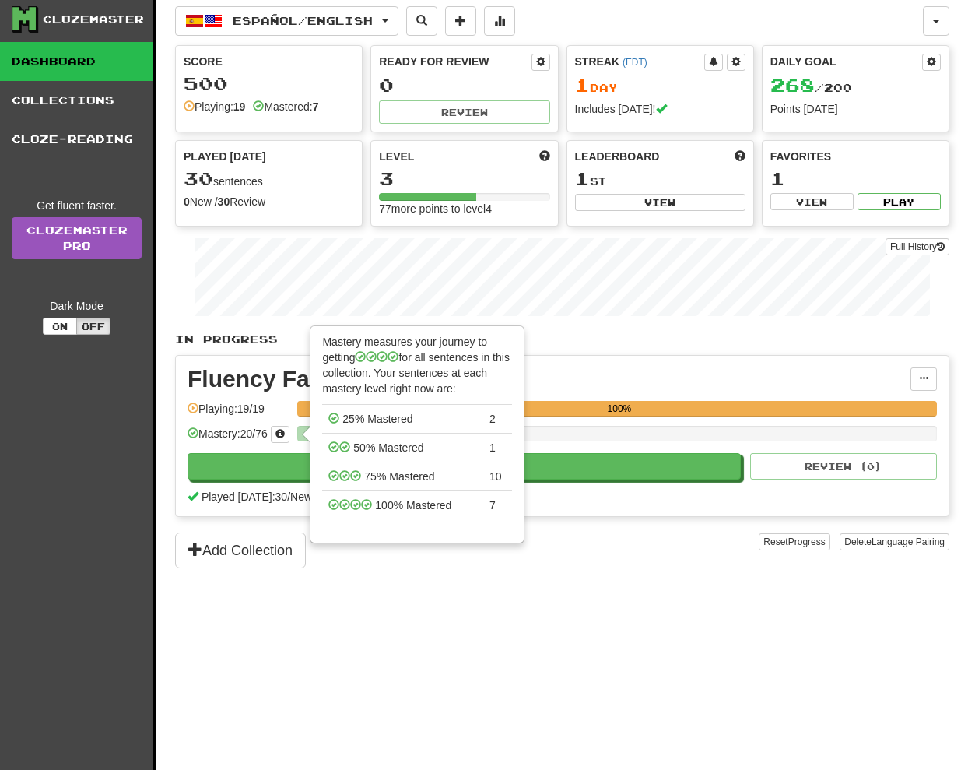
click at [395, 623] on div "Español / English Deutsch / English Streak: 0 Review: 0 Points [DATE]: 0 Españo…" at bounding box center [562, 400] width 774 height 809
click at [460, 632] on div "Español / English Deutsch / English Streak: 0 Review: 0 Points [DATE]: 0 Españo…" at bounding box center [562, 400] width 774 height 809
click at [598, 346] on p "In Progress" at bounding box center [562, 340] width 774 height 16
click at [469, 337] on p "Mastery measures your journey to getting for all sentences in this collection. …" at bounding box center [417, 365] width 190 height 62
click at [587, 330] on div "Español / English Deutsch / English Streak: 0 Review: 0 Points [DATE]: 0 Españo…" at bounding box center [562, 400] width 774 height 809
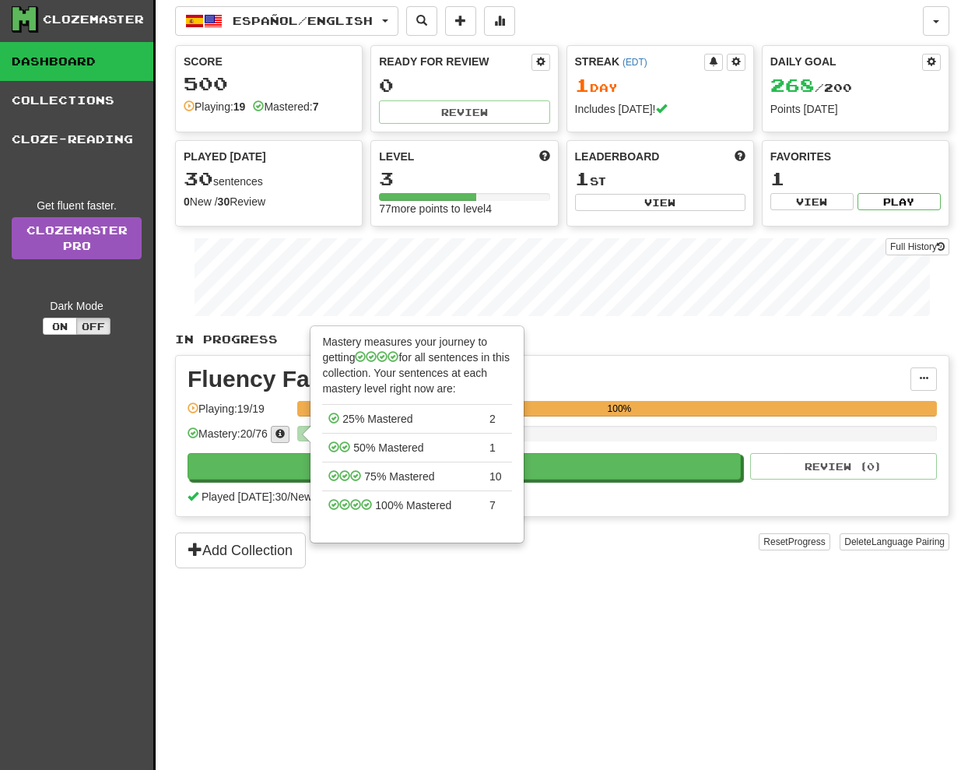
click at [285, 432] on span at bounding box center [280, 433] width 9 height 9
